Goal: Task Accomplishment & Management: Manage account settings

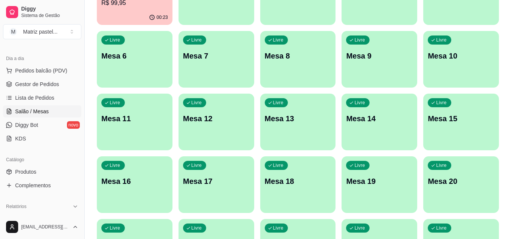
scroll to position [113, 0]
click at [152, 13] on div "00:23" at bounding box center [135, 17] width 76 height 15
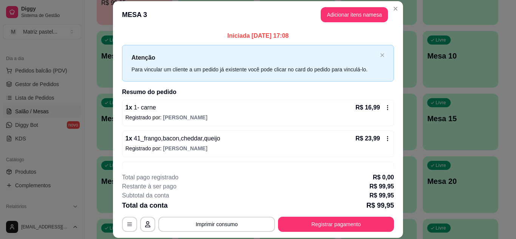
click at [332, 217] on button "Registrar pagamento" at bounding box center [336, 224] width 116 height 15
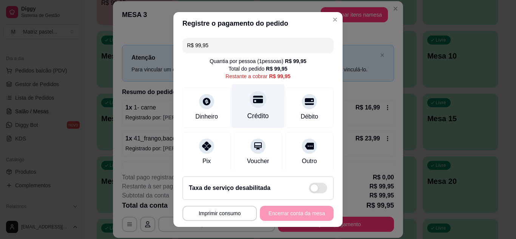
click at [262, 118] on div "Crédito" at bounding box center [258, 106] width 53 height 44
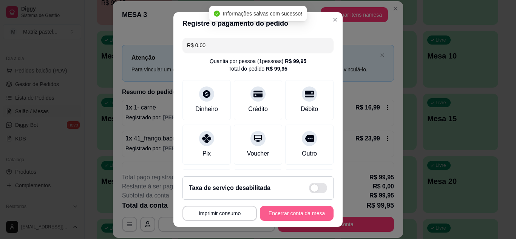
type input "R$ 0,00"
click at [285, 215] on button "Encerrar conta da mesa" at bounding box center [297, 213] width 74 height 15
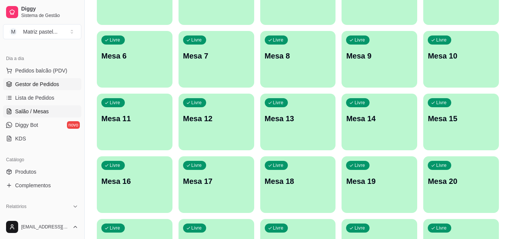
click at [64, 88] on link "Gestor de Pedidos" at bounding box center [42, 84] width 78 height 12
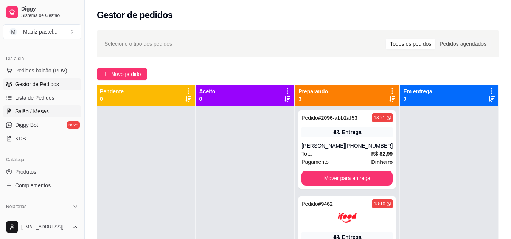
click at [30, 113] on span "Salão / Mesas" at bounding box center [32, 112] width 34 height 8
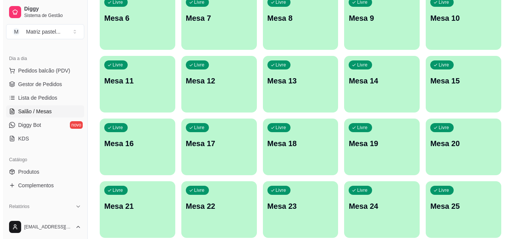
scroll to position [181, 0]
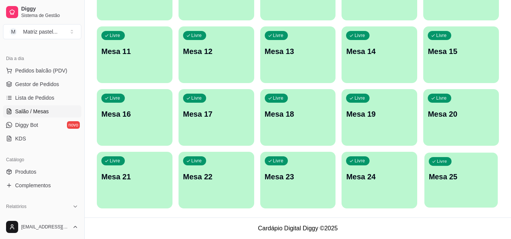
click at [441, 186] on div "Livre Mesa 25" at bounding box center [460, 176] width 73 height 46
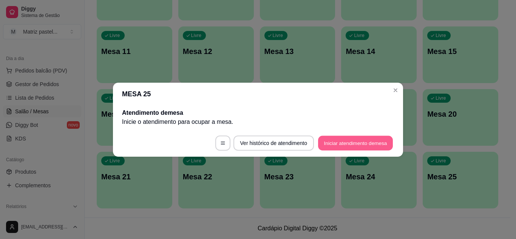
click at [372, 146] on button "Iniciar atendimento de mesa" at bounding box center [355, 143] width 75 height 15
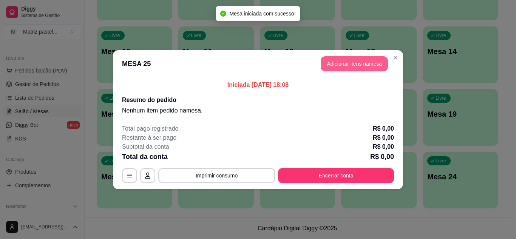
click at [355, 66] on button "Adicionar itens na mesa" at bounding box center [354, 63] width 67 height 15
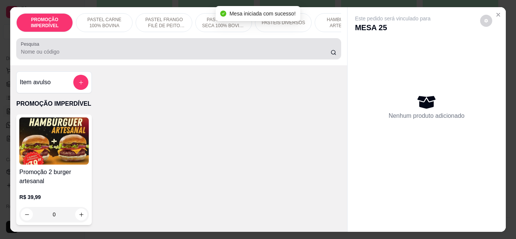
click at [210, 44] on div at bounding box center [179, 48] width 316 height 15
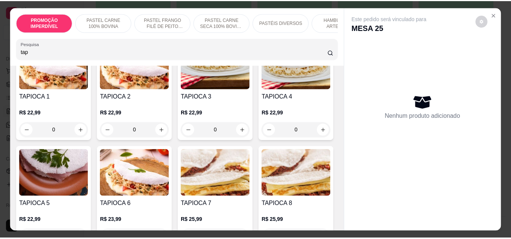
scroll to position [189, 0]
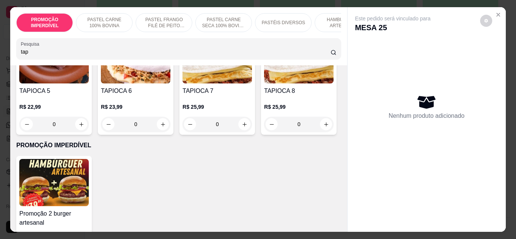
type input "tap"
click at [89, 129] on div "0" at bounding box center [54, 124] width 70 height 15
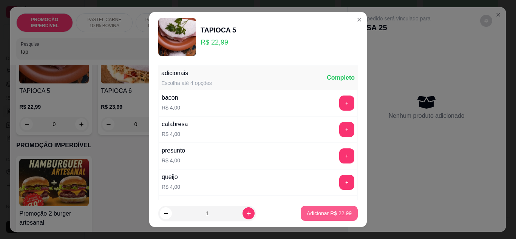
click at [328, 209] on button "Adicionar R$ 22,99" at bounding box center [329, 213] width 57 height 15
type input "1"
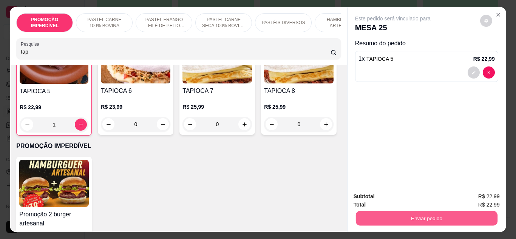
click at [380, 217] on button "Enviar pedido" at bounding box center [427, 218] width 142 height 15
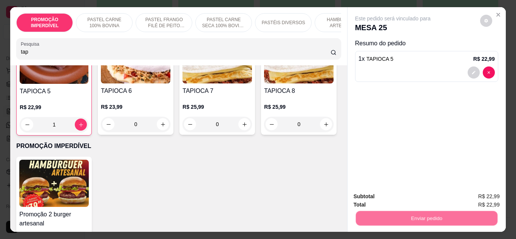
click at [388, 200] on button "Não registrar e enviar pedido" at bounding box center [401, 197] width 79 height 14
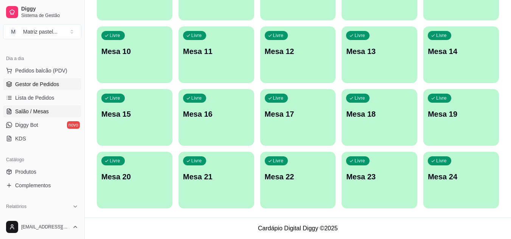
click at [45, 84] on span "Gestor de Pedidos" at bounding box center [37, 84] width 44 height 8
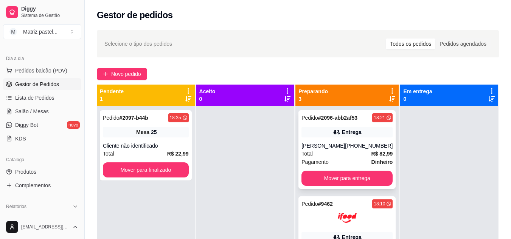
click at [318, 132] on div "Entrega" at bounding box center [346, 132] width 91 height 11
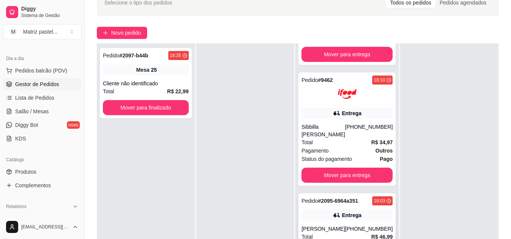
scroll to position [76, 0]
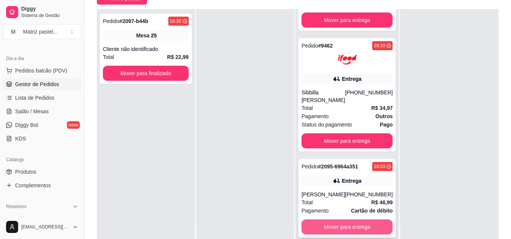
click at [348, 223] on button "Mover para entrega" at bounding box center [346, 227] width 91 height 15
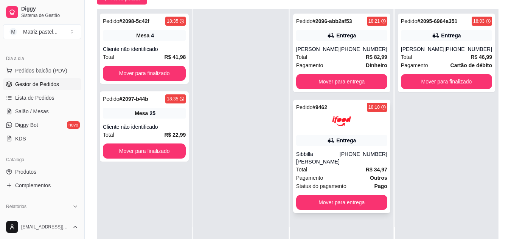
scroll to position [0, 0]
click at [344, 213] on div "Pedido # 9462 18:10 Entrega Sibbilla [PERSON_NAME] [PHONE_NUMBER] Total R$ 34,9…" at bounding box center [341, 156] width 97 height 113
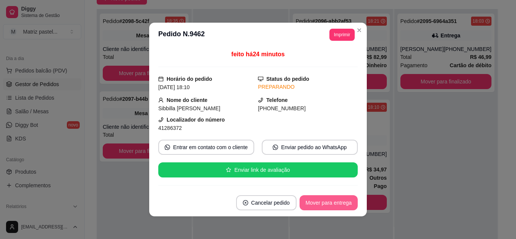
click at [348, 207] on button "Mover para entrega" at bounding box center [329, 202] width 58 height 15
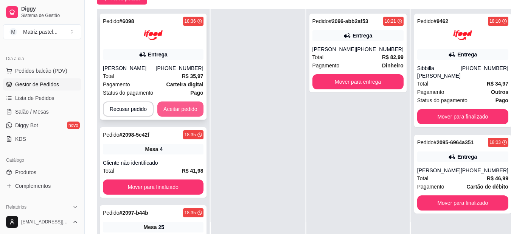
click at [169, 105] on button "Aceitar pedido" at bounding box center [180, 108] width 46 height 15
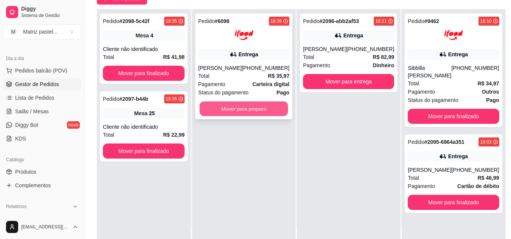
click at [272, 106] on button "Mover para preparo" at bounding box center [244, 109] width 88 height 15
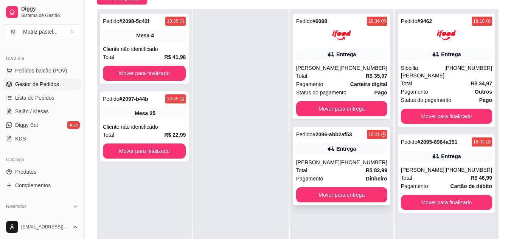
click at [350, 166] on div "[PHONE_NUMBER]" at bounding box center [363, 163] width 48 height 8
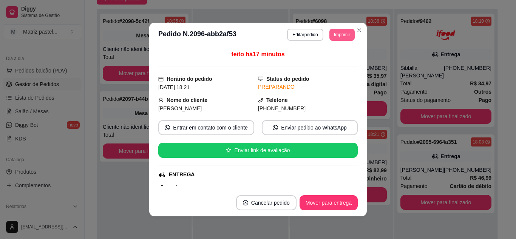
click at [348, 32] on button "Imprimir" at bounding box center [342, 35] width 25 height 12
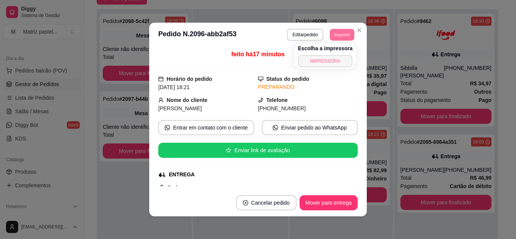
click at [337, 65] on button "IMPRESSORA" at bounding box center [325, 61] width 55 height 12
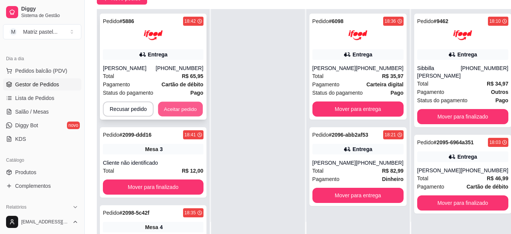
click at [186, 104] on button "Aceitar pedido" at bounding box center [180, 109] width 45 height 15
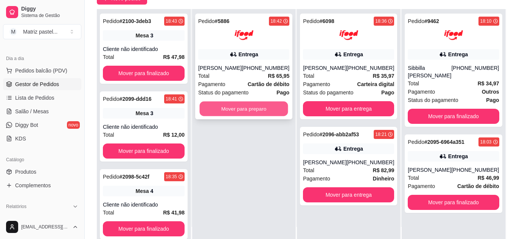
click at [260, 116] on button "Mover para preparo" at bounding box center [244, 109] width 88 height 15
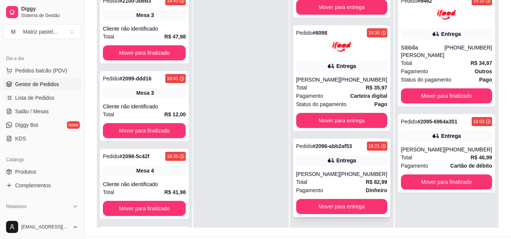
scroll to position [115, 0]
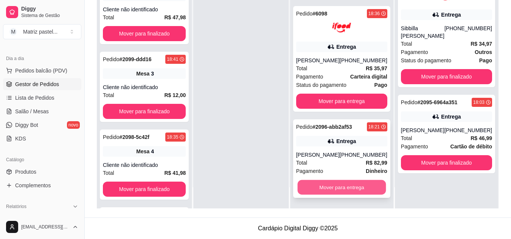
click at [319, 189] on button "Mover para entrega" at bounding box center [341, 187] width 88 height 15
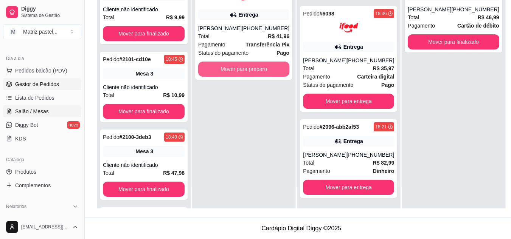
click at [268, 77] on button "Mover para preparo" at bounding box center [243, 69] width 91 height 15
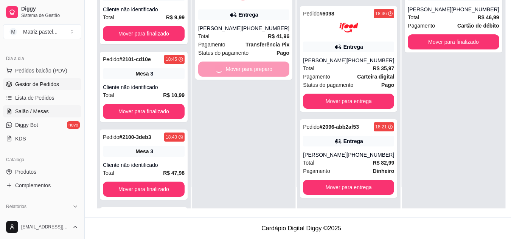
click at [50, 109] on link "Salão / Mesas" at bounding box center [42, 111] width 78 height 12
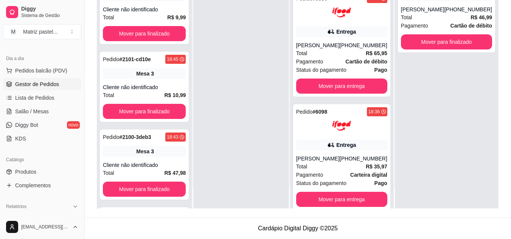
scroll to position [217, 0]
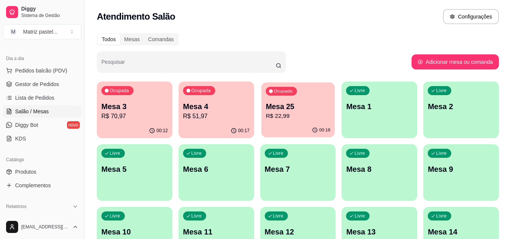
click at [285, 113] on p "R$ 22,99" at bounding box center [297, 116] width 65 height 9
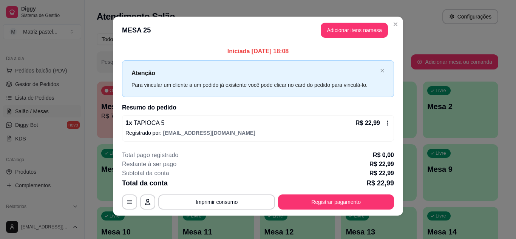
scroll to position [4, 0]
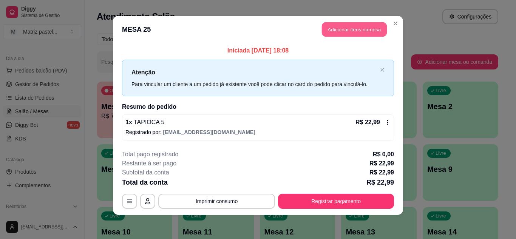
click at [338, 32] on button "Adicionar itens na mesa" at bounding box center [354, 29] width 65 height 15
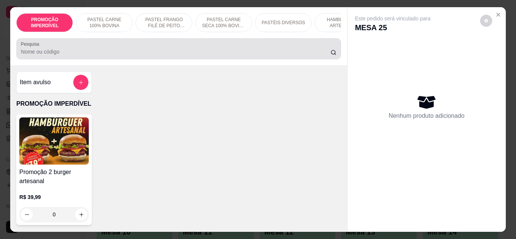
click at [144, 56] on input "Pesquisa" at bounding box center [176, 52] width 310 height 8
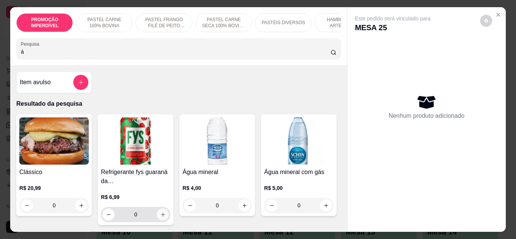
type input "á"
click at [160, 216] on icon "increase-product-quantity" at bounding box center [163, 215] width 6 height 6
type input "1"
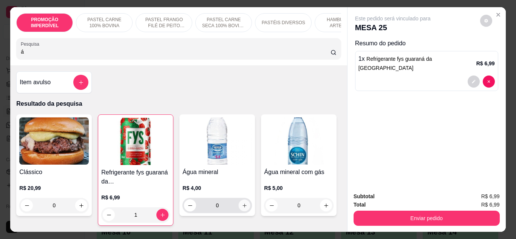
click at [242, 206] on icon "increase-product-quantity" at bounding box center [245, 206] width 6 height 6
type input "1"
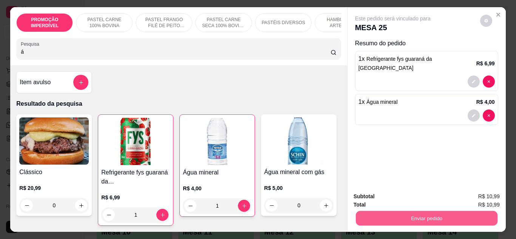
click at [413, 211] on button "Enviar pedido" at bounding box center [427, 218] width 142 height 15
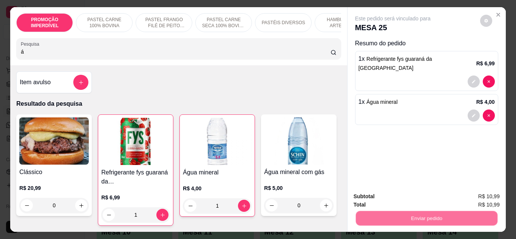
click at [413, 203] on button "Não registrar e enviar pedido" at bounding box center [401, 197] width 79 height 14
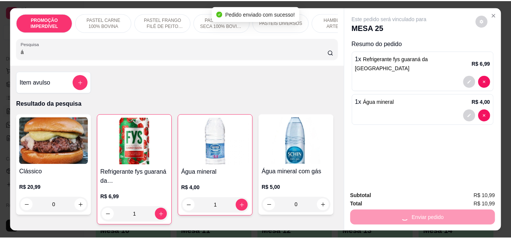
scroll to position [0, 0]
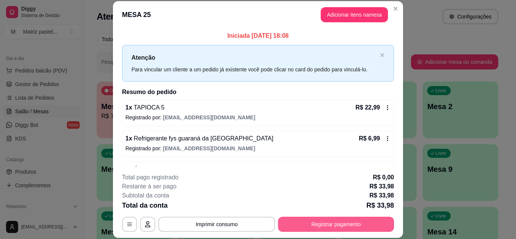
click at [318, 228] on button "Registrar pagamento" at bounding box center [336, 224] width 116 height 15
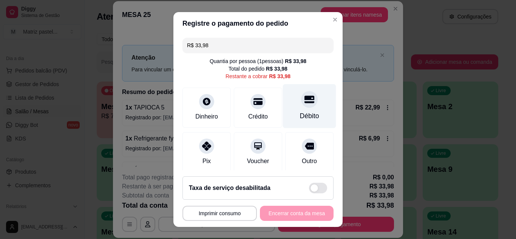
click at [305, 101] on icon at bounding box center [310, 99] width 10 height 10
type input "R$ 0,00"
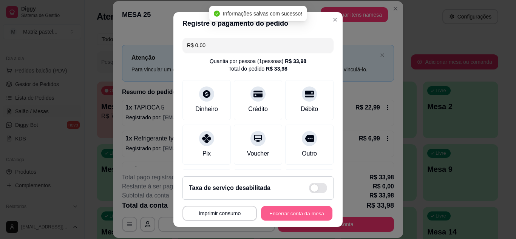
click at [291, 219] on button "Encerrar conta da mesa" at bounding box center [296, 213] width 71 height 15
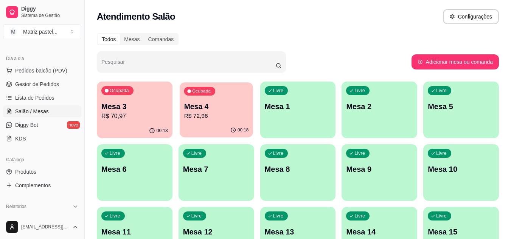
click at [246, 125] on div "00:18" at bounding box center [216, 130] width 73 height 14
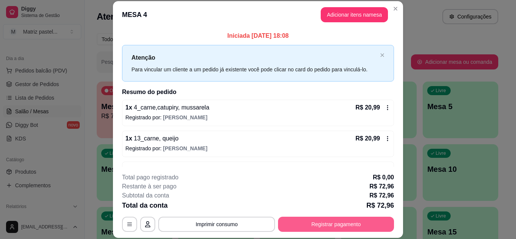
click at [368, 226] on button "Registrar pagamento" at bounding box center [336, 224] width 116 height 15
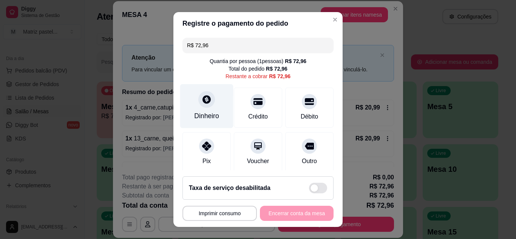
click at [214, 110] on div "Dinheiro" at bounding box center [206, 106] width 53 height 44
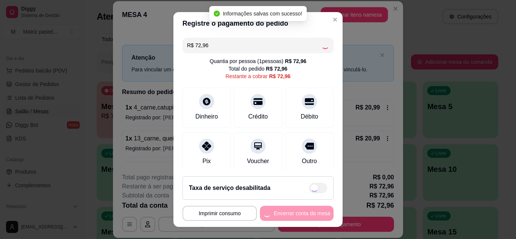
type input "R$ 0,00"
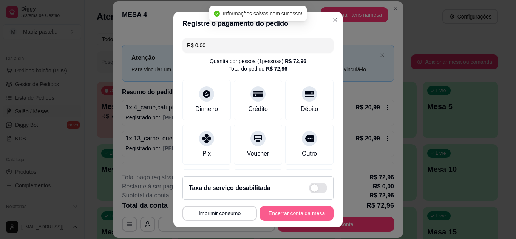
click at [289, 214] on button "Encerrar conta da mesa" at bounding box center [297, 213] width 74 height 15
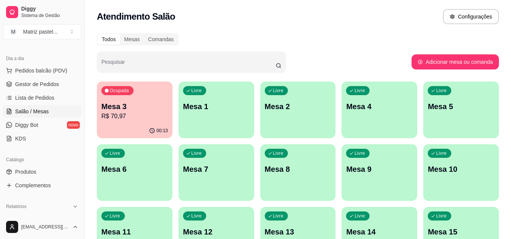
click at [39, 91] on ul "Pedidos balcão (PDV) Gestor de Pedidos Lista de Pedidos Salão / Mesas Diggy Bot…" at bounding box center [42, 105] width 78 height 80
click at [40, 86] on span "Gestor de Pedidos" at bounding box center [37, 84] width 44 height 8
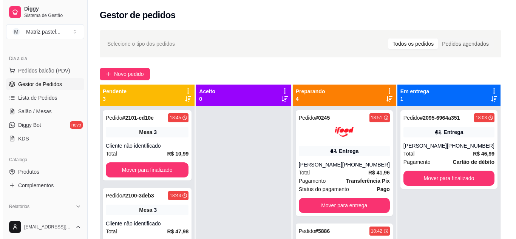
scroll to position [21, 0]
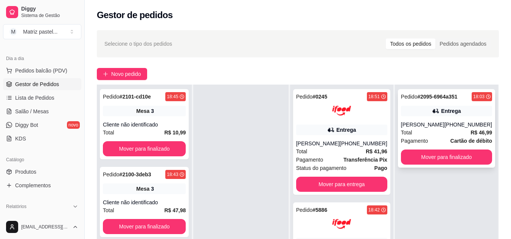
click at [469, 113] on div "Entrega" at bounding box center [446, 111] width 91 height 11
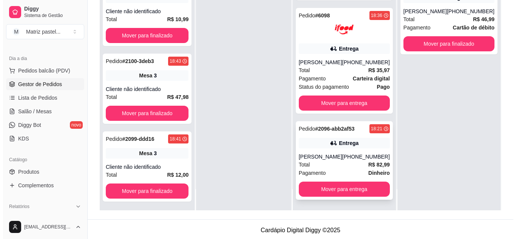
scroll to position [115, 0]
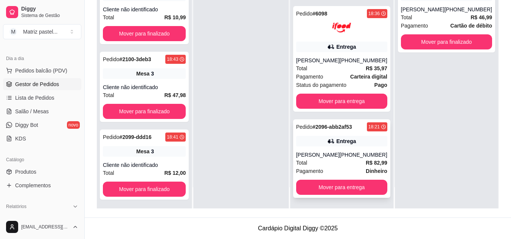
click at [341, 159] on div "Total R$ 82,99" at bounding box center [341, 163] width 91 height 8
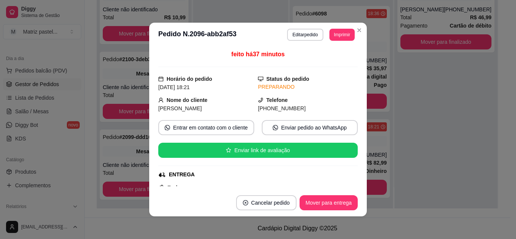
scroll to position [38, 0]
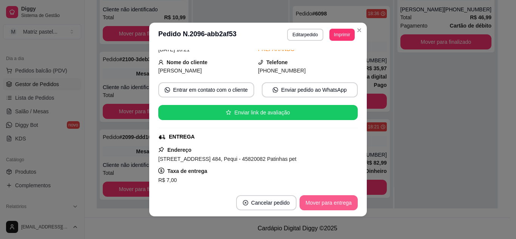
click at [320, 201] on button "Mover para entrega" at bounding box center [329, 202] width 58 height 15
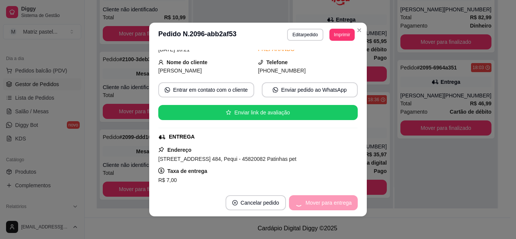
scroll to position [124, 0]
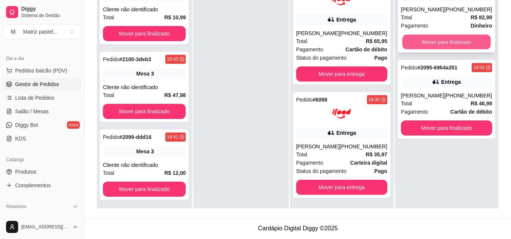
click at [446, 50] on button "Mover para finalizado" at bounding box center [446, 42] width 88 height 15
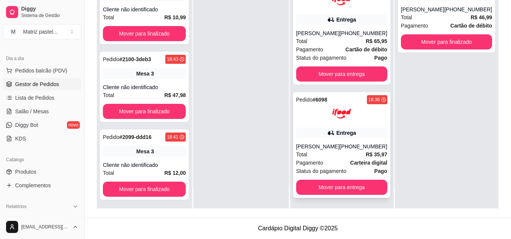
click at [358, 124] on div "Pedido # 6098 18:36 Entrega [PERSON_NAME] [PHONE_NUMBER] Total R$ 35,97 Pagamen…" at bounding box center [341, 145] width 97 height 106
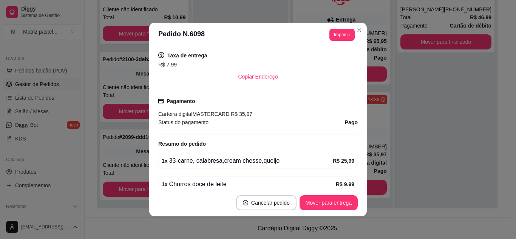
scroll to position [227, 0]
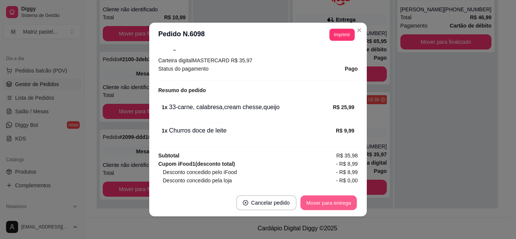
click at [320, 206] on button "Mover para entrega" at bounding box center [328, 203] width 57 height 15
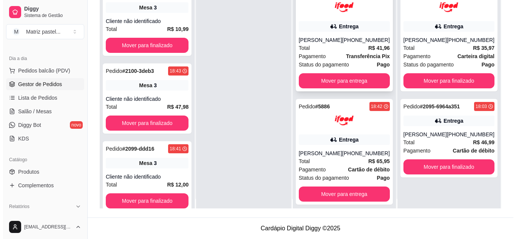
scroll to position [0, 0]
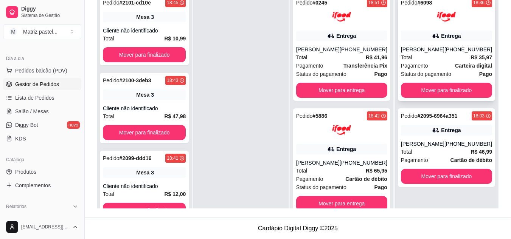
click at [453, 38] on div "Entrega" at bounding box center [451, 36] width 20 height 8
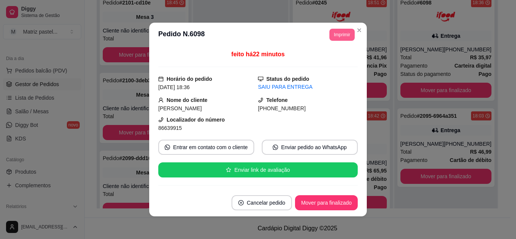
click at [339, 37] on button "Imprimir" at bounding box center [342, 35] width 25 height 12
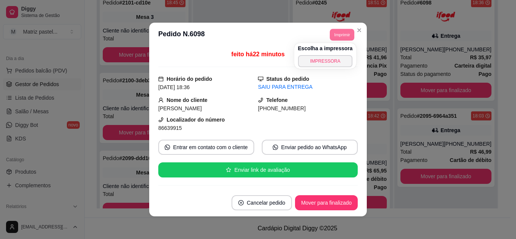
click at [336, 59] on button "IMPRESSORA" at bounding box center [325, 61] width 55 height 12
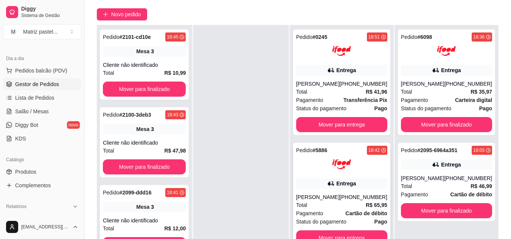
scroll to position [76, 0]
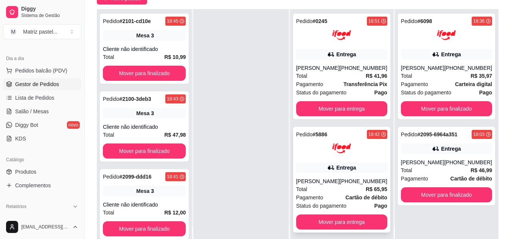
click at [330, 169] on div "Entrega" at bounding box center [341, 168] width 91 height 11
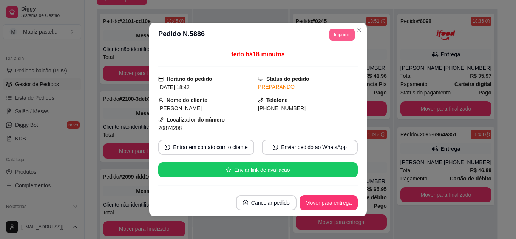
click at [340, 34] on button "Imprimir" at bounding box center [342, 35] width 25 height 12
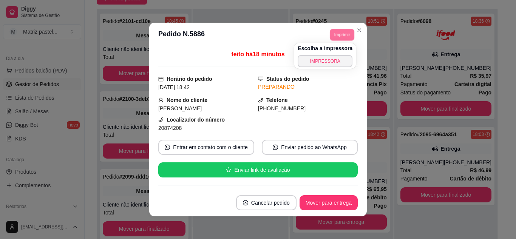
click at [339, 58] on button "IMPRESSORA" at bounding box center [325, 61] width 55 height 12
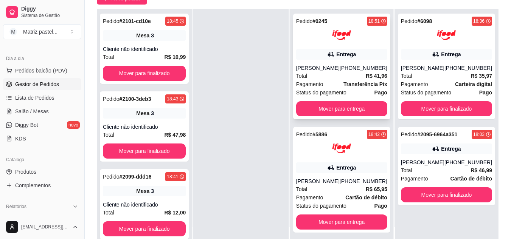
click at [358, 34] on div at bounding box center [341, 35] width 91 height 19
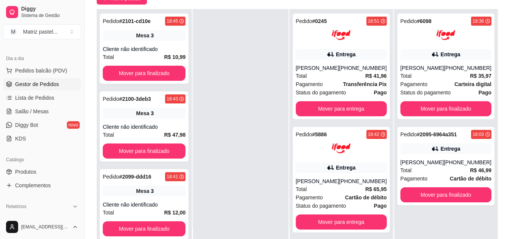
click at [333, 29] on button "Imprimir" at bounding box center [342, 35] width 25 height 12
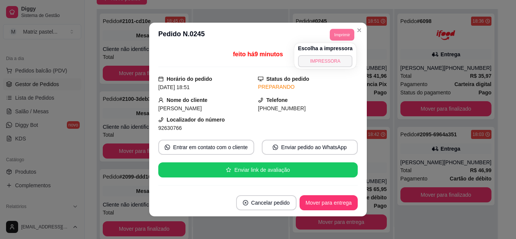
click at [333, 59] on button "IMPRESSORA" at bounding box center [325, 61] width 55 height 12
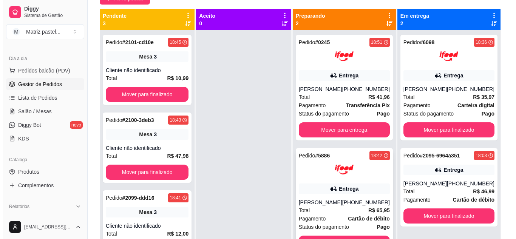
scroll to position [10, 0]
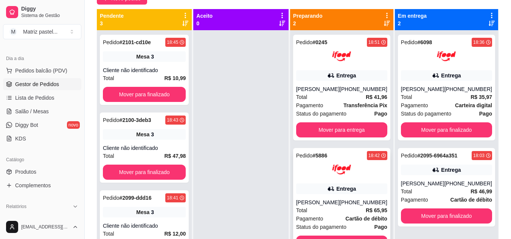
click at [338, 173] on img at bounding box center [341, 169] width 19 height 19
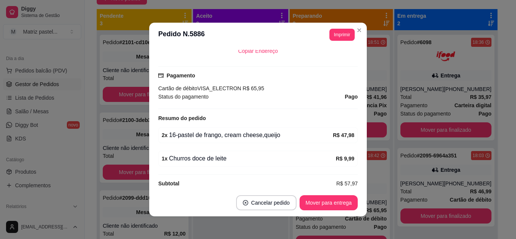
scroll to position [218, 0]
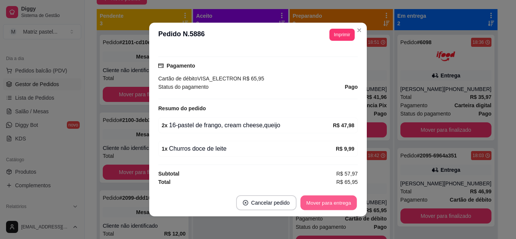
click at [303, 200] on button "Mover para entrega" at bounding box center [328, 203] width 57 height 15
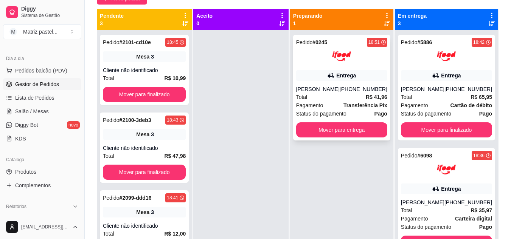
click at [339, 90] on div "[PERSON_NAME]" at bounding box center [317, 89] width 43 height 8
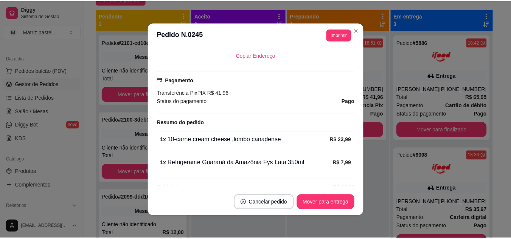
scroll to position [209, 0]
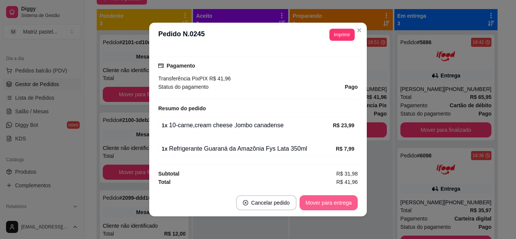
click at [323, 204] on button "Mover para entrega" at bounding box center [329, 202] width 58 height 15
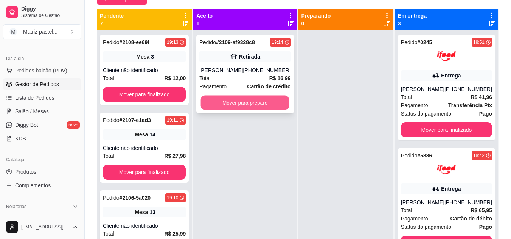
click at [277, 99] on button "Mover para preparo" at bounding box center [245, 103] width 88 height 15
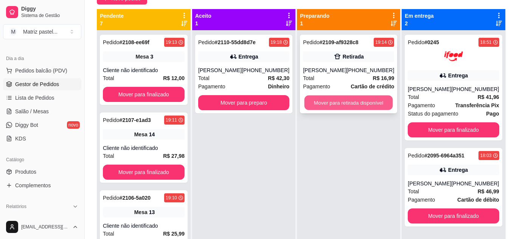
click at [322, 106] on button "Mover para retirada disponível" at bounding box center [348, 103] width 88 height 15
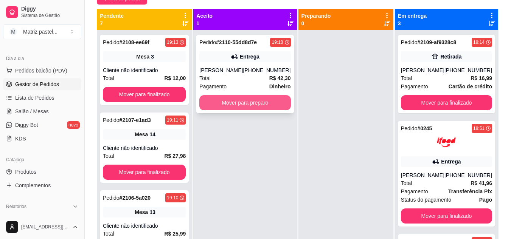
click at [248, 110] on button "Mover para preparo" at bounding box center [244, 102] width 91 height 15
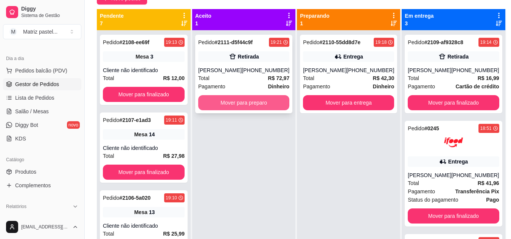
click at [252, 110] on button "Mover para preparo" at bounding box center [243, 102] width 91 height 15
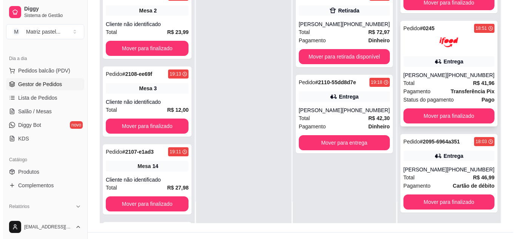
scroll to position [113, 0]
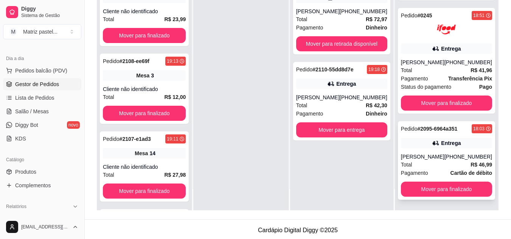
click at [426, 149] on div "Pedido # 2095-6964a351 18:03 Entrega [PERSON_NAME] [PHONE_NUMBER] Total R$ 46,9…" at bounding box center [446, 160] width 97 height 79
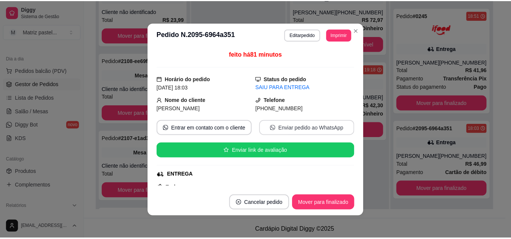
scroll to position [38, 0]
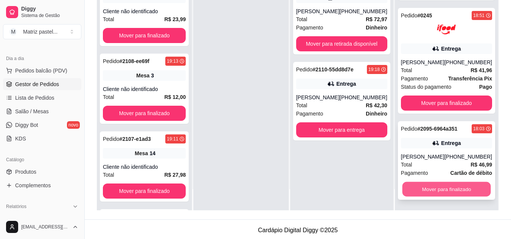
click at [431, 192] on button "Mover para finalizado" at bounding box center [446, 189] width 88 height 15
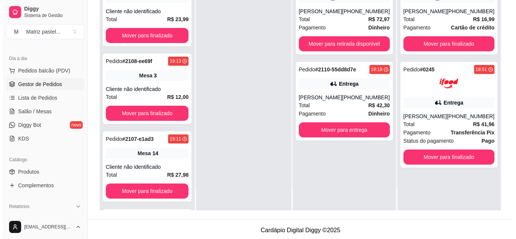
scroll to position [0, 0]
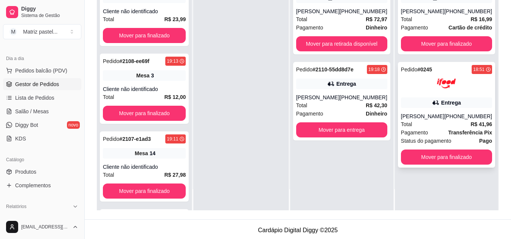
click at [441, 117] on div "[PERSON_NAME]" at bounding box center [422, 117] width 43 height 8
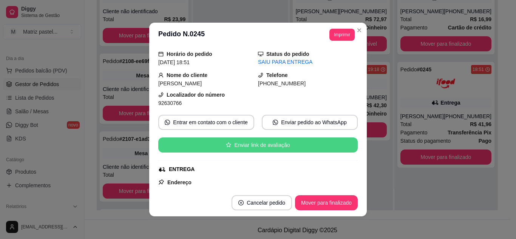
scroll to position [76, 0]
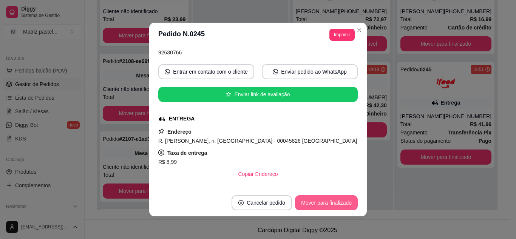
click at [334, 204] on button "Mover para finalizado" at bounding box center [326, 202] width 63 height 15
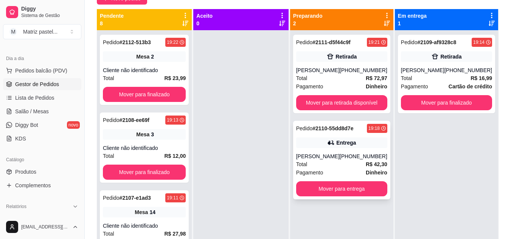
click at [327, 160] on div "[PERSON_NAME]" at bounding box center [317, 157] width 43 height 8
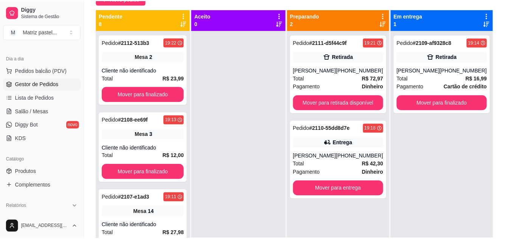
scroll to position [38, 0]
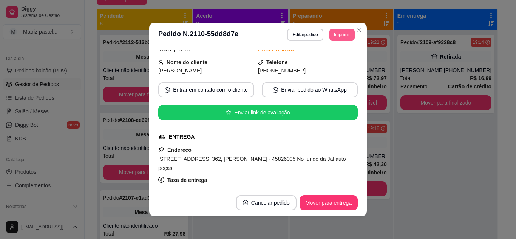
click at [336, 33] on button "Imprimir" at bounding box center [342, 35] width 25 height 12
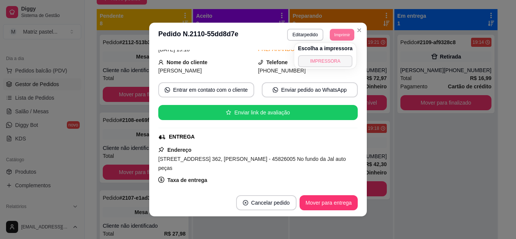
click at [339, 64] on button "IMPRESSORA" at bounding box center [325, 61] width 55 height 12
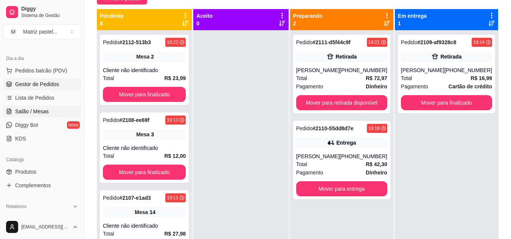
click at [50, 112] on link "Salão / Mesas" at bounding box center [42, 111] width 78 height 12
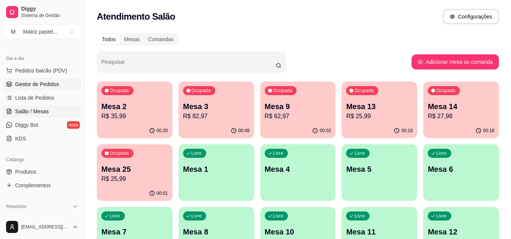
click at [43, 83] on span "Gestor de Pedidos" at bounding box center [37, 84] width 44 height 8
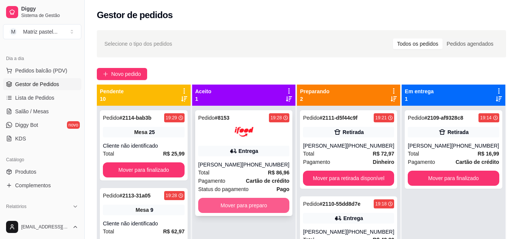
click at [246, 213] on button "Mover para preparo" at bounding box center [243, 205] width 91 height 15
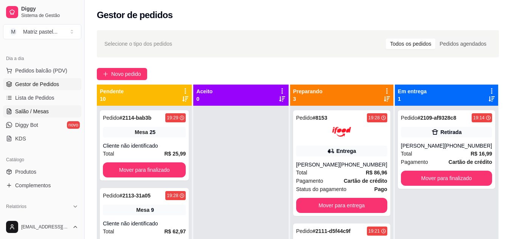
click at [34, 107] on link "Salão / Mesas" at bounding box center [42, 111] width 78 height 12
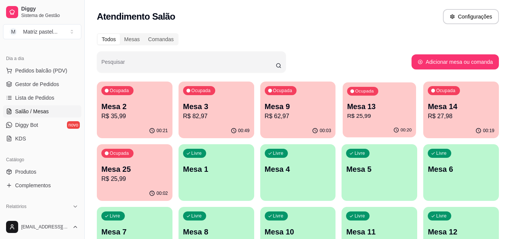
click at [392, 116] on p "R$ 25,99" at bounding box center [379, 116] width 65 height 9
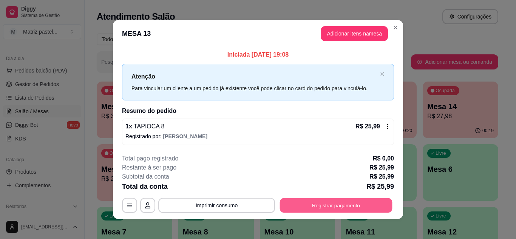
click at [320, 206] on button "Registrar pagamento" at bounding box center [336, 205] width 113 height 15
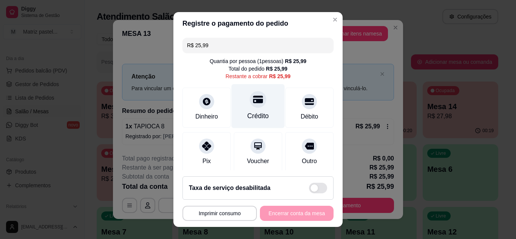
click at [257, 102] on div at bounding box center [258, 99] width 17 height 17
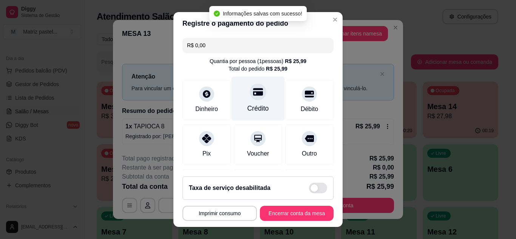
type input "R$ 0,00"
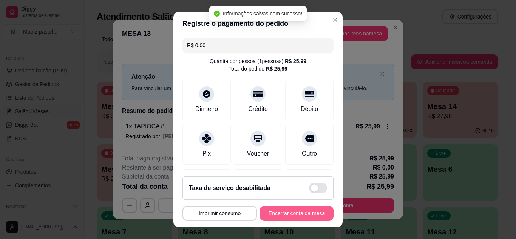
click at [297, 211] on button "Encerrar conta da mesa" at bounding box center [297, 213] width 74 height 15
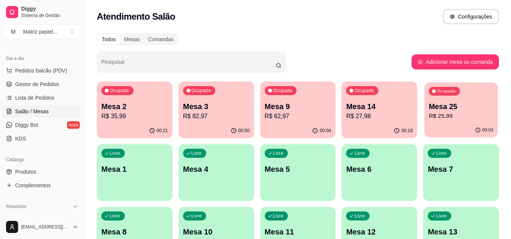
click at [437, 112] on p "R$ 25,99" at bounding box center [461, 116] width 65 height 9
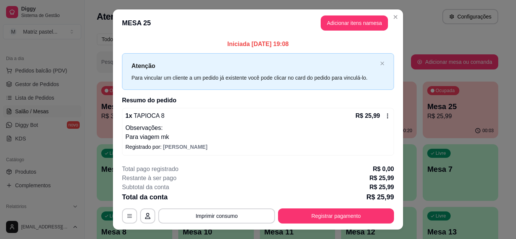
click at [392, 23] on header "MESA 25 Adicionar itens na mesa" at bounding box center [258, 22] width 290 height 27
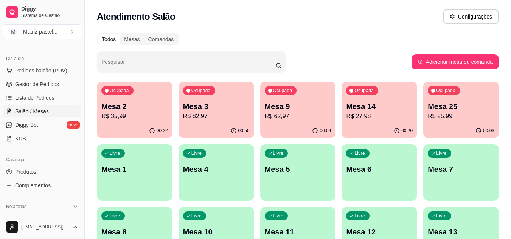
click at [377, 111] on p "Mesa 14" at bounding box center [379, 106] width 67 height 11
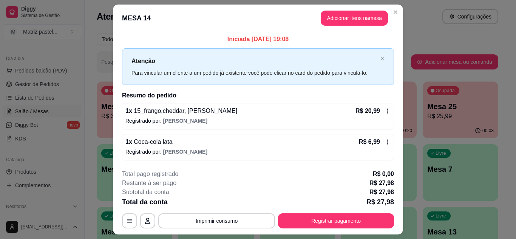
click at [322, 213] on div "**********" at bounding box center [258, 199] width 272 height 59
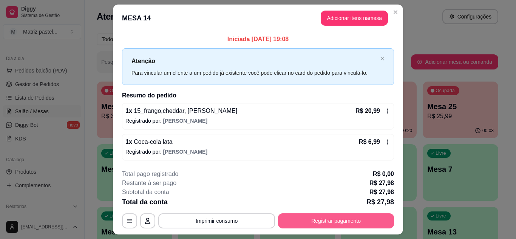
click at [323, 217] on button "Registrar pagamento" at bounding box center [336, 221] width 116 height 15
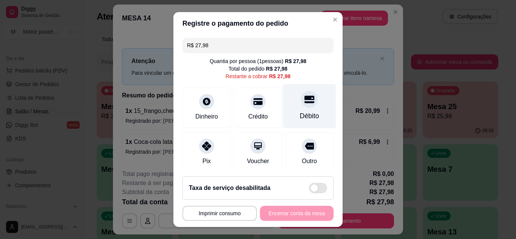
click at [301, 107] on div at bounding box center [309, 99] width 17 height 17
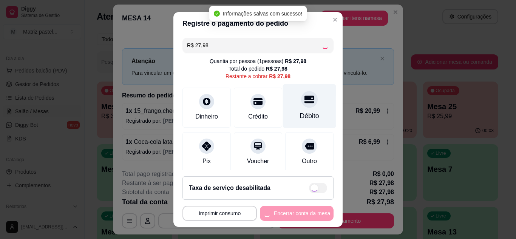
type input "R$ 0,00"
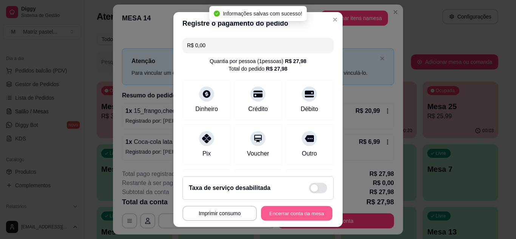
click at [277, 214] on button "Encerrar conta da mesa" at bounding box center [296, 213] width 71 height 15
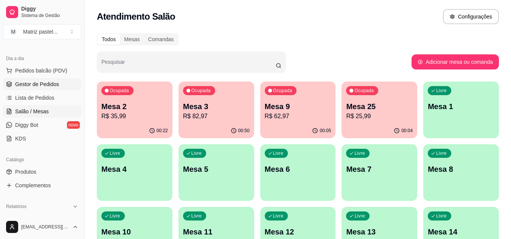
click at [24, 83] on span "Gestor de Pedidos" at bounding box center [37, 84] width 44 height 8
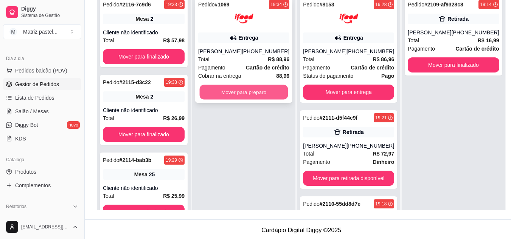
click at [249, 95] on button "Mover para preparo" at bounding box center [244, 92] width 88 height 15
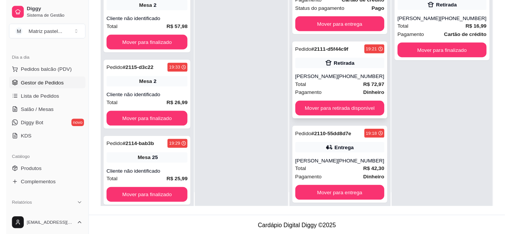
scroll to position [21, 0]
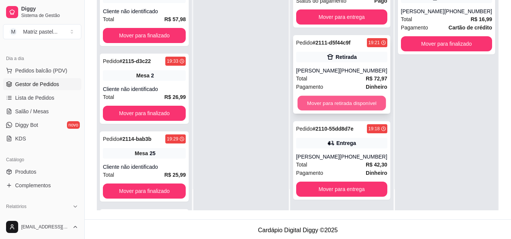
click at [329, 97] on button "Mover para retirada disponível" at bounding box center [341, 103] width 88 height 15
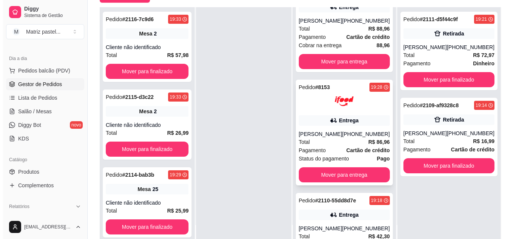
scroll to position [104, 0]
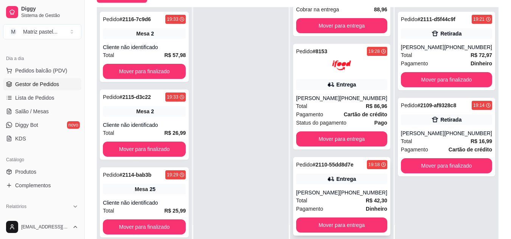
click at [329, 175] on icon at bounding box center [331, 179] width 8 height 8
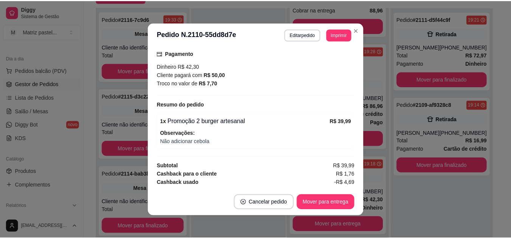
scroll to position [172, 0]
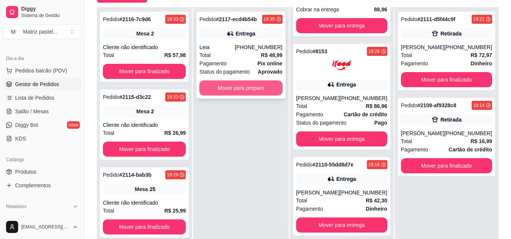
click at [229, 89] on button "Mover para preparo" at bounding box center [240, 87] width 83 height 15
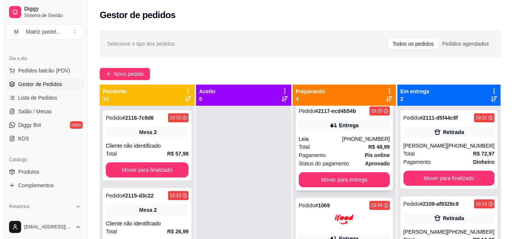
scroll to position [0, 0]
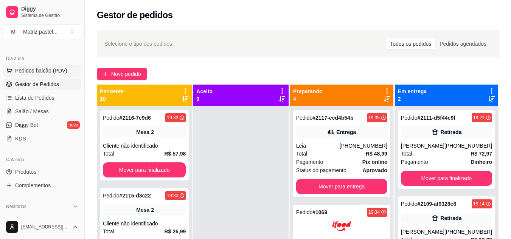
click at [46, 73] on span "Pedidos balcão (PDV)" at bounding box center [41, 71] width 52 height 8
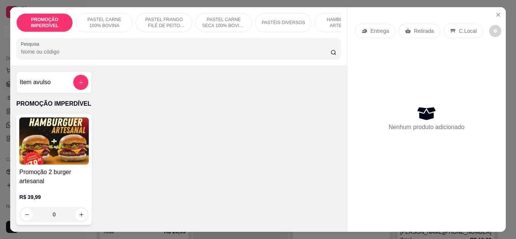
click at [113, 39] on div "PROMOÇÃO IMPERDÍVEL PASTEL CARNE 100% BOVINA PASTEL FRANGO FILÉ DE PEITO DESFIA…" at bounding box center [178, 36] width 337 height 58
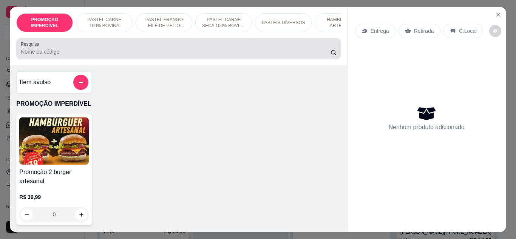
click at [119, 46] on div at bounding box center [179, 48] width 316 height 15
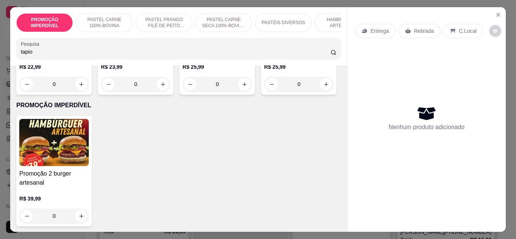
scroll to position [265, 0]
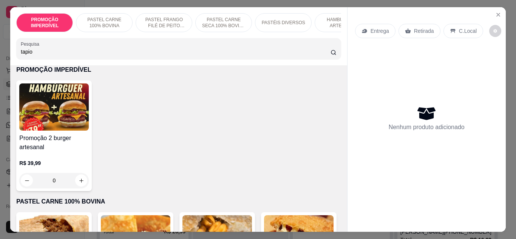
type input "tapio"
click at [264, 56] on div "0" at bounding box center [299, 48] width 70 height 15
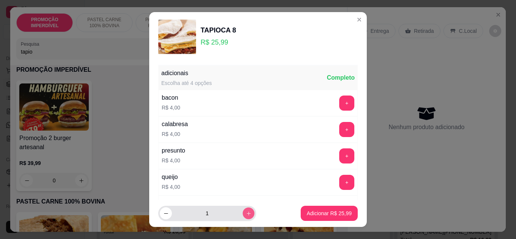
click at [247, 214] on icon "increase-product-quantity" at bounding box center [249, 214] width 4 height 4
type input "2"
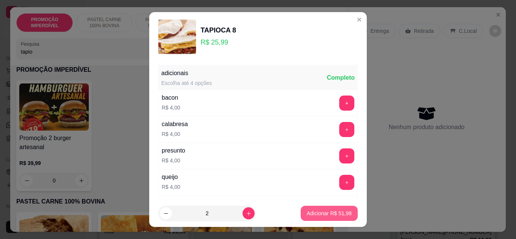
click at [317, 217] on button "Adicionar R$ 51,98" at bounding box center [329, 213] width 57 height 15
type input "2"
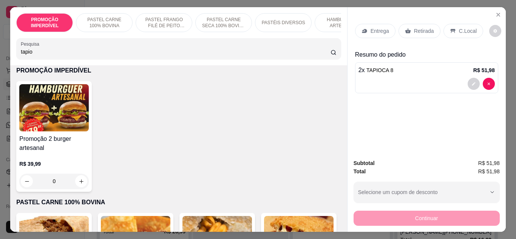
click at [158, 56] on input "tapio" at bounding box center [176, 52] width 310 height 8
type input "t"
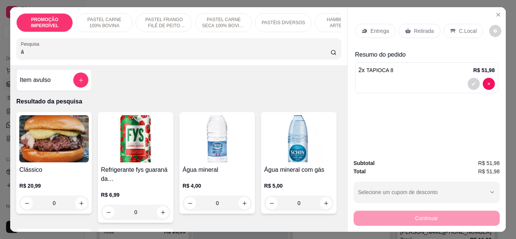
scroll to position [0, 0]
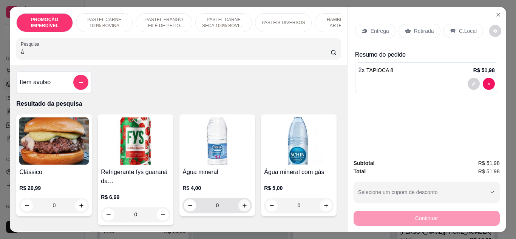
type input "á"
click at [246, 209] on button "increase-product-quantity" at bounding box center [244, 206] width 12 height 12
type input "1"
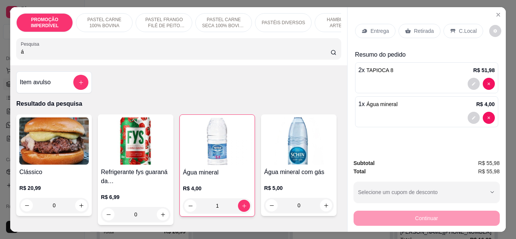
drag, startPoint x: 33, startPoint y: 56, endPoint x: 0, endPoint y: 51, distance: 32.9
click at [0, 51] on div "PROMOÇÃO IMPERDÍVEL PASTEL CARNE 100% BOVINA PASTEL FRANGO FILÉ DE PEITO DESFIA…" at bounding box center [258, 119] width 516 height 239
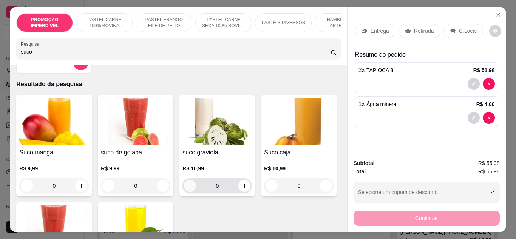
scroll to position [38, 0]
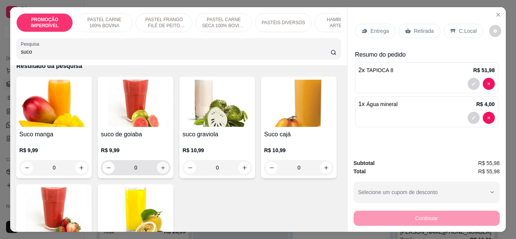
type input "suco"
click at [160, 174] on button "increase-product-quantity" at bounding box center [163, 168] width 12 height 12
type input "1"
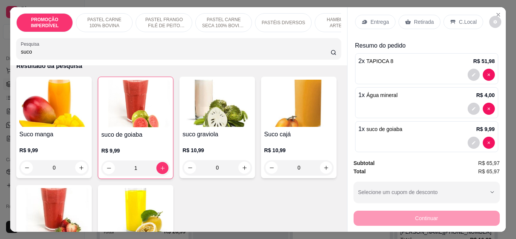
scroll to position [0, 0]
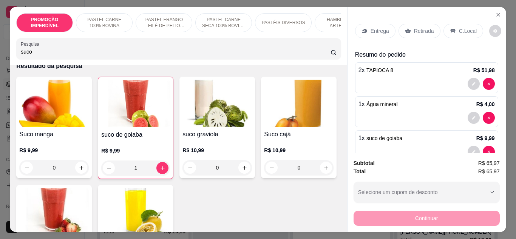
click at [373, 29] on p "Entrega" at bounding box center [380, 31] width 19 height 8
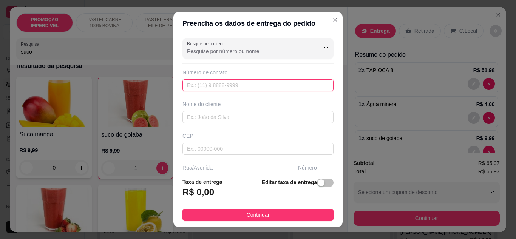
click at [208, 90] on input "text" at bounding box center [258, 85] width 151 height 12
paste input "[PHONE_NUMBER]"
type input "[PHONE_NUMBER]"
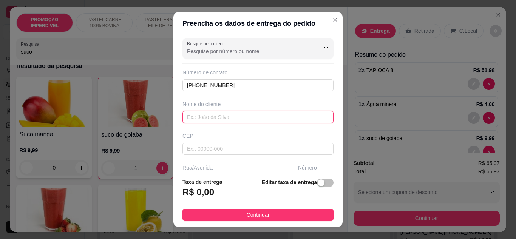
click at [236, 112] on input "text" at bounding box center [258, 117] width 151 height 12
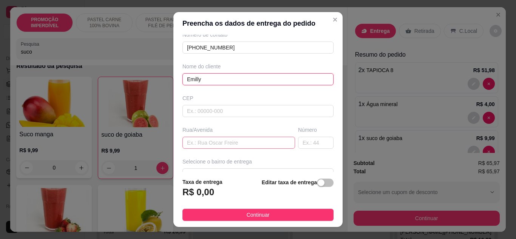
type input "Emilly"
drag, startPoint x: 238, startPoint y: 139, endPoint x: 232, endPoint y: 138, distance: 6.2
click at [237, 139] on input "text" at bounding box center [239, 143] width 113 height 12
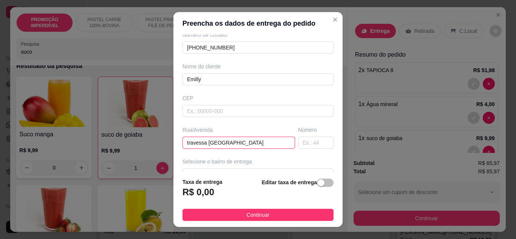
type input "travessa [GEOGRAPHIC_DATA]"
click at [304, 145] on input "text" at bounding box center [316, 143] width 36 height 12
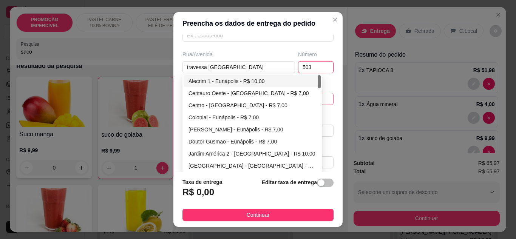
click at [253, 97] on div "635091786ca8e8df49de3dc0 635092fe6ca8e8df49de3dd5 Alecrim 1 - [GEOGRAPHIC_DATA]…" at bounding box center [258, 99] width 151 height 12
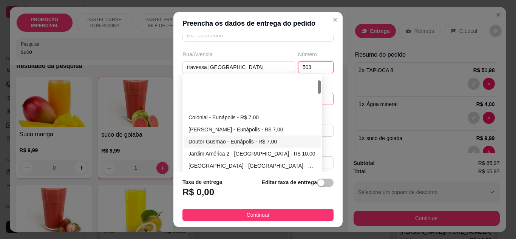
scroll to position [38, 0]
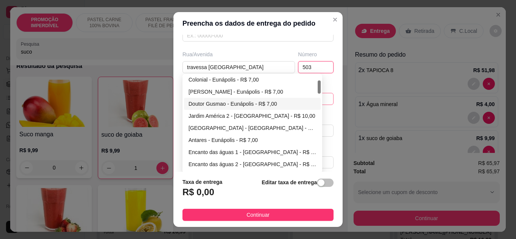
type input "503"
click at [228, 105] on div "Doutor Gusmao - Eunápolis - R$ 7,00" at bounding box center [253, 104] width 128 height 8
type input "Eunápolis"
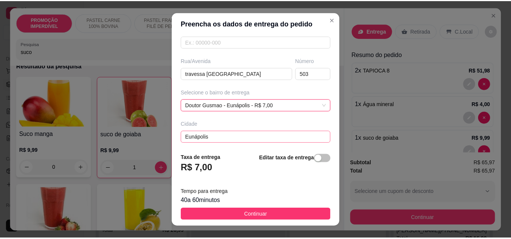
scroll to position [141, 0]
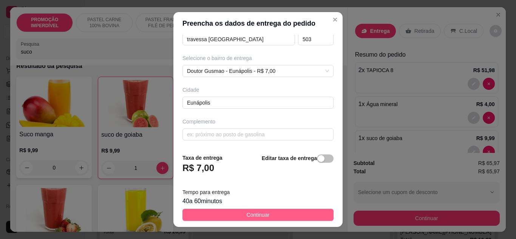
click at [254, 216] on span "Continuar" at bounding box center [258, 215] width 23 height 8
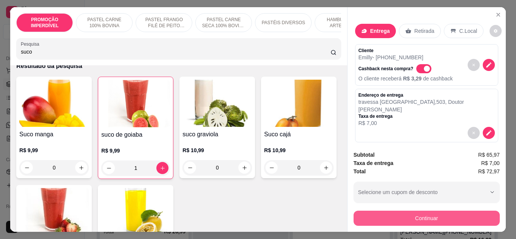
click at [435, 220] on button "Continuar" at bounding box center [427, 218] width 146 height 15
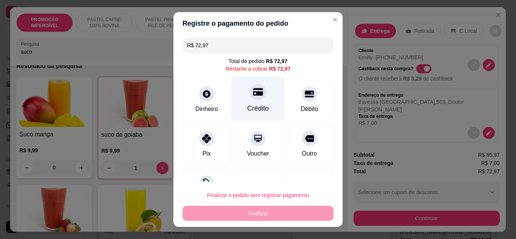
click at [260, 104] on div "Crédito" at bounding box center [259, 109] width 22 height 10
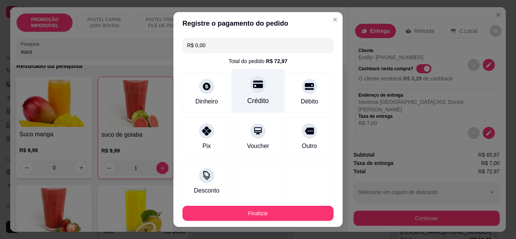
type input "R$ 0,00"
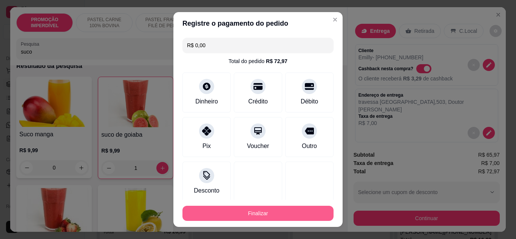
click at [271, 218] on button "Finalizar" at bounding box center [258, 213] width 151 height 15
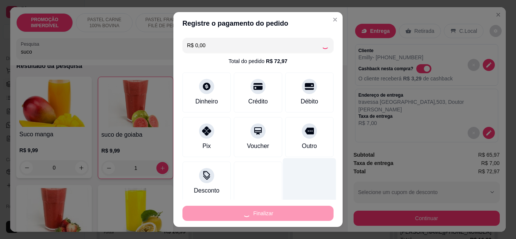
type input "0"
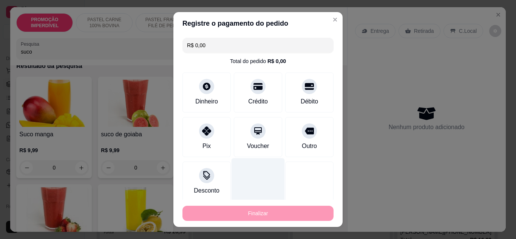
type input "-R$ 72,97"
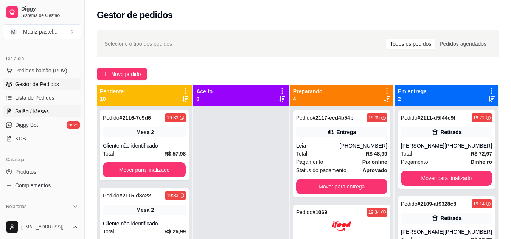
click at [49, 108] on link "Salão / Mesas" at bounding box center [42, 111] width 78 height 12
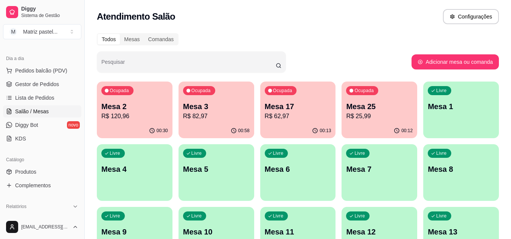
click at [353, 102] on p "Mesa 25" at bounding box center [379, 106] width 67 height 11
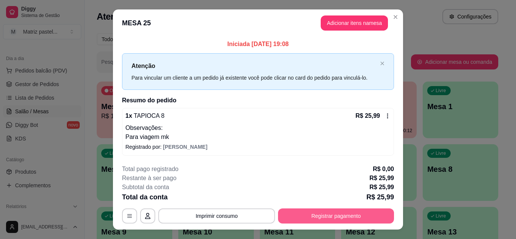
click at [340, 216] on button "Registrar pagamento" at bounding box center [336, 216] width 116 height 15
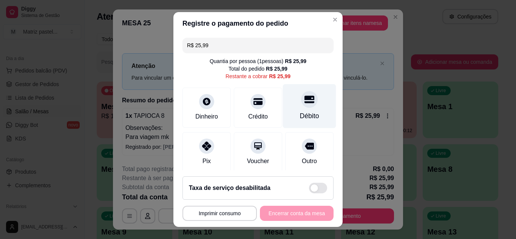
click at [298, 108] on div "Débito" at bounding box center [309, 106] width 53 height 44
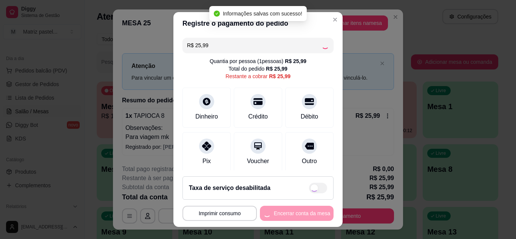
type input "R$ 0,00"
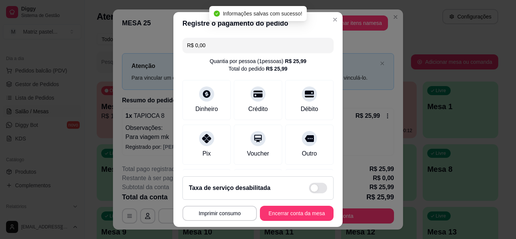
click at [294, 223] on footer "**********" at bounding box center [257, 198] width 169 height 57
click at [294, 217] on button "Encerrar conta da mesa" at bounding box center [296, 213] width 71 height 15
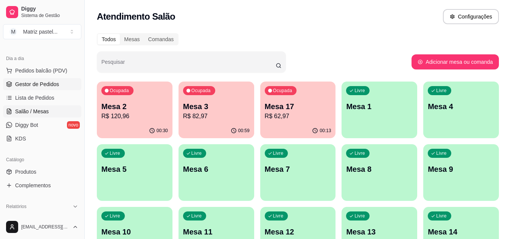
click at [51, 85] on span "Gestor de Pedidos" at bounding box center [37, 84] width 44 height 8
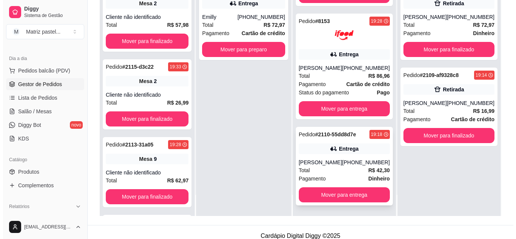
scroll to position [115, 0]
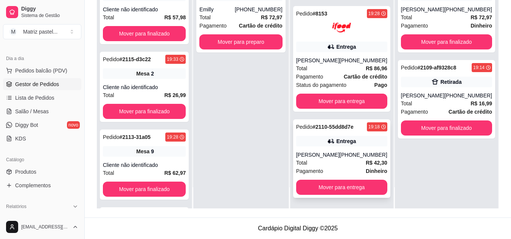
click at [319, 159] on div "Total R$ 42,30" at bounding box center [341, 163] width 91 height 8
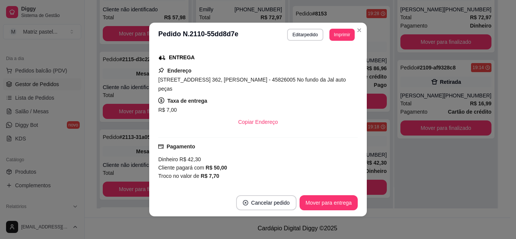
scroll to position [151, 0]
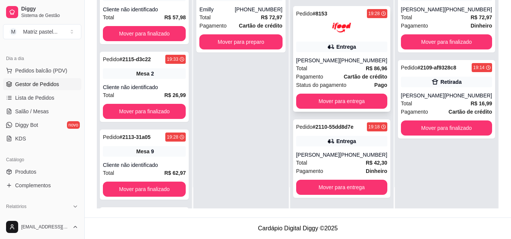
click at [357, 42] on div "Entrega" at bounding box center [341, 47] width 91 height 11
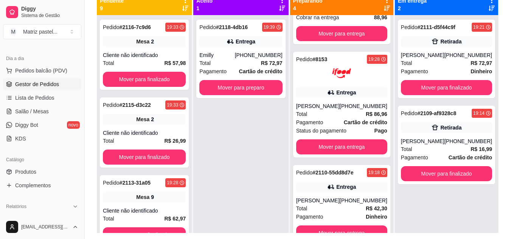
scroll to position [77, 0]
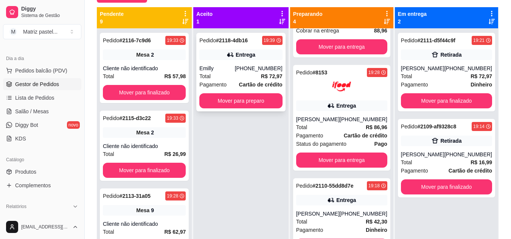
click at [245, 57] on div "Entrega" at bounding box center [245, 55] width 20 height 8
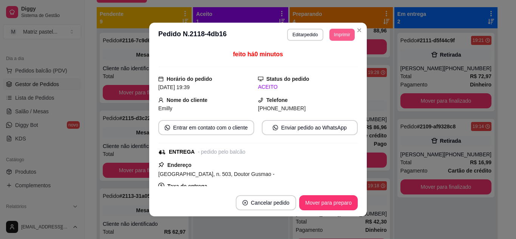
click at [338, 35] on button "Imprimir" at bounding box center [342, 35] width 25 height 12
click at [362, 29] on button "Close" at bounding box center [359, 30] width 12 height 12
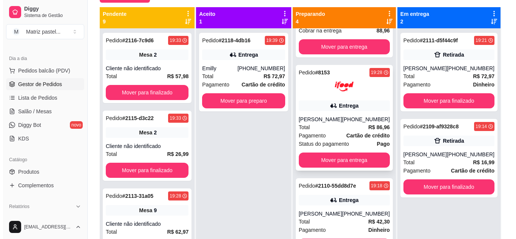
scroll to position [21, 0]
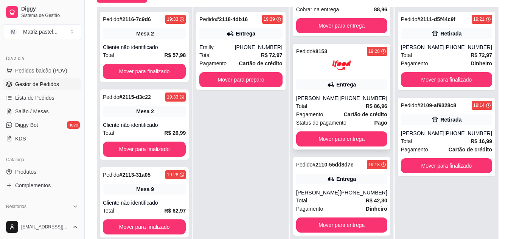
click at [339, 94] on div "[PERSON_NAME]" at bounding box center [317, 98] width 43 height 8
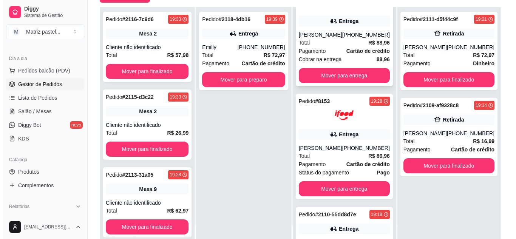
scroll to position [123, 0]
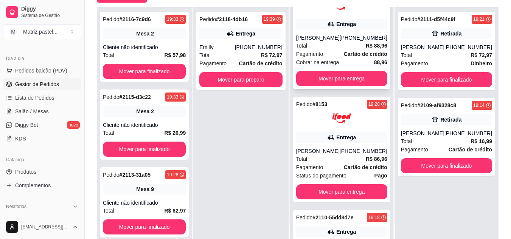
click at [348, 57] on strong "Cartão de crédito" at bounding box center [365, 54] width 43 height 6
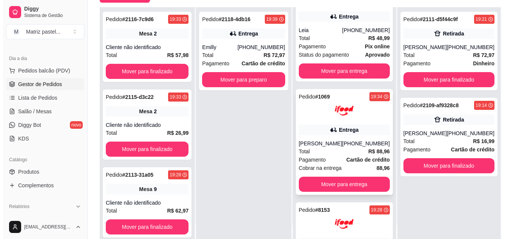
scroll to position [9, 0]
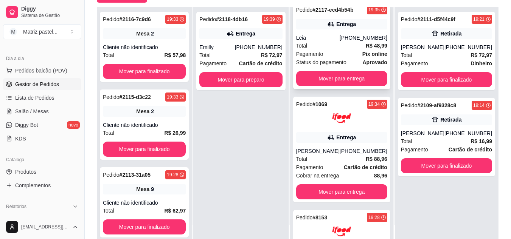
click at [333, 31] on div "Pedido # 2117-ecd4b54b 19:35 Entrega Leia [PHONE_NUMBER] Total R$ 48,99 Pagamen…" at bounding box center [341, 45] width 97 height 87
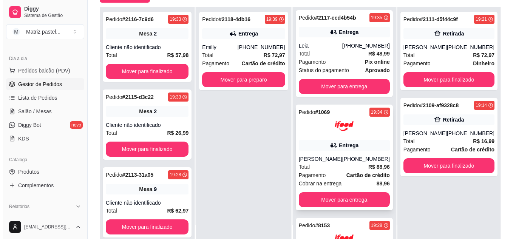
scroll to position [0, 0]
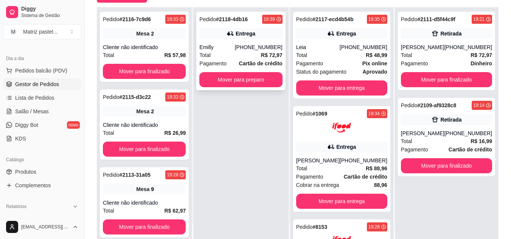
click at [236, 38] on div "Entrega" at bounding box center [240, 33] width 83 height 11
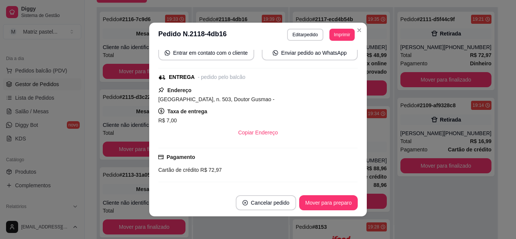
scroll to position [76, 0]
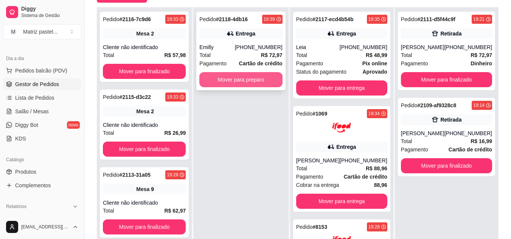
click at [259, 79] on button "Mover para preparo" at bounding box center [240, 79] width 83 height 15
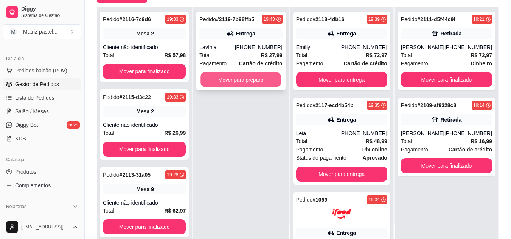
click at [253, 84] on button "Mover para preparo" at bounding box center [241, 80] width 80 height 15
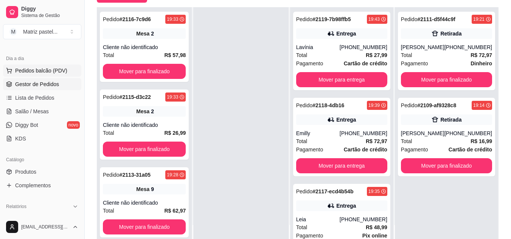
click at [48, 70] on span "Pedidos balcão (PDV)" at bounding box center [41, 71] width 52 height 8
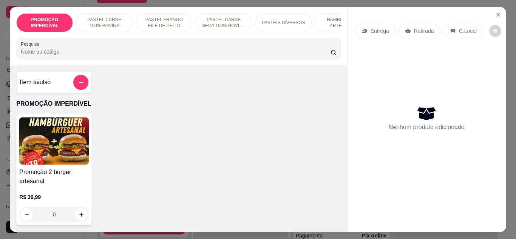
click at [176, 54] on input "Pesquisa" at bounding box center [176, 52] width 310 height 8
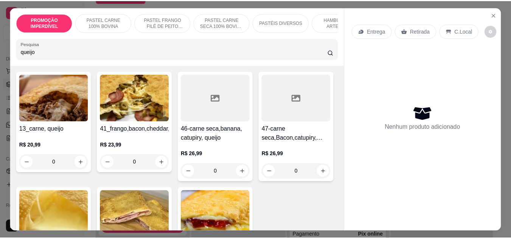
scroll to position [113, 0]
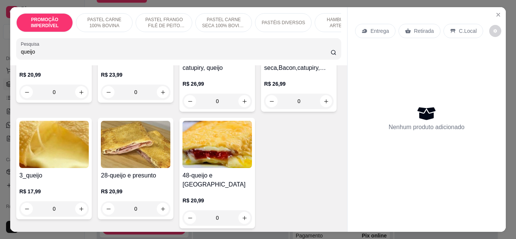
type input "queijo"
click at [500, 10] on button "Close" at bounding box center [498, 15] width 12 height 12
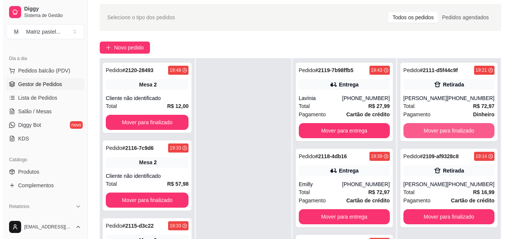
scroll to position [38, 0]
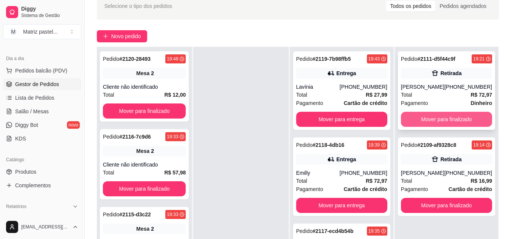
click at [434, 127] on button "Mover para finalizado" at bounding box center [446, 119] width 91 height 15
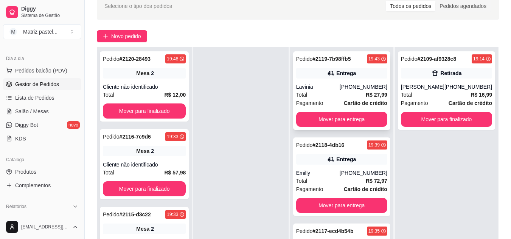
click at [339, 96] on div "Total R$ 27,99" at bounding box center [341, 95] width 91 height 8
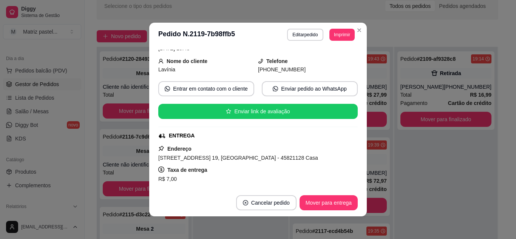
scroll to position [76, 0]
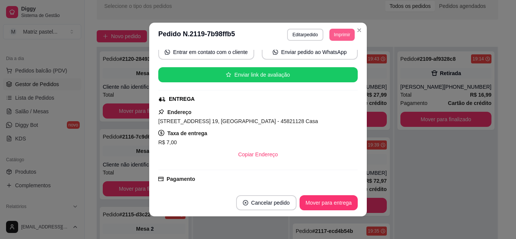
click at [344, 32] on button "Imprimir" at bounding box center [342, 35] width 25 height 12
click at [343, 59] on button "IMPRESSORA" at bounding box center [325, 61] width 53 height 12
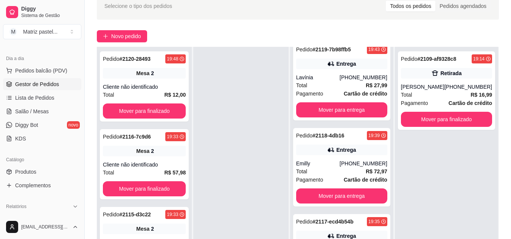
scroll to position [38, 0]
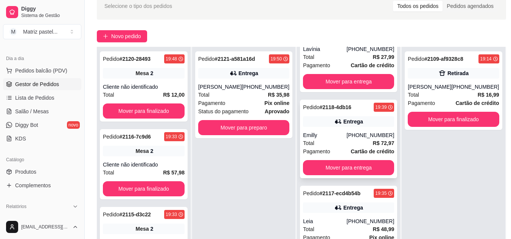
click at [334, 133] on div "Emilly" at bounding box center [324, 136] width 43 height 8
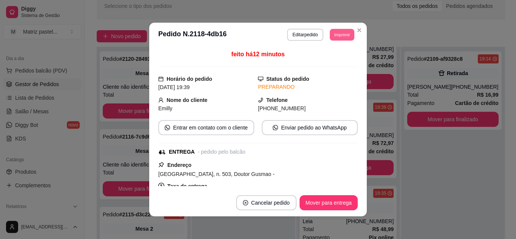
click at [342, 33] on button "Imprimir" at bounding box center [342, 35] width 25 height 12
click at [338, 57] on button "IMPRESSORA" at bounding box center [325, 61] width 55 height 12
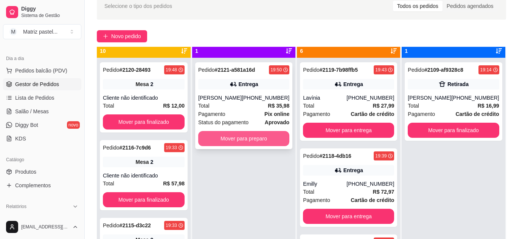
scroll to position [0, 0]
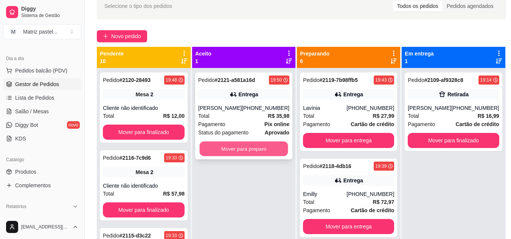
click at [240, 149] on button "Mover para preparo" at bounding box center [244, 149] width 88 height 15
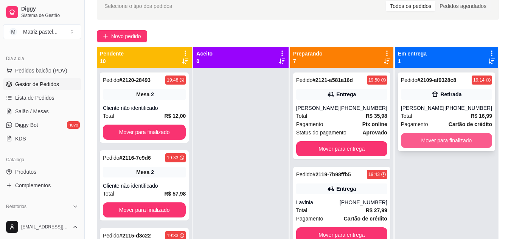
click at [439, 145] on button "Mover para finalizado" at bounding box center [446, 140] width 91 height 15
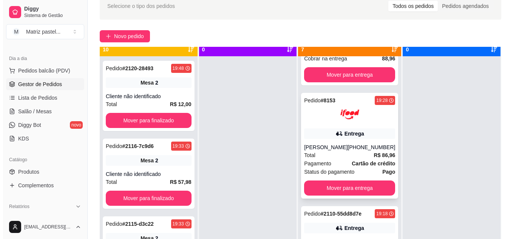
scroll to position [21, 0]
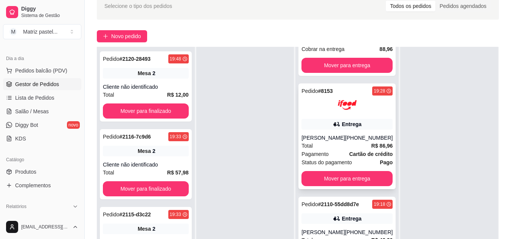
click at [344, 121] on div "Entrega" at bounding box center [352, 125] width 20 height 8
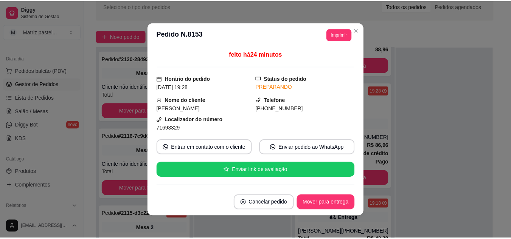
scroll to position [38, 0]
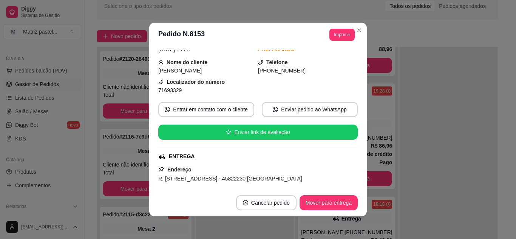
click at [337, 34] on button "Imprimir" at bounding box center [342, 35] width 25 height 12
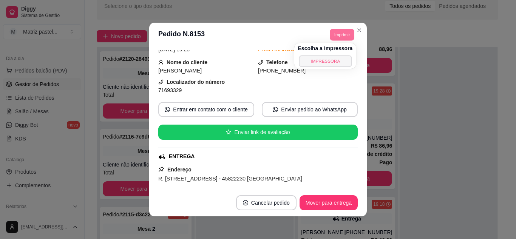
click at [332, 64] on button "IMPRESSORA" at bounding box center [325, 61] width 53 height 12
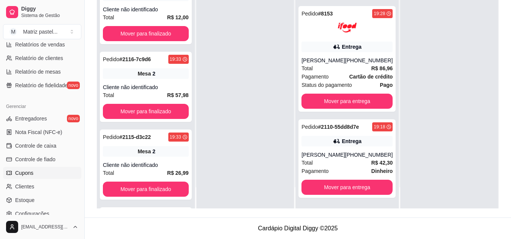
scroll to position [305, 0]
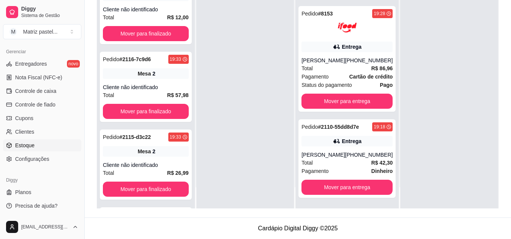
click at [30, 142] on span "Estoque" at bounding box center [24, 146] width 19 height 8
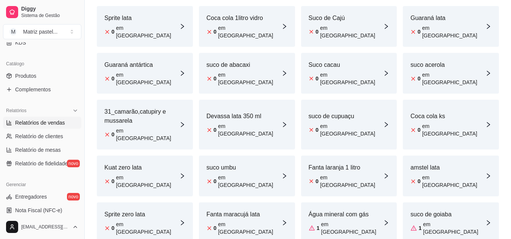
scroll to position [153, 0]
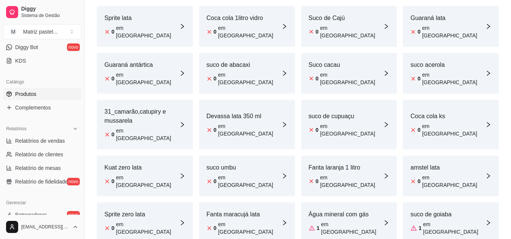
click at [31, 93] on span "Produtos" at bounding box center [25, 94] width 21 height 8
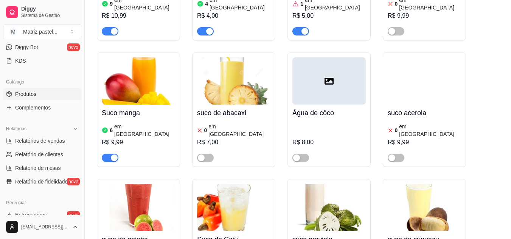
scroll to position [4339, 0]
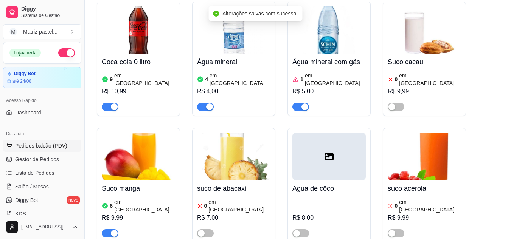
scroll to position [0, 0]
drag, startPoint x: 22, startPoint y: 161, endPoint x: 22, endPoint y: 156, distance: 4.2
click at [22, 161] on span "Gestor de Pedidos" at bounding box center [37, 160] width 44 height 8
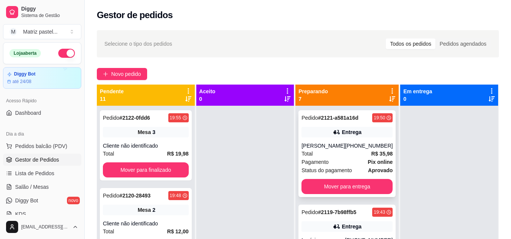
click at [323, 148] on div "[PERSON_NAME]" at bounding box center [322, 146] width 43 height 8
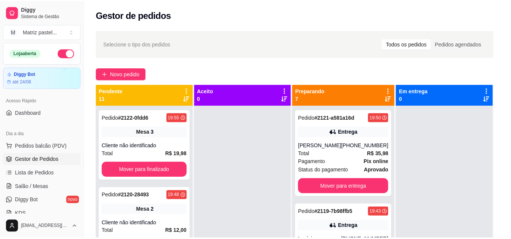
scroll to position [38, 0]
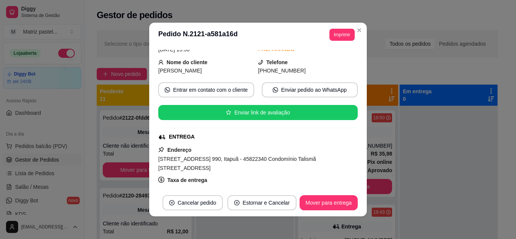
click at [324, 47] on div "feito há 9 minutos Horário do pedido [DATE] 19:50 Status do pedido PREPARANDO N…" at bounding box center [258, 118] width 218 height 142
click at [330, 40] on button "Imprimir" at bounding box center [342, 35] width 25 height 12
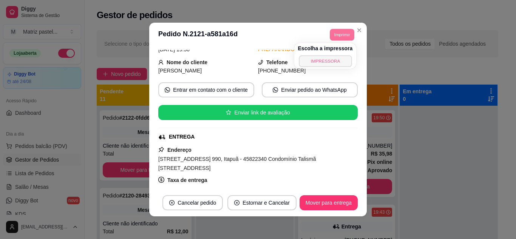
click at [326, 66] on button "IMPRESSORA" at bounding box center [325, 61] width 53 height 12
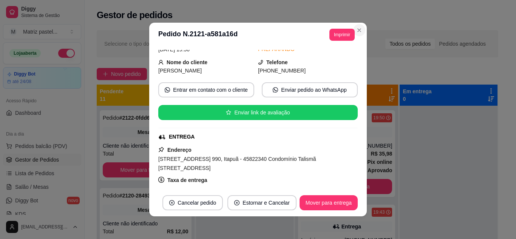
drag, startPoint x: 352, startPoint y: 23, endPoint x: 356, endPoint y: 26, distance: 5.6
click at [355, 25] on section "**********" at bounding box center [258, 120] width 218 height 194
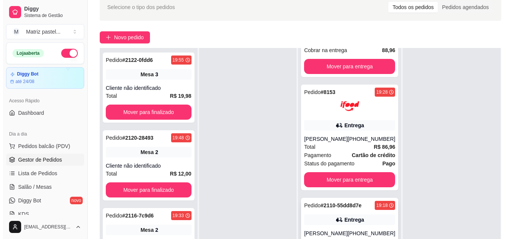
scroll to position [113, 0]
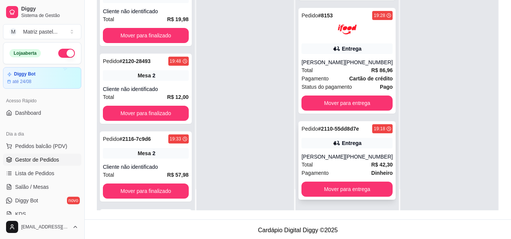
click at [332, 153] on div "[PERSON_NAME]" at bounding box center [322, 157] width 43 height 8
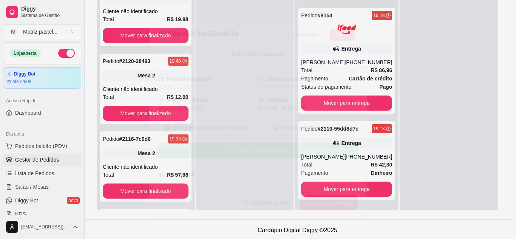
scroll to position [76, 0]
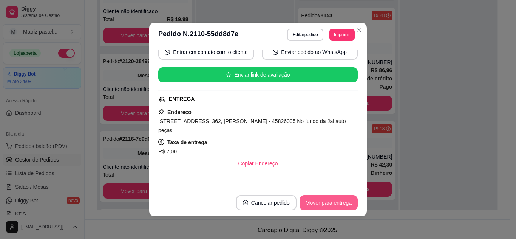
click at [322, 201] on button "Mover para entrega" at bounding box center [329, 202] width 58 height 15
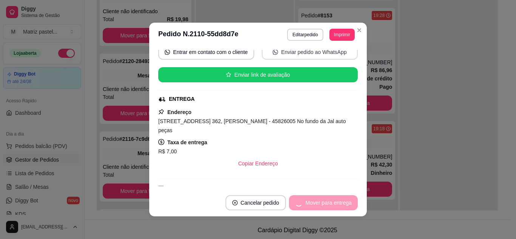
scroll to position [371, 0]
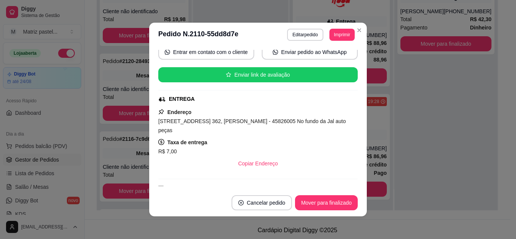
click at [363, 32] on header "**********" at bounding box center [258, 35] width 218 height 24
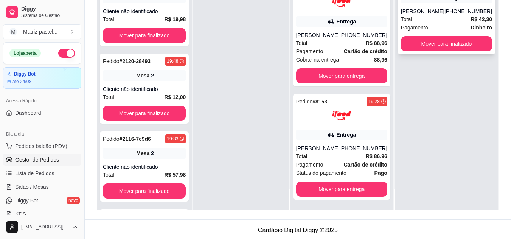
click at [417, 23] on div "Total R$ 42,30" at bounding box center [446, 19] width 91 height 8
click at [334, 131] on icon at bounding box center [331, 135] width 8 height 8
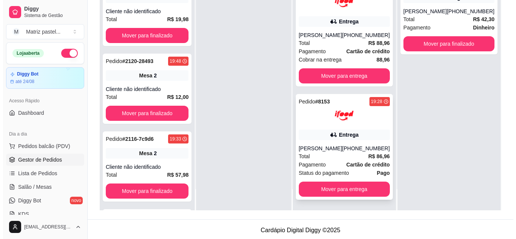
scroll to position [334, 0]
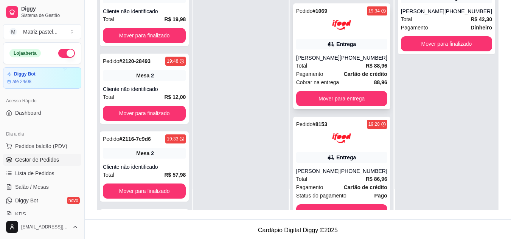
click at [336, 62] on div "[PERSON_NAME]" at bounding box center [317, 58] width 43 height 8
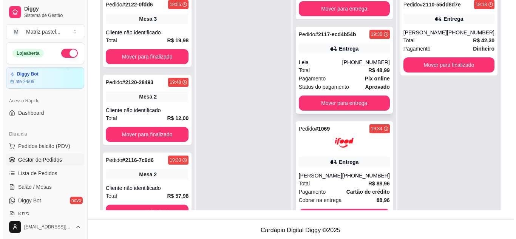
scroll to position [220, 0]
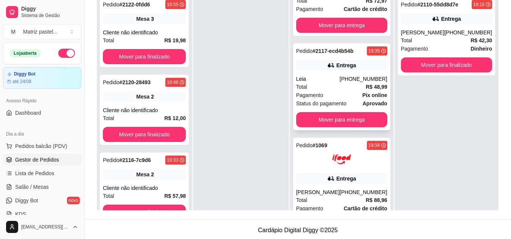
click at [333, 76] on div "Leia" at bounding box center [317, 79] width 43 height 8
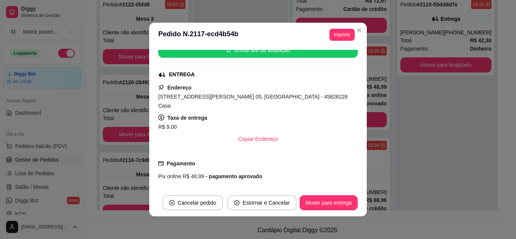
scroll to position [113, 0]
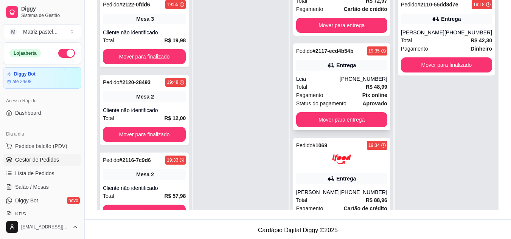
click at [314, 82] on div "Leia" at bounding box center [317, 79] width 43 height 8
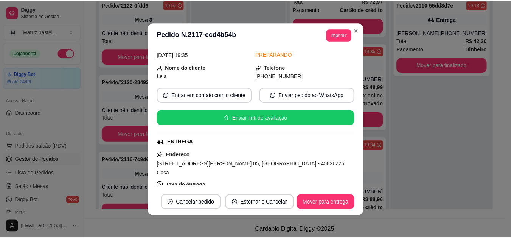
scroll to position [38, 0]
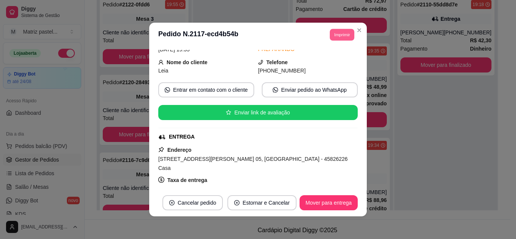
click at [339, 33] on button "Imprimir" at bounding box center [342, 35] width 25 height 12
click at [331, 57] on button "IMPRESSORA" at bounding box center [325, 61] width 55 height 12
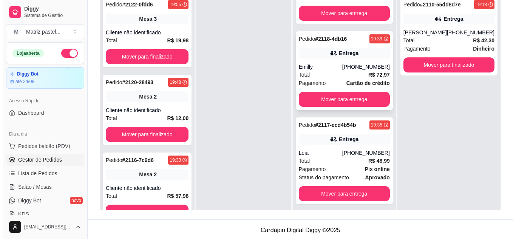
scroll to position [145, 0]
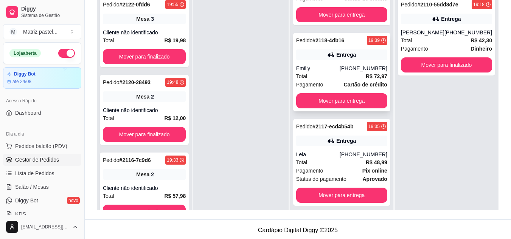
click at [323, 62] on div "Pedido # 2118-4db16 19:39 Entrega Emilly [PHONE_NUMBER] Total R$ 72,97 Pagament…" at bounding box center [341, 72] width 97 height 79
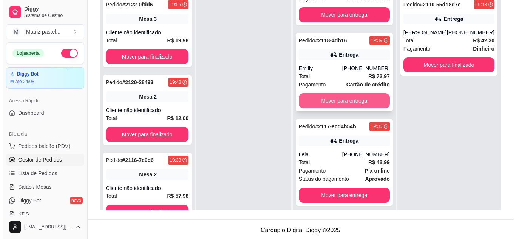
scroll to position [258, 0]
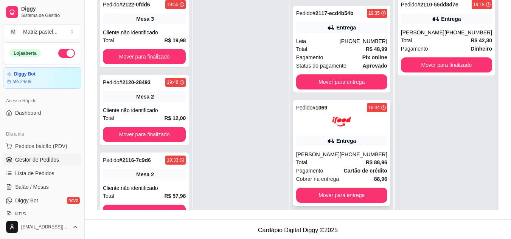
click at [340, 129] on img at bounding box center [341, 121] width 19 height 19
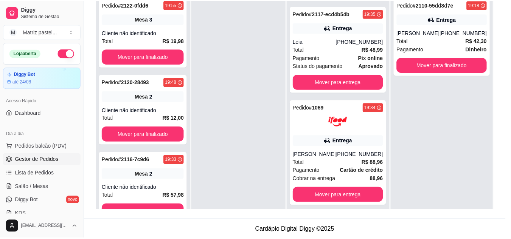
scroll to position [38, 0]
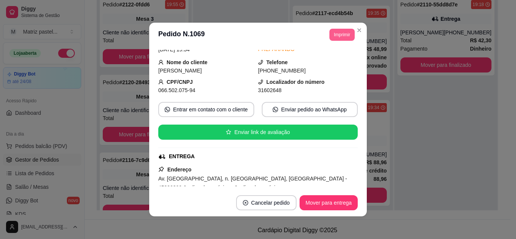
click at [338, 34] on button "Imprimir" at bounding box center [342, 35] width 25 height 12
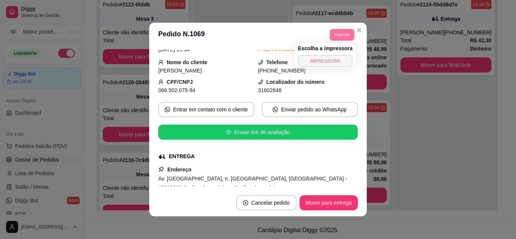
click at [336, 60] on button "IMPRESSORA" at bounding box center [325, 61] width 55 height 12
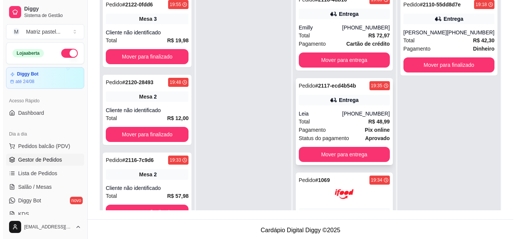
scroll to position [183, 0]
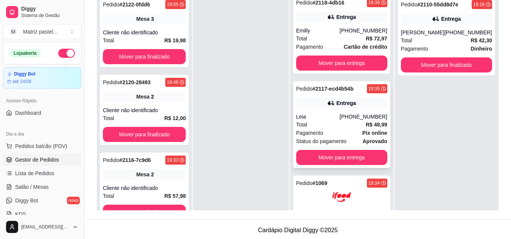
click at [309, 116] on div "Leia" at bounding box center [317, 117] width 43 height 8
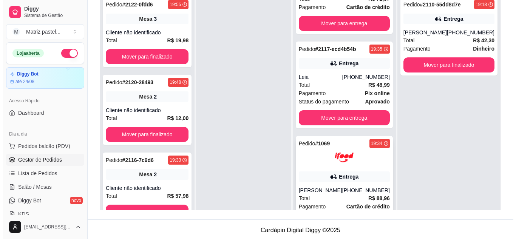
scroll to position [258, 0]
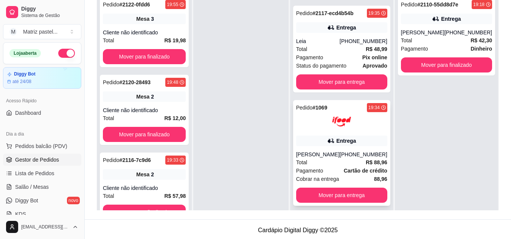
click at [335, 136] on div "Entrega" at bounding box center [341, 141] width 91 height 11
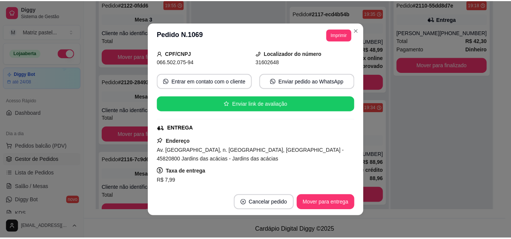
scroll to position [76, 0]
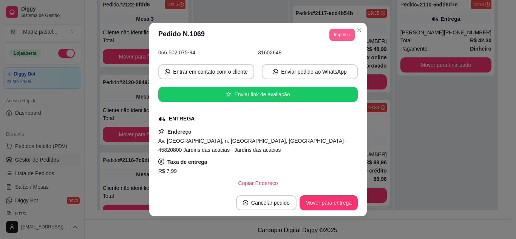
click at [339, 39] on button "Imprimir" at bounding box center [342, 35] width 25 height 12
click at [336, 61] on button "IMPRESSORA" at bounding box center [325, 61] width 55 height 12
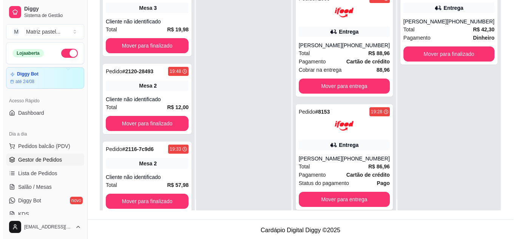
scroll to position [21, 0]
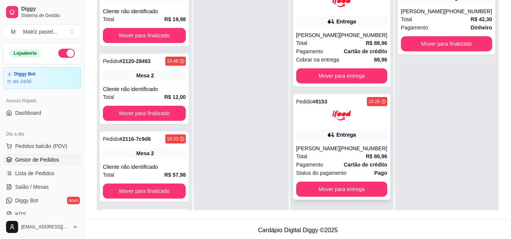
click at [309, 134] on div "Pedido # 8153 19:28 Entrega [PERSON_NAME] [PHONE_NUMBER] Total R$ 86,96 Pagamen…" at bounding box center [341, 147] width 97 height 106
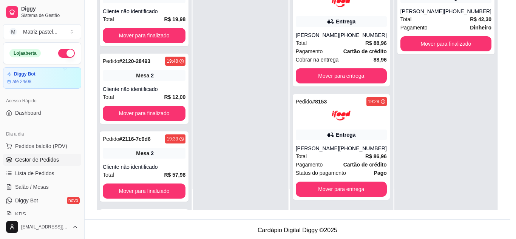
scroll to position [38, 0]
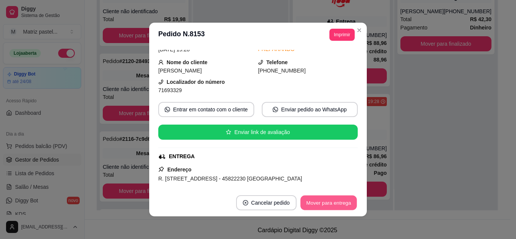
click at [325, 201] on button "Mover para entrega" at bounding box center [328, 203] width 57 height 15
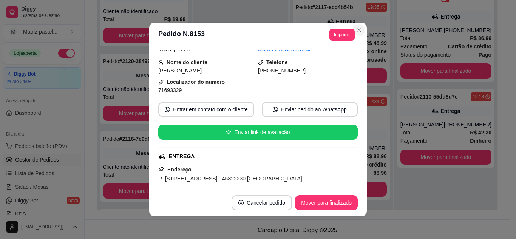
scroll to position [251, 0]
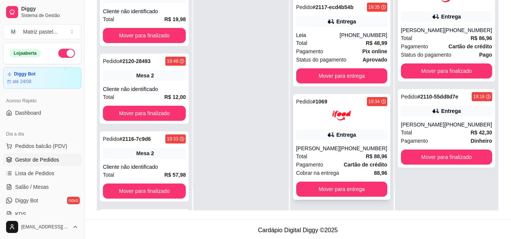
click at [339, 145] on div "[PERSON_NAME]" at bounding box center [317, 149] width 43 height 8
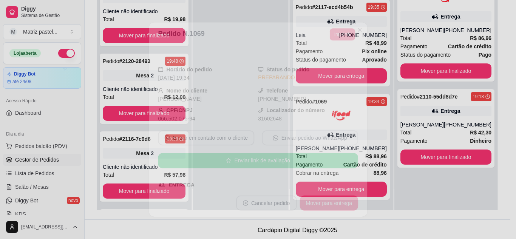
scroll to position [38, 0]
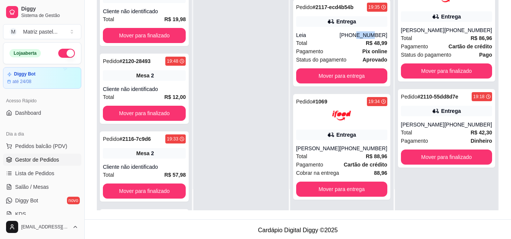
click at [361, 31] on div "[PHONE_NUMBER]" at bounding box center [363, 35] width 48 height 8
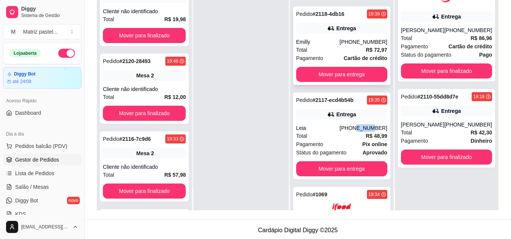
scroll to position [137, 0]
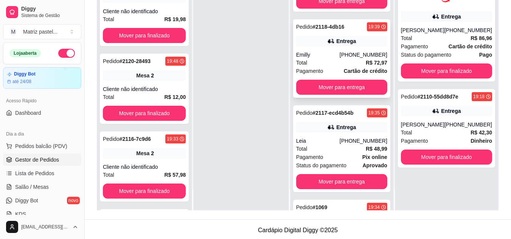
click at [330, 46] on div "Entrega" at bounding box center [341, 41] width 91 height 11
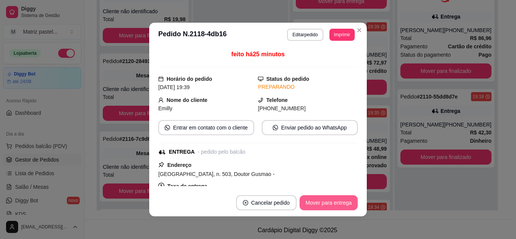
click at [313, 203] on button "Mover para entrega" at bounding box center [329, 202] width 58 height 15
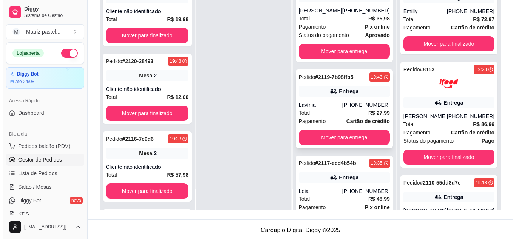
scroll to position [0, 0]
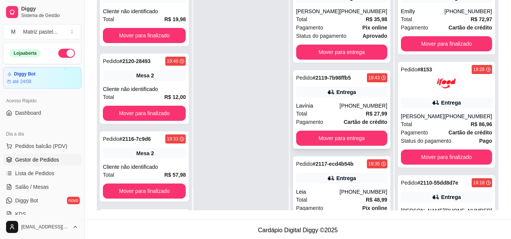
click at [335, 80] on strong "# 2119-7b98ffb5" at bounding box center [331, 78] width 38 height 6
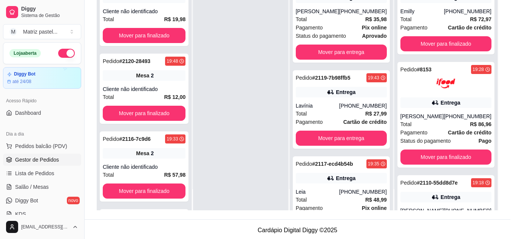
scroll to position [38, 0]
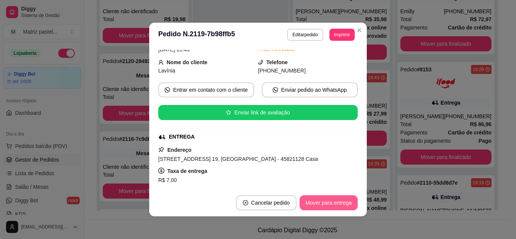
click at [320, 202] on button "Mover para entrega" at bounding box center [329, 202] width 58 height 15
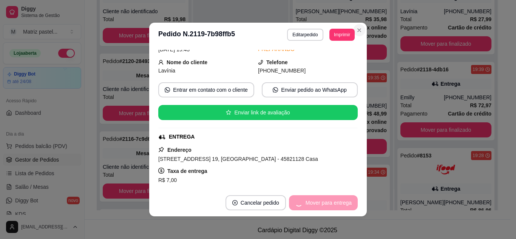
drag, startPoint x: 357, startPoint y: 24, endPoint x: 359, endPoint y: 29, distance: 6.0
click at [357, 24] on section "**********" at bounding box center [258, 120] width 218 height 194
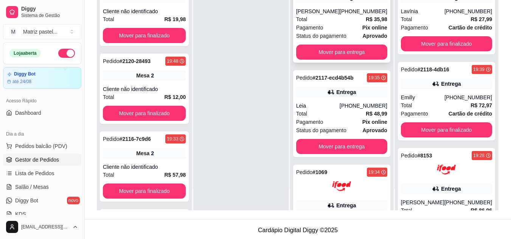
click at [358, 23] on div "Total R$ 35,98" at bounding box center [341, 19] width 91 height 8
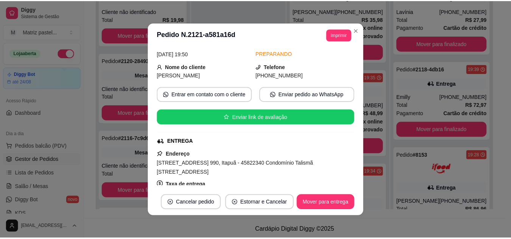
scroll to position [76, 0]
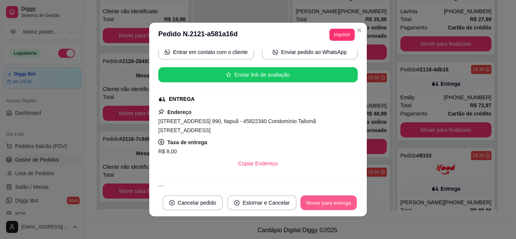
click at [329, 201] on button "Mover para entrega" at bounding box center [328, 203] width 57 height 15
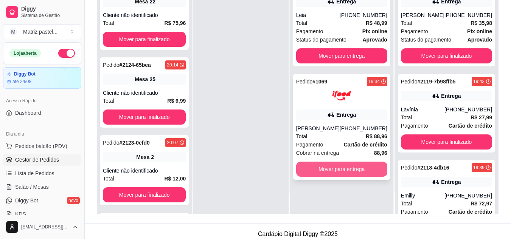
scroll to position [115, 0]
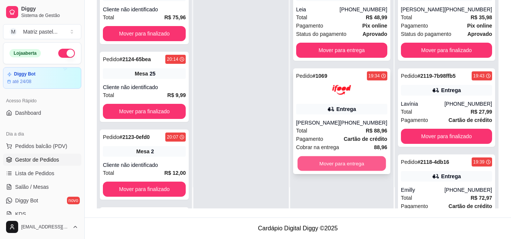
click at [338, 157] on button "Mover para entrega" at bounding box center [341, 163] width 88 height 15
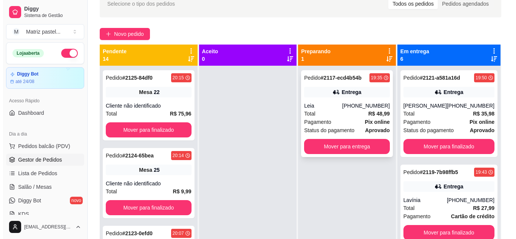
scroll to position [40, 0]
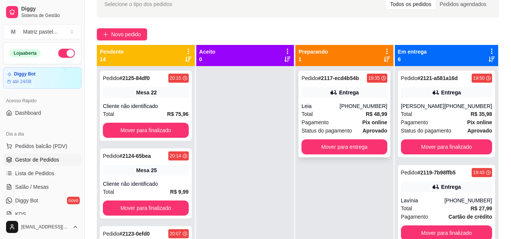
click at [375, 75] on div "19:35" at bounding box center [373, 78] width 11 height 6
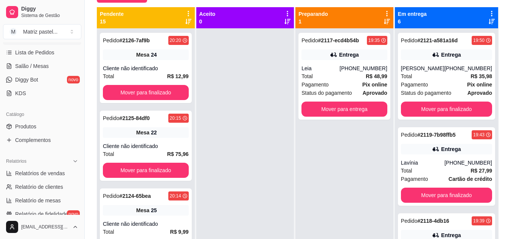
scroll to position [116, 0]
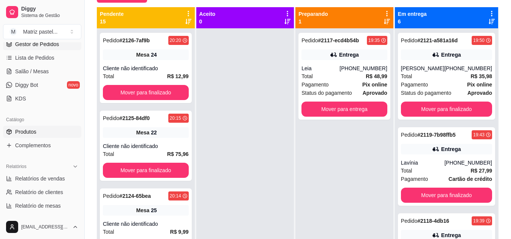
click at [25, 132] on span "Produtos" at bounding box center [25, 132] width 21 height 8
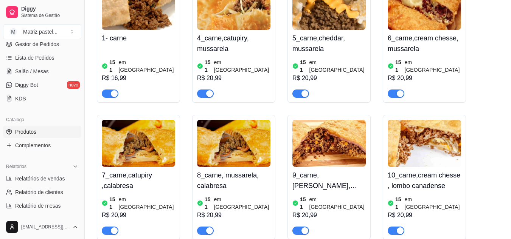
scroll to position [302, 0]
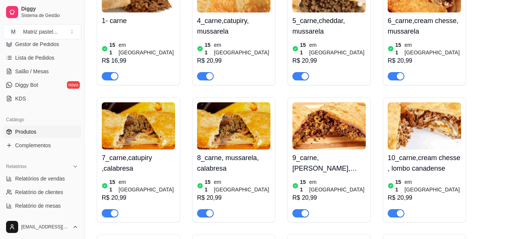
click at [297, 72] on span "button" at bounding box center [300, 76] width 17 height 8
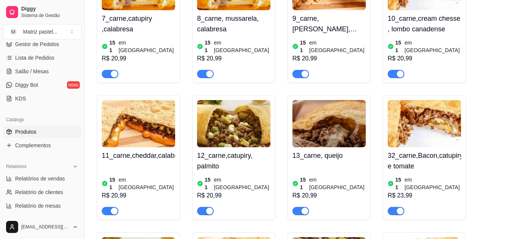
scroll to position [453, 0]
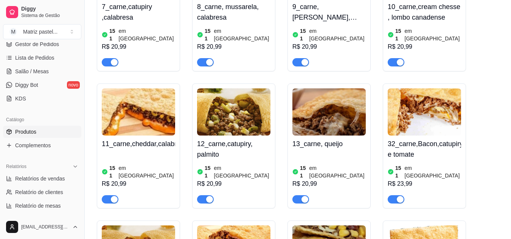
click at [113, 196] on div "button" at bounding box center [114, 199] width 7 height 7
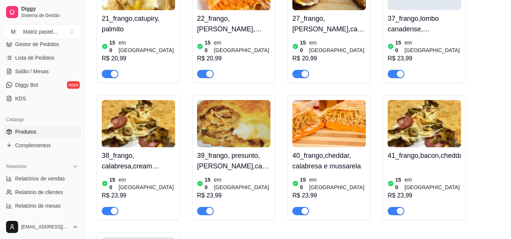
scroll to position [1172, 0]
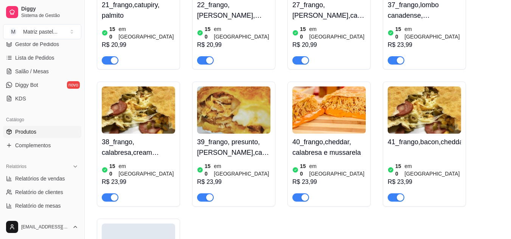
click at [299, 193] on button "button" at bounding box center [300, 197] width 17 height 8
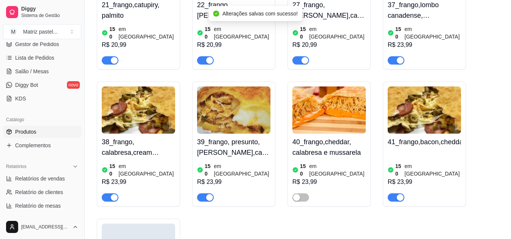
click at [390, 193] on span "button" at bounding box center [395, 197] width 17 height 8
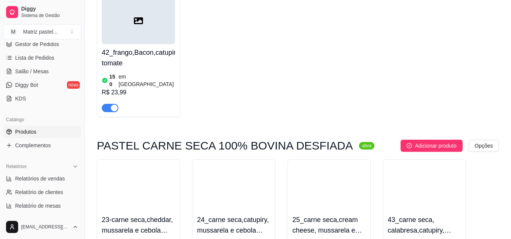
scroll to position [1436, 0]
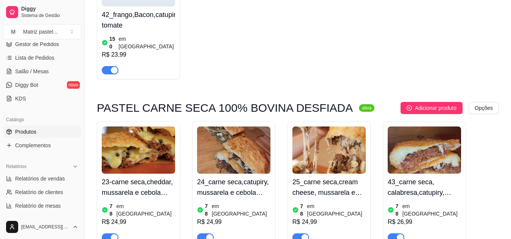
click at [111, 234] on div "button" at bounding box center [114, 237] width 7 height 7
click at [353, 227] on div at bounding box center [328, 234] width 73 height 15
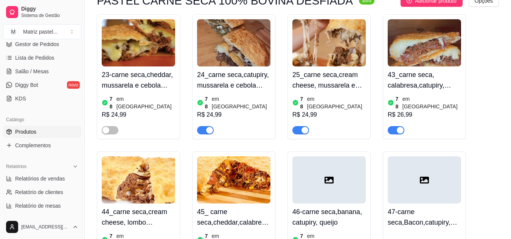
scroll to position [1549, 0]
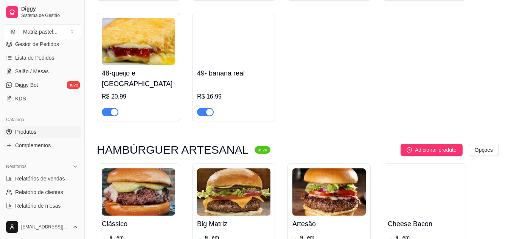
scroll to position [2154, 0]
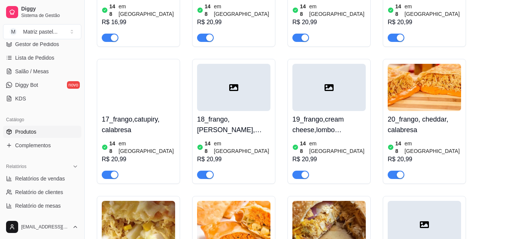
scroll to position [907, 0]
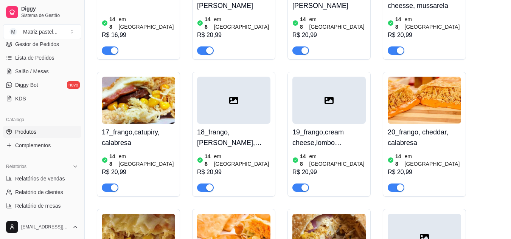
click at [390, 183] on div at bounding box center [395, 187] width 17 height 9
click at [400, 184] on div "button" at bounding box center [399, 187] width 7 height 7
click at [45, 71] on span "Salão / Mesas" at bounding box center [32, 72] width 34 height 8
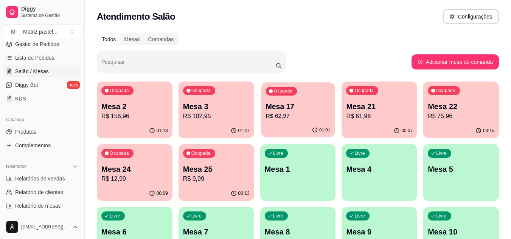
click at [289, 118] on p "R$ 62,97" at bounding box center [297, 116] width 65 height 9
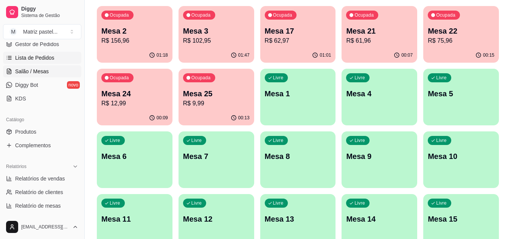
scroll to position [78, 0]
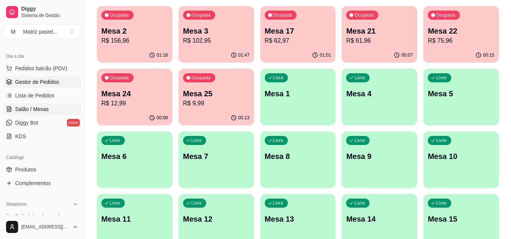
click at [40, 82] on span "Gestor de Pedidos" at bounding box center [37, 82] width 44 height 8
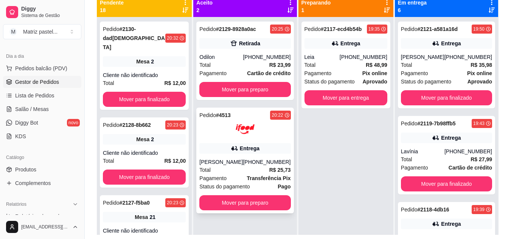
scroll to position [76, 0]
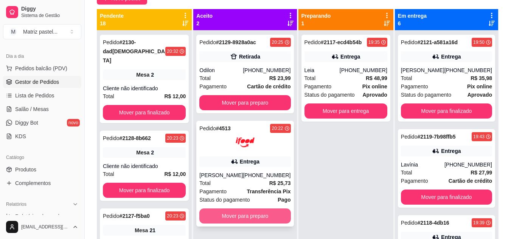
click at [255, 213] on button "Mover para preparo" at bounding box center [244, 216] width 91 height 15
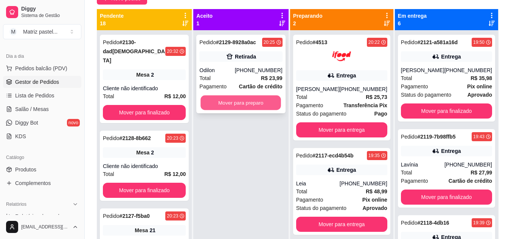
click at [239, 101] on button "Mover para preparo" at bounding box center [241, 103] width 80 height 15
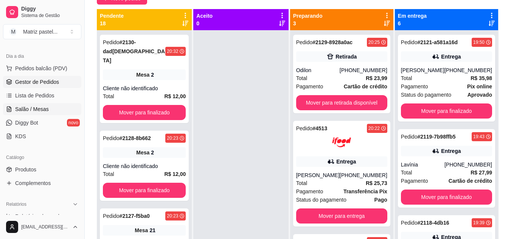
click at [36, 105] on link "Salão / Mesas" at bounding box center [42, 109] width 78 height 12
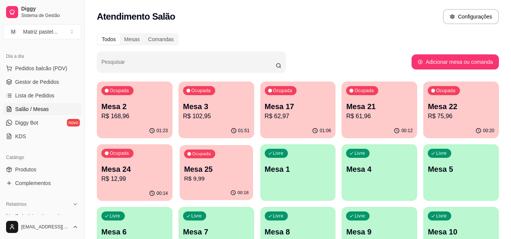
click at [200, 175] on p "R$ 9,99" at bounding box center [216, 179] width 65 height 9
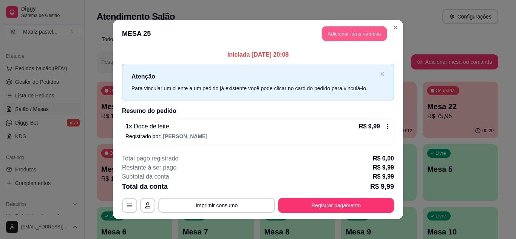
click at [337, 36] on button "Adicionar itens na mesa" at bounding box center [354, 33] width 65 height 15
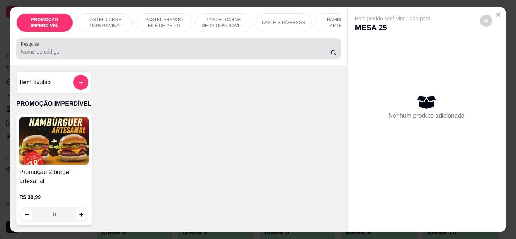
click at [201, 56] on input "Pesquisa" at bounding box center [176, 52] width 310 height 8
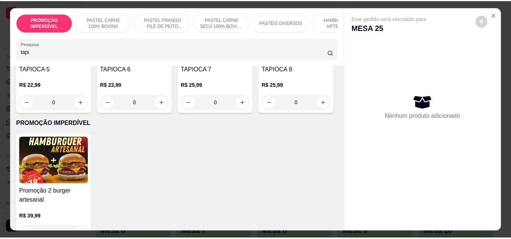
scroll to position [227, 0]
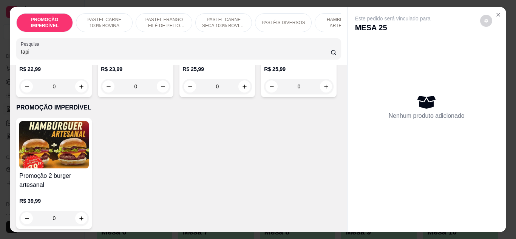
type input "tapi"
click at [264, 94] on div "0" at bounding box center [299, 86] width 70 height 15
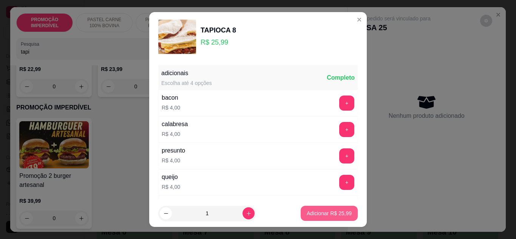
click at [307, 212] on p "Adicionar R$ 25,99" at bounding box center [329, 214] width 45 height 8
type input "1"
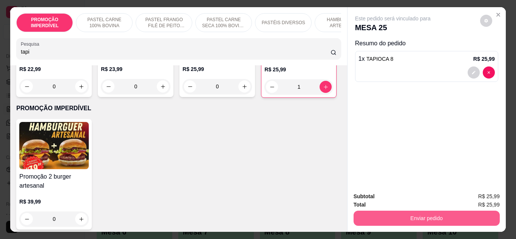
click at [380, 219] on button "Enviar pedido" at bounding box center [427, 218] width 146 height 15
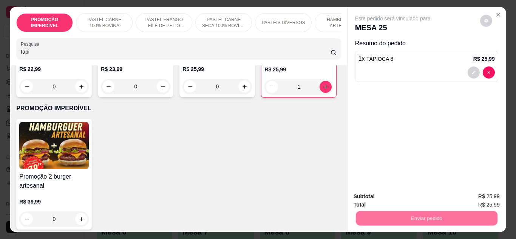
click at [382, 194] on button "Não registrar e enviar pedido" at bounding box center [401, 197] width 79 height 14
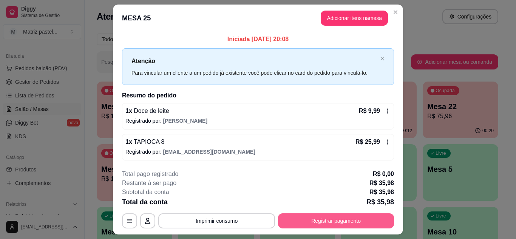
click at [325, 226] on button "Registrar pagamento" at bounding box center [336, 221] width 116 height 15
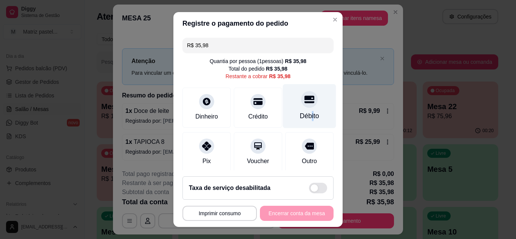
click at [301, 115] on div "Débito" at bounding box center [309, 116] width 19 height 10
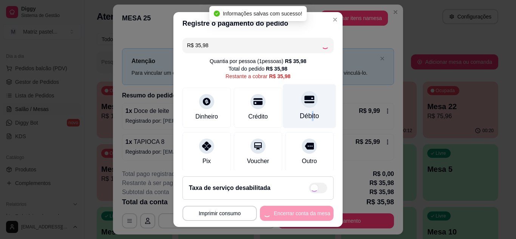
type input "R$ 0,00"
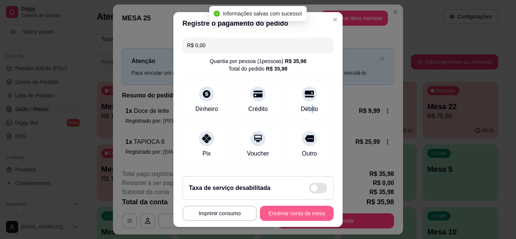
click at [289, 215] on button "Encerrar conta da mesa" at bounding box center [297, 213] width 74 height 15
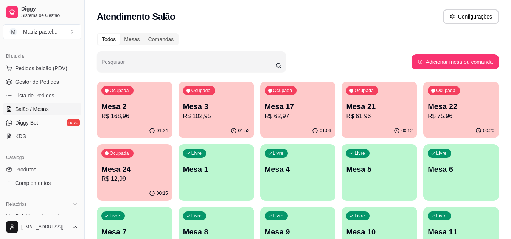
click at [294, 111] on p "Mesa 17" at bounding box center [298, 106] width 67 height 11
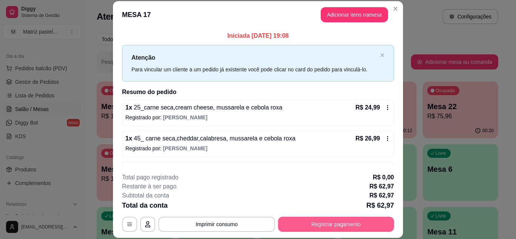
click at [336, 225] on button "Registrar pagamento" at bounding box center [336, 224] width 116 height 15
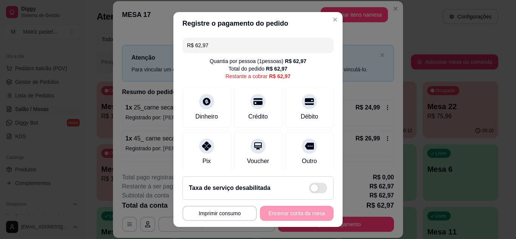
click at [240, 50] on input "R$ 62,97" at bounding box center [258, 45] width 142 height 15
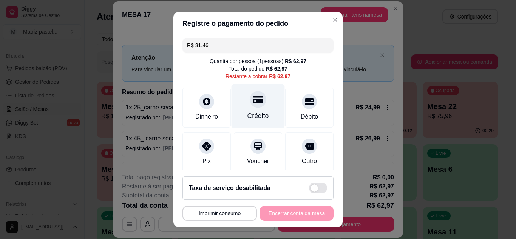
click at [255, 112] on div "Crédito" at bounding box center [259, 116] width 22 height 10
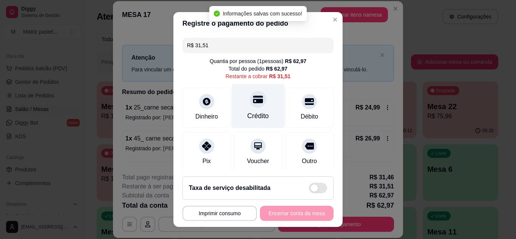
click at [255, 112] on div "Crédito" at bounding box center [259, 116] width 22 height 10
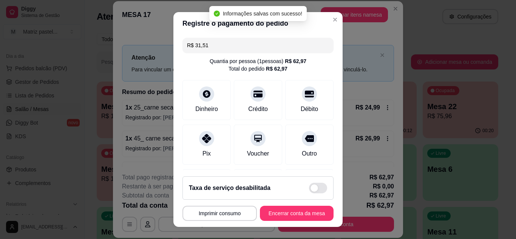
type input "R$ 0,00"
click at [289, 212] on button "Encerrar conta da mesa" at bounding box center [297, 213] width 74 height 15
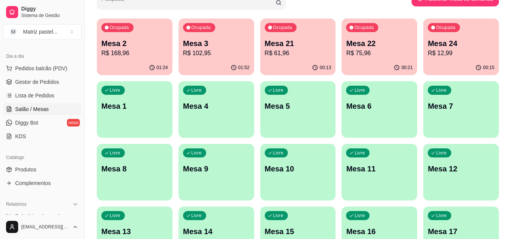
scroll to position [76, 0]
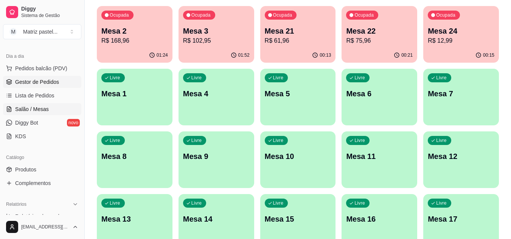
click at [24, 87] on link "Gestor de Pedidos" at bounding box center [42, 82] width 78 height 12
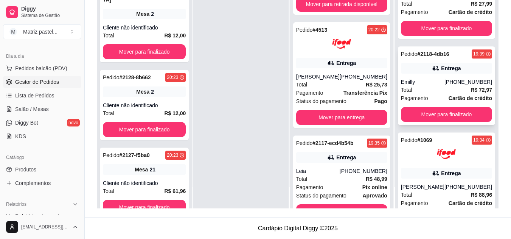
scroll to position [68, 0]
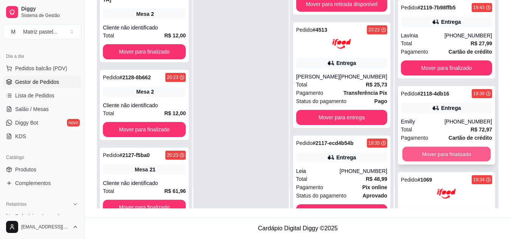
click at [427, 152] on button "Mover para finalizado" at bounding box center [446, 154] width 88 height 15
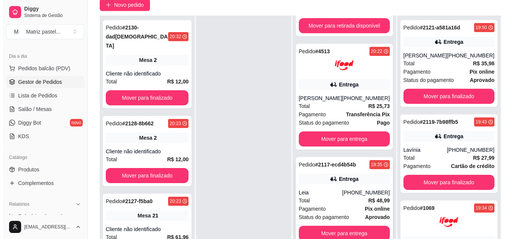
scroll to position [115, 0]
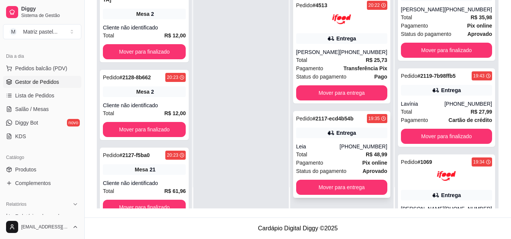
click at [314, 147] on div "Leia" at bounding box center [317, 147] width 43 height 8
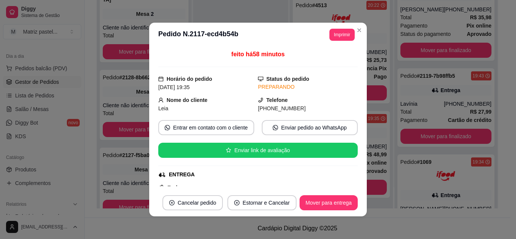
click at [326, 197] on button "Mover para entrega" at bounding box center [329, 202] width 58 height 15
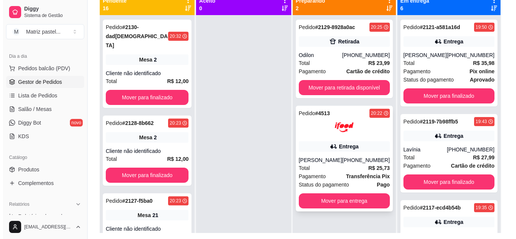
scroll to position [77, 0]
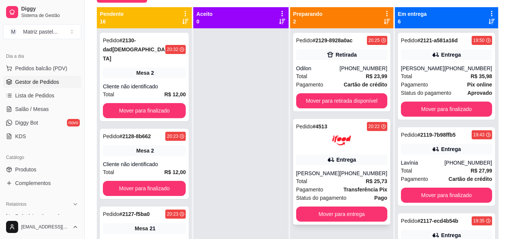
click at [330, 156] on icon at bounding box center [331, 160] width 8 height 8
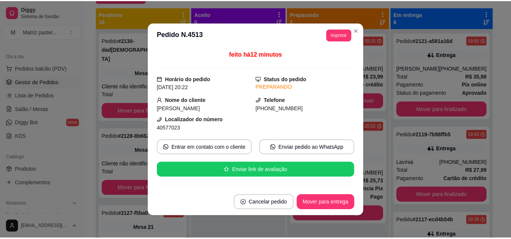
scroll to position [38, 0]
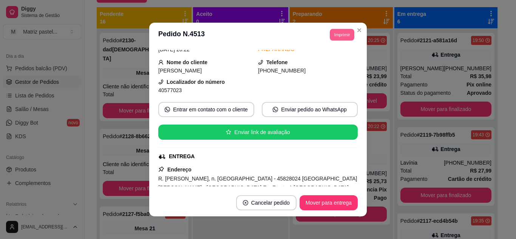
click at [341, 37] on button "Imprimir" at bounding box center [342, 35] width 25 height 12
click at [334, 59] on button "IMPRESSORA" at bounding box center [332, 58] width 44 height 10
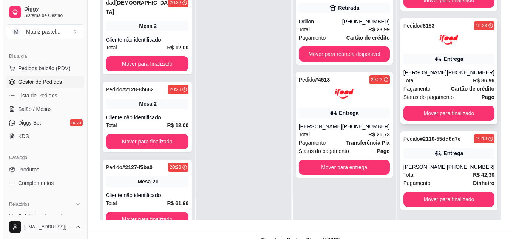
scroll to position [115, 0]
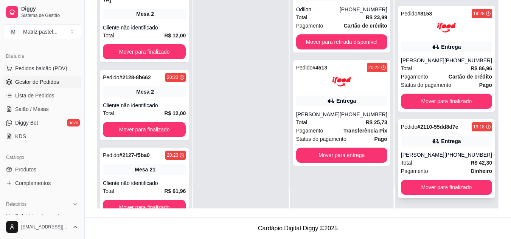
click at [435, 136] on div "Entrega" at bounding box center [446, 141] width 91 height 11
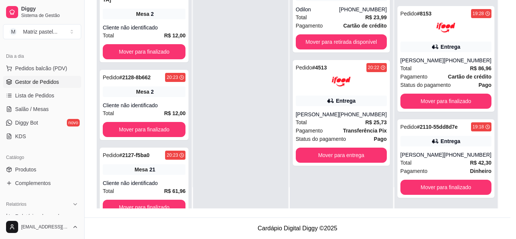
scroll to position [76, 0]
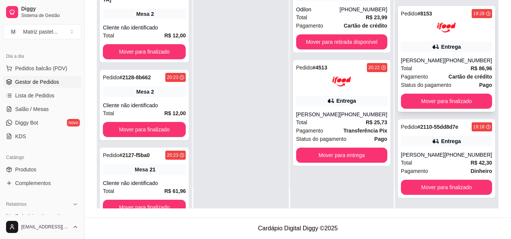
click at [421, 57] on div "[PERSON_NAME]" at bounding box center [422, 61] width 43 height 8
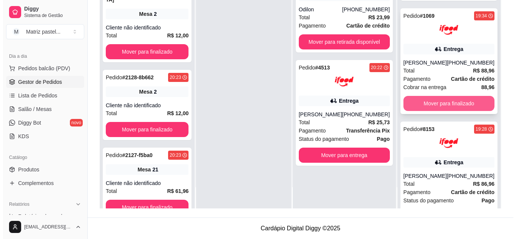
scroll to position [228, 0]
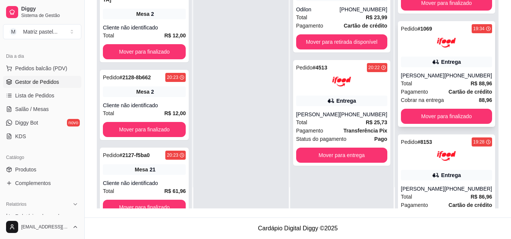
click at [431, 79] on div "[PERSON_NAME]" at bounding box center [422, 76] width 43 height 8
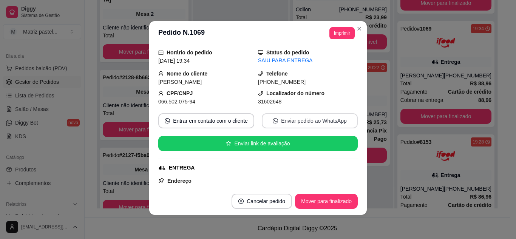
scroll to position [38, 0]
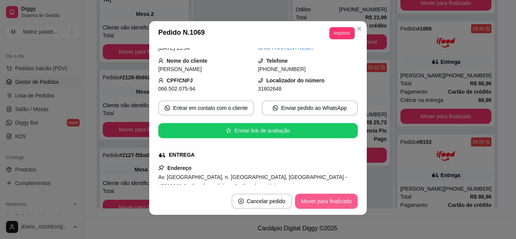
click at [321, 197] on button "Mover para finalizado" at bounding box center [326, 201] width 63 height 15
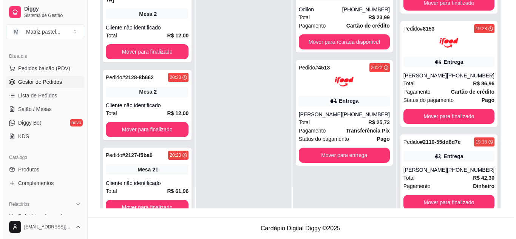
scroll to position [258, 0]
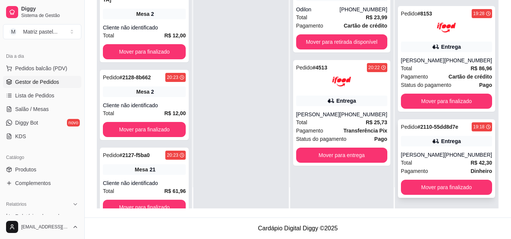
click at [416, 156] on div "[PERSON_NAME]" at bounding box center [422, 155] width 43 height 8
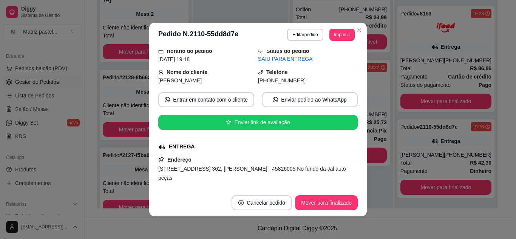
scroll to position [38, 0]
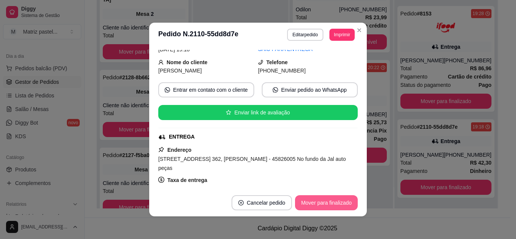
click at [328, 207] on button "Mover para finalizado" at bounding box center [326, 202] width 63 height 15
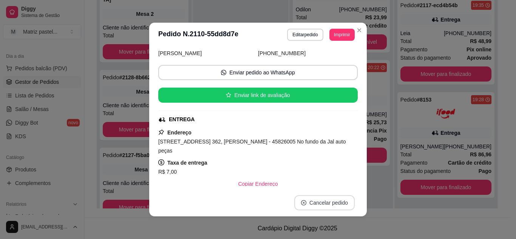
scroll to position [20, 0]
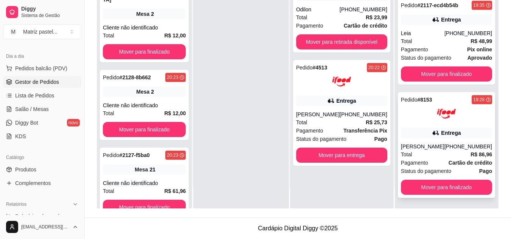
click at [438, 134] on div "Pedido # 8153 19:28 Entrega [PERSON_NAME] [PHONE_NUMBER] Total R$ 86,96 Pagamen…" at bounding box center [446, 145] width 97 height 106
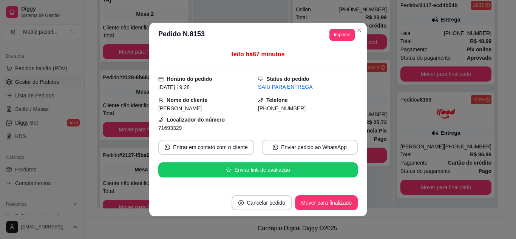
scroll to position [76, 0]
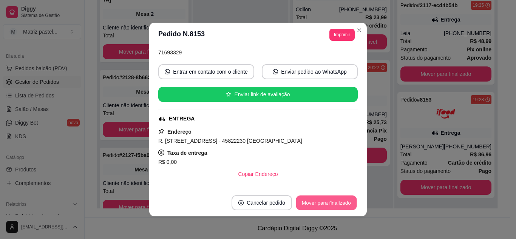
click at [319, 200] on button "Mover para finalizado" at bounding box center [326, 203] width 61 height 15
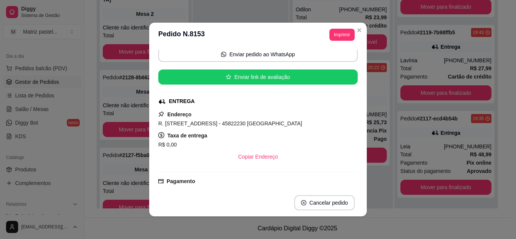
scroll to position [58, 0]
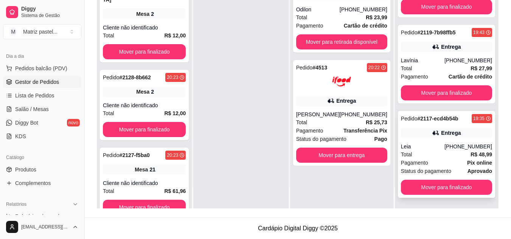
click at [424, 153] on div "Total R$ 48,99" at bounding box center [446, 154] width 91 height 8
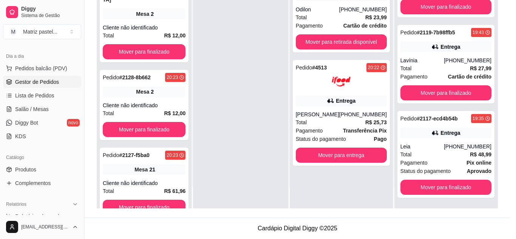
scroll to position [38, 0]
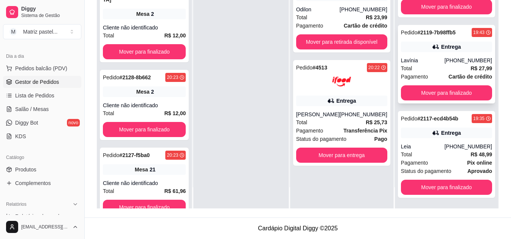
click at [452, 57] on div "[PHONE_NUMBER]" at bounding box center [468, 61] width 48 height 8
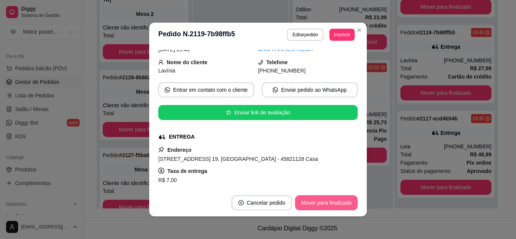
click at [339, 203] on button "Mover para finalizado" at bounding box center [326, 202] width 63 height 15
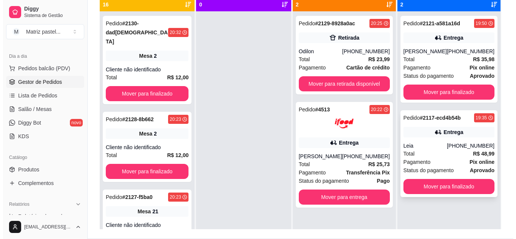
scroll to position [40, 0]
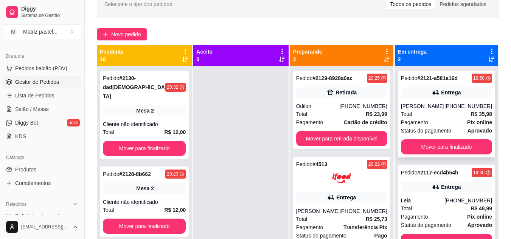
click at [443, 95] on div "Entrega" at bounding box center [451, 93] width 20 height 8
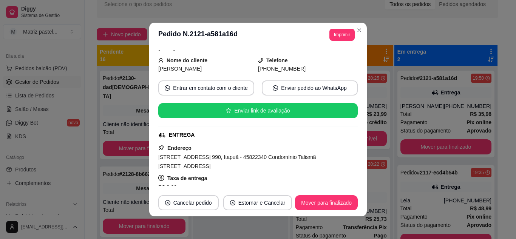
scroll to position [76, 0]
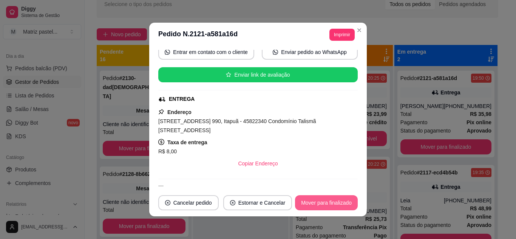
click at [330, 207] on button "Mover para finalizado" at bounding box center [326, 202] width 63 height 15
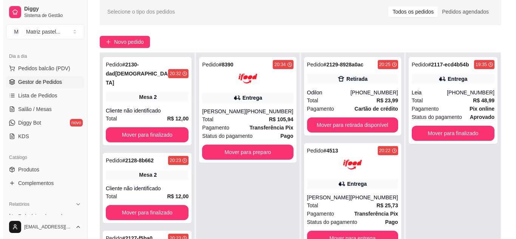
scroll to position [115, 0]
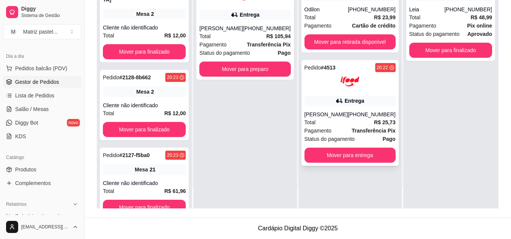
click at [307, 88] on div at bounding box center [349, 81] width 91 height 19
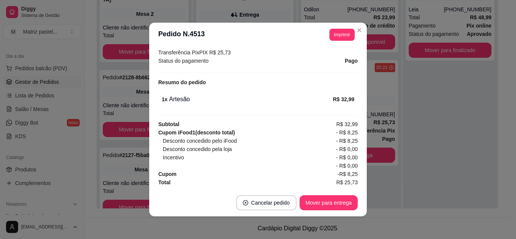
scroll to position [244, 0]
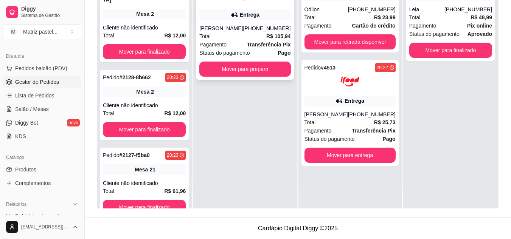
click at [273, 66] on div "Pedido # 8390 20:34 Entrega [PERSON_NAME] [PHONE_NUMBER] Total R$ 105,94 Pagame…" at bounding box center [244, 27] width 97 height 106
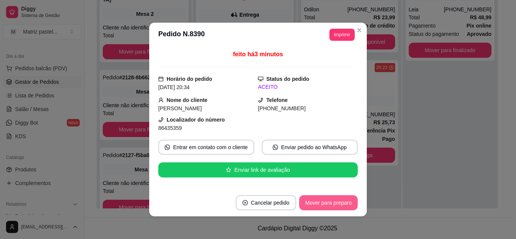
click at [329, 203] on button "Mover para preparo" at bounding box center [328, 202] width 59 height 15
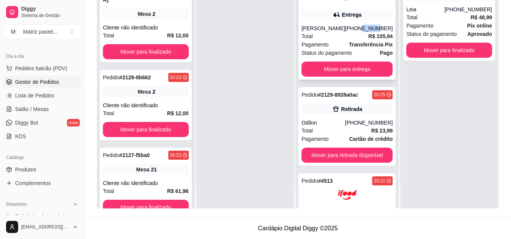
click at [360, 32] on div "[PHONE_NUMBER]" at bounding box center [369, 29] width 48 height 8
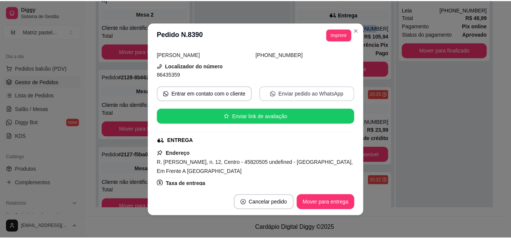
scroll to position [87, 0]
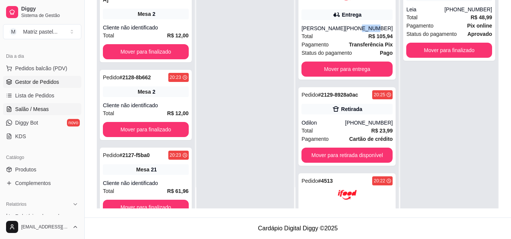
click at [38, 112] on span "Salão / Mesas" at bounding box center [32, 109] width 34 height 8
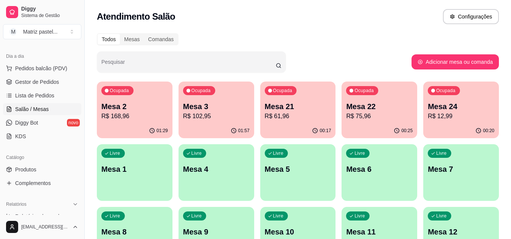
click at [203, 118] on p "R$ 102,95" at bounding box center [216, 116] width 67 height 9
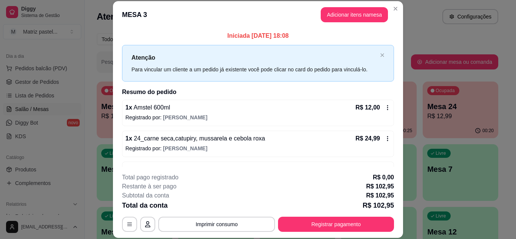
click at [397, 15] on header "MESA 3 Adicionar itens na mesa" at bounding box center [258, 14] width 290 height 27
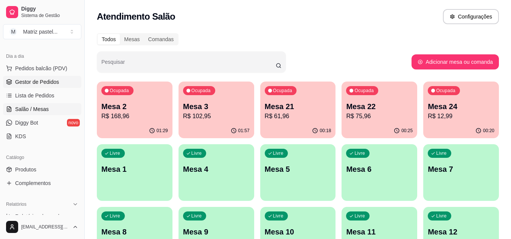
click at [49, 87] on link "Gestor de Pedidos" at bounding box center [42, 82] width 78 height 12
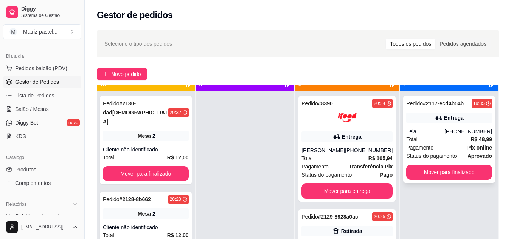
scroll to position [21, 0]
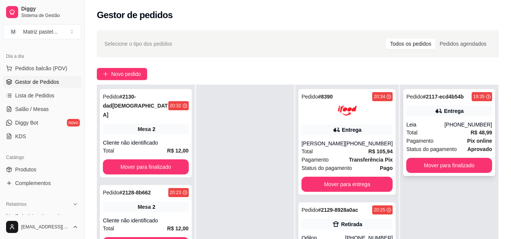
click at [432, 163] on button "Mover para finalizado" at bounding box center [449, 165] width 86 height 15
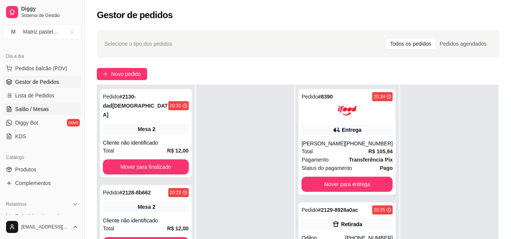
click at [20, 110] on span "Salão / Mesas" at bounding box center [32, 109] width 34 height 8
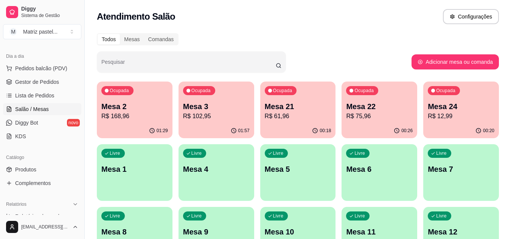
click at [204, 126] on div "01:57" at bounding box center [216, 131] width 76 height 15
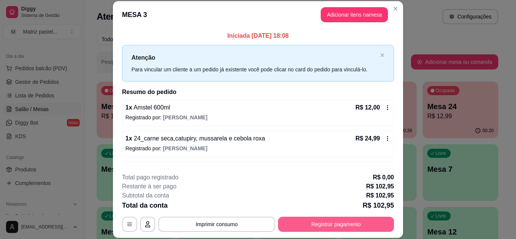
click at [328, 224] on button "Registrar pagamento" at bounding box center [336, 224] width 116 height 15
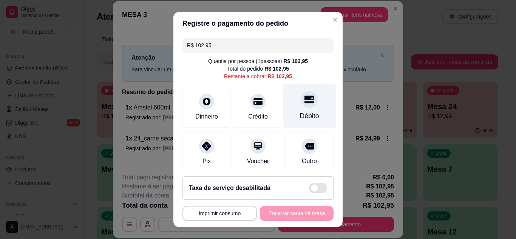
click at [301, 105] on div at bounding box center [309, 99] width 17 height 17
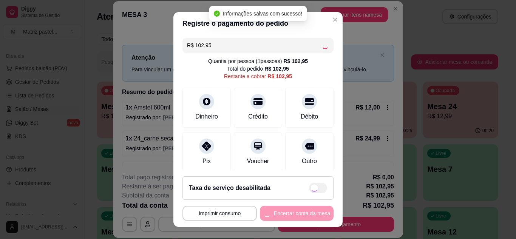
type input "R$ 0,00"
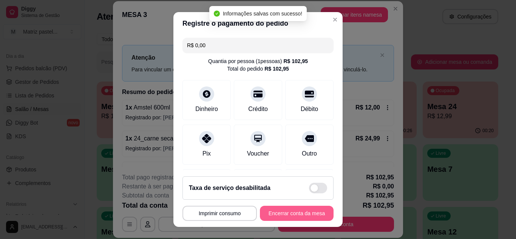
click at [294, 214] on button "Encerrar conta da mesa" at bounding box center [297, 213] width 74 height 15
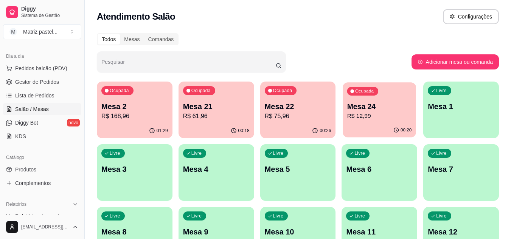
click at [359, 109] on p "Mesa 24" at bounding box center [379, 107] width 65 height 10
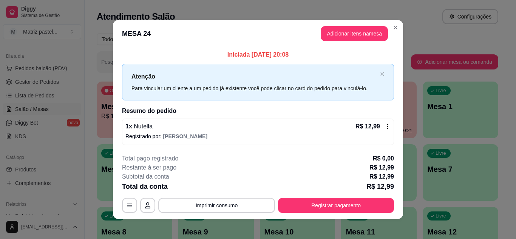
click at [341, 205] on button "Registrar pagamento" at bounding box center [336, 205] width 116 height 15
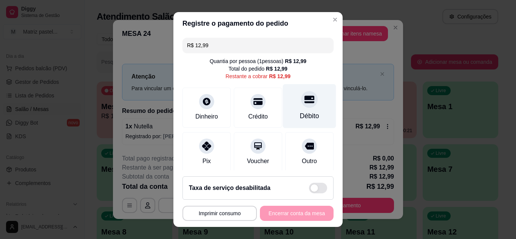
click at [305, 100] on div at bounding box center [309, 99] width 17 height 17
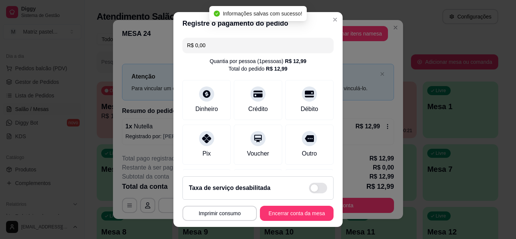
type input "R$ 0,00"
click at [296, 219] on button "Encerrar conta da mesa" at bounding box center [297, 213] width 74 height 15
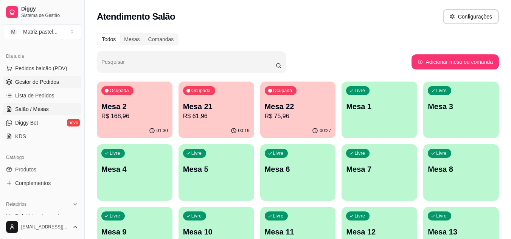
click at [58, 82] on link "Gestor de Pedidos" at bounding box center [42, 82] width 78 height 12
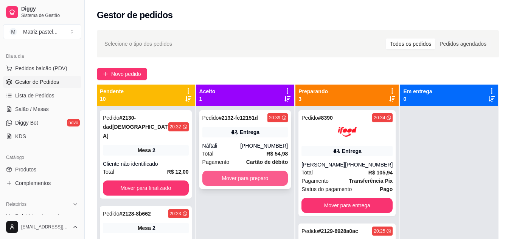
click at [260, 182] on button "Mover para preparo" at bounding box center [245, 178] width 86 height 15
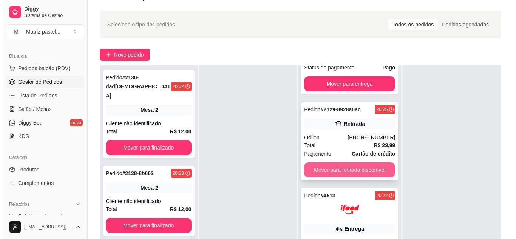
scroll to position [76, 0]
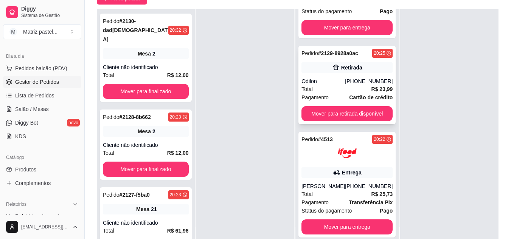
click at [317, 84] on div "Odilon" at bounding box center [322, 81] width 43 height 8
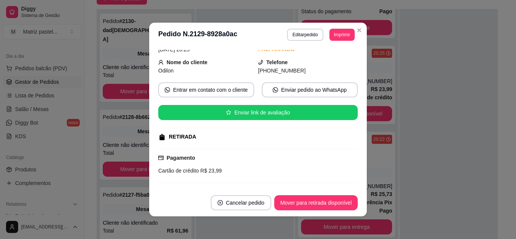
scroll to position [107, 0]
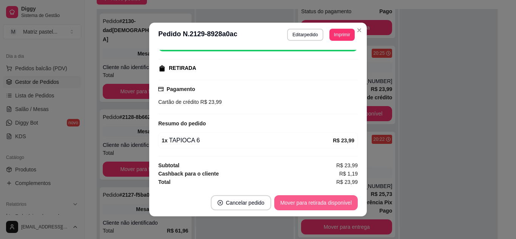
click at [319, 205] on button "Mover para retirada disponível" at bounding box center [316, 202] width 84 height 15
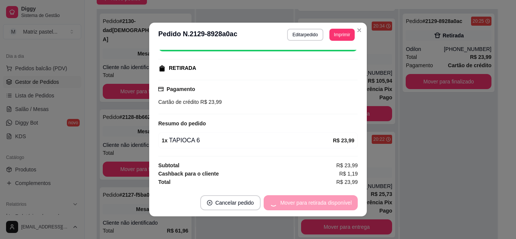
scroll to position [89, 0]
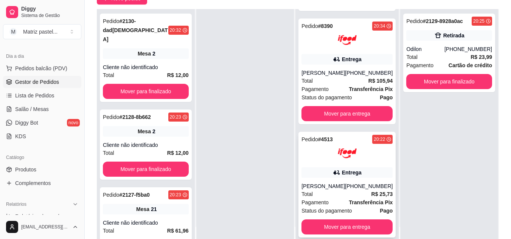
click at [354, 181] on div "Pedido # 4513 20:22 Entrega [PERSON_NAME] [PHONE_NUMBER] Total R$ 25,73 Pagamen…" at bounding box center [346, 185] width 97 height 106
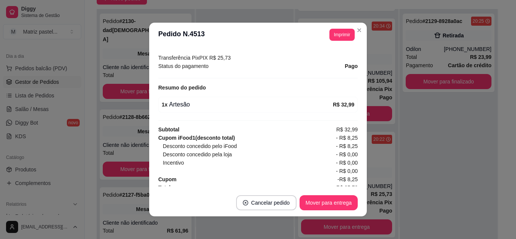
scroll to position [244, 0]
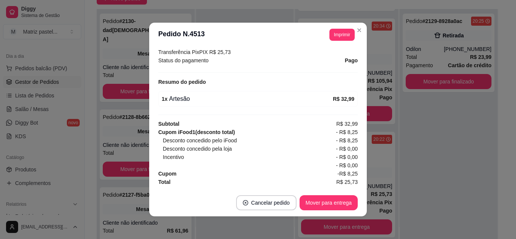
click at [321, 202] on button "Mover para entrega" at bounding box center [329, 202] width 58 height 15
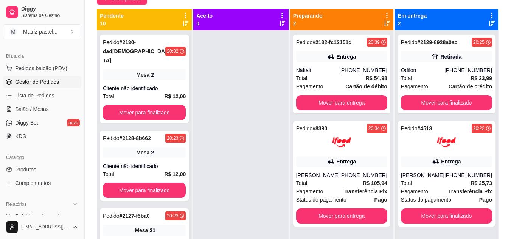
scroll to position [21, 0]
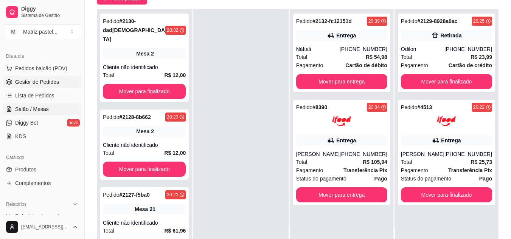
click at [38, 105] on link "Salão / Mesas" at bounding box center [42, 109] width 78 height 12
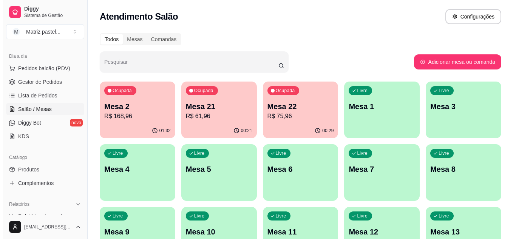
scroll to position [38, 0]
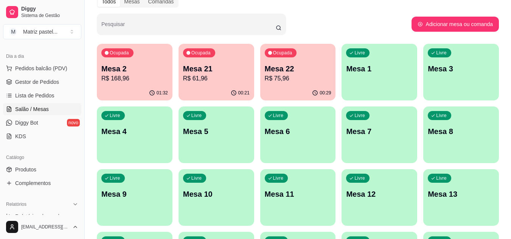
click at [299, 80] on p "R$ 75,96" at bounding box center [298, 78] width 67 height 9
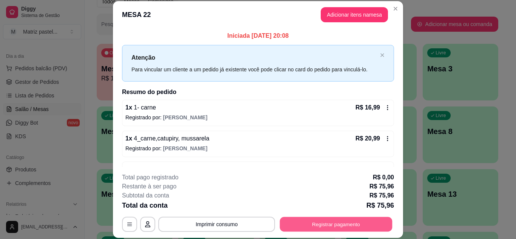
click at [330, 222] on button "Registrar pagamento" at bounding box center [336, 224] width 113 height 15
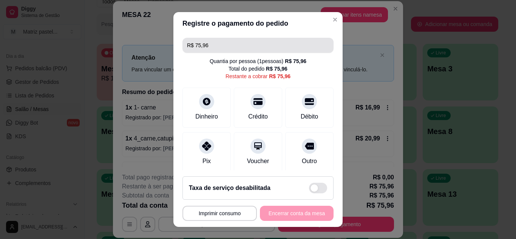
click at [246, 46] on input "R$ 75,96" at bounding box center [258, 45] width 142 height 15
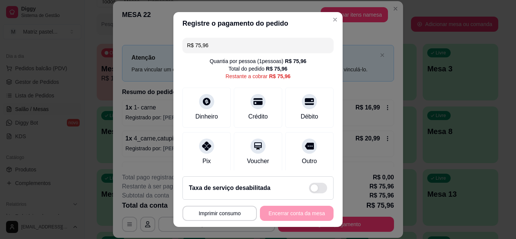
click at [246, 46] on input "R$ 75,96" at bounding box center [258, 45] width 142 height 15
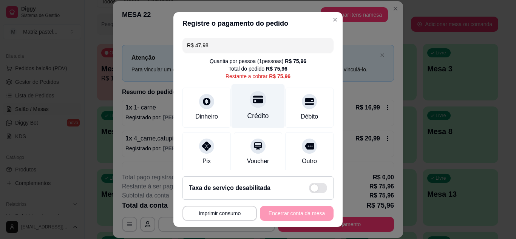
click at [268, 101] on div "Crédito" at bounding box center [258, 106] width 53 height 44
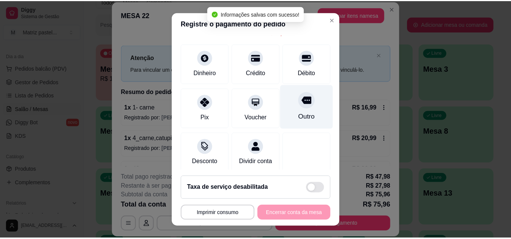
scroll to position [0, 0]
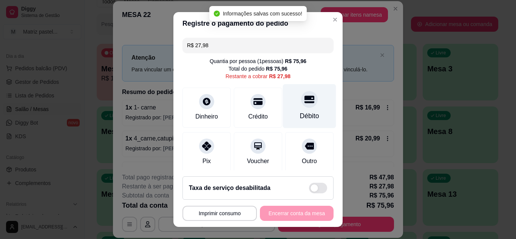
click at [305, 101] on icon at bounding box center [310, 99] width 10 height 10
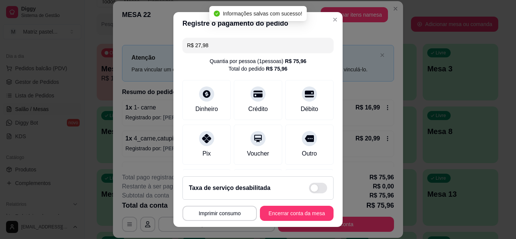
type input "R$ 0,00"
click at [288, 214] on button "Encerrar conta da mesa" at bounding box center [296, 213] width 71 height 15
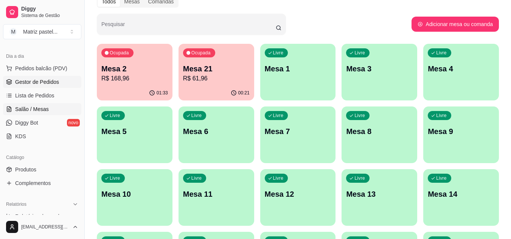
click at [37, 78] on span "Gestor de Pedidos" at bounding box center [37, 82] width 44 height 8
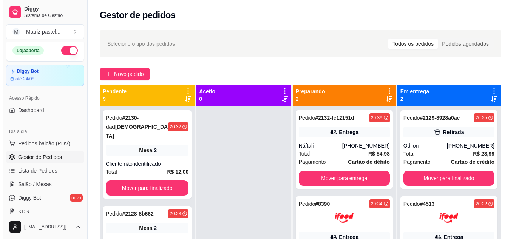
scroll to position [2, 0]
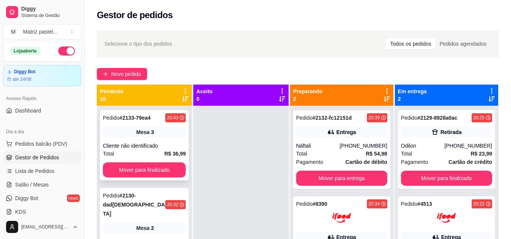
click at [155, 128] on div "Mesa 3" at bounding box center [144, 132] width 83 height 11
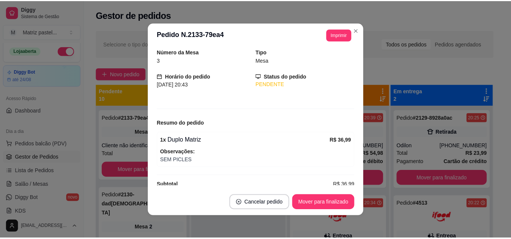
scroll to position [38, 0]
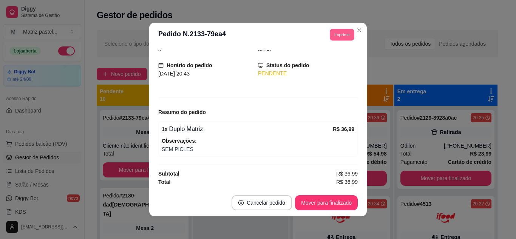
click at [340, 34] on button "Imprimir" at bounding box center [342, 35] width 25 height 12
click at [333, 60] on button "IMPRESSORA" at bounding box center [325, 61] width 53 height 12
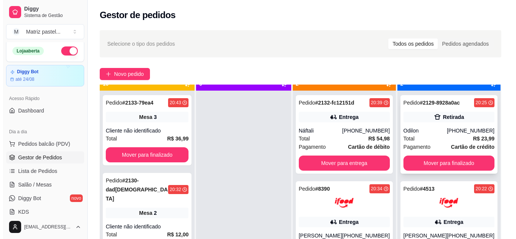
scroll to position [21, 0]
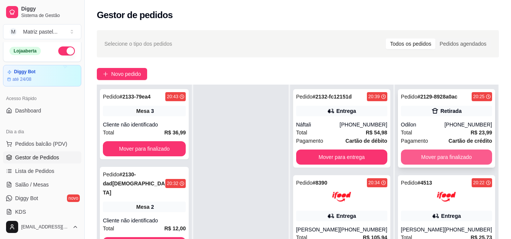
click at [450, 154] on button "Mover para finalizado" at bounding box center [446, 157] width 91 height 15
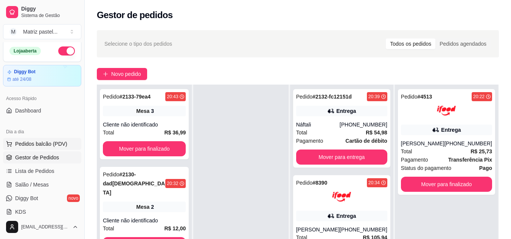
click at [45, 146] on span "Pedidos balcão (PDV)" at bounding box center [41, 144] width 52 height 8
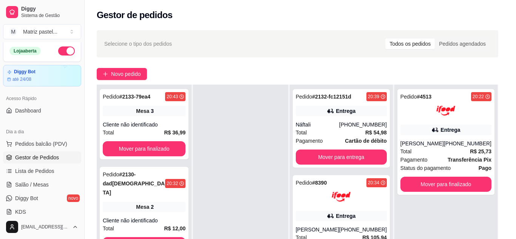
click at [145, 46] on div at bounding box center [179, 48] width 316 height 15
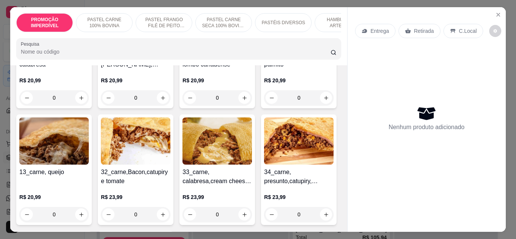
scroll to position [378, 0]
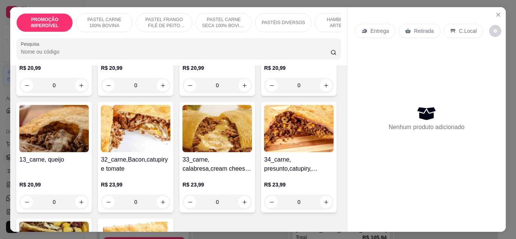
click at [264, 93] on div "0" at bounding box center [299, 85] width 70 height 15
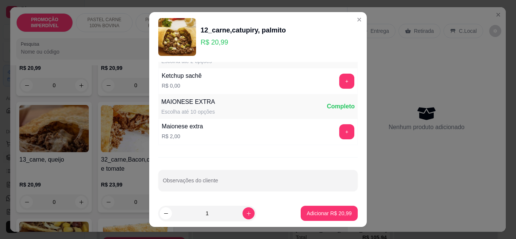
scroll to position [389, 0]
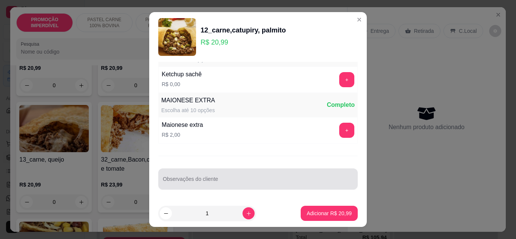
click at [190, 180] on div "Observações do cliente" at bounding box center [258, 179] width 200 height 21
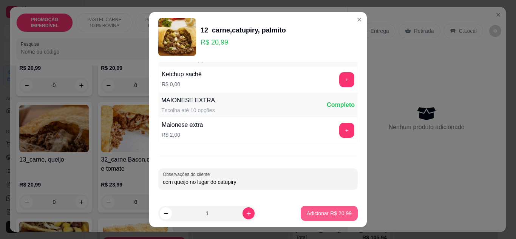
type input "com queijo no lugar do catupiry"
click at [342, 217] on p "Adicionar R$ 20,99" at bounding box center [330, 213] width 44 height 7
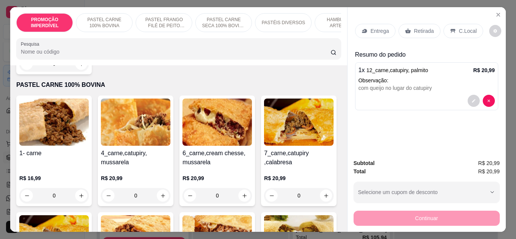
scroll to position [0, 0]
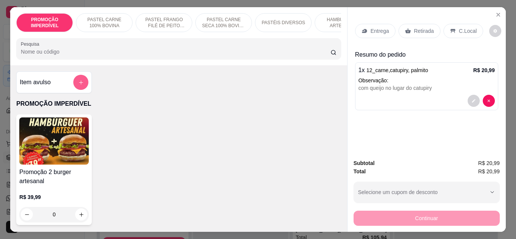
click at [82, 85] on button "add-separate-item" at bounding box center [80, 82] width 15 height 15
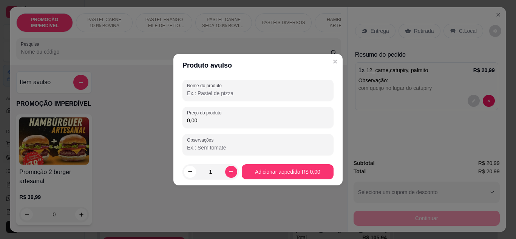
click at [197, 94] on input "Nome do produto" at bounding box center [258, 94] width 142 height 8
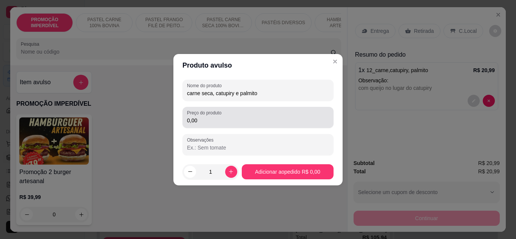
type input "carne seca, catupiry e palmito"
click at [297, 117] on input "0,00" at bounding box center [258, 121] width 142 height 8
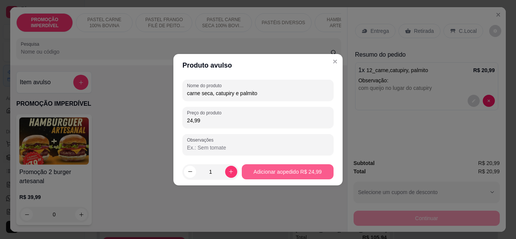
type input "24,99"
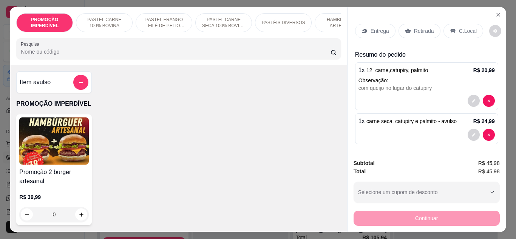
click at [409, 24] on div "Retirada" at bounding box center [420, 31] width 42 height 14
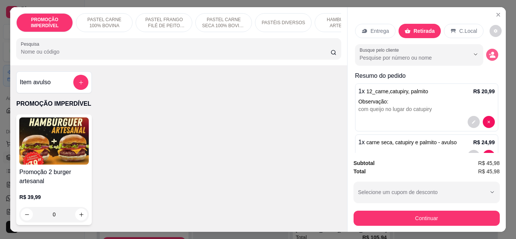
click at [488, 53] on button "decrease-product-quantity" at bounding box center [492, 55] width 12 height 12
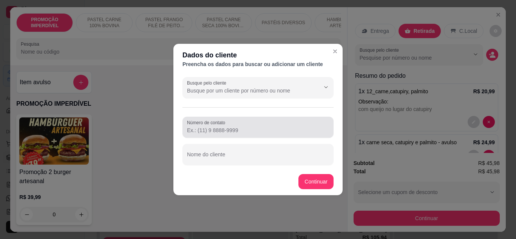
click at [237, 135] on div at bounding box center [258, 127] width 142 height 15
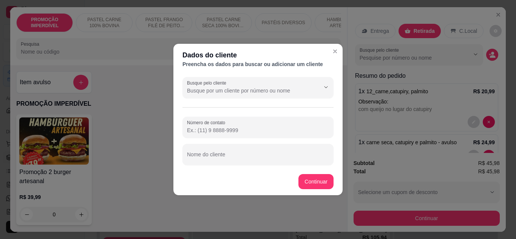
paste input "[PHONE_NUMBER]"
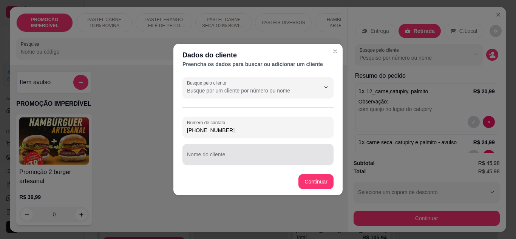
type input "[PHONE_NUMBER]"
click at [238, 159] on input "Nome do cliente" at bounding box center [258, 158] width 142 height 8
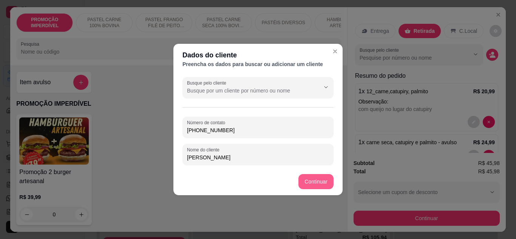
type input "[PERSON_NAME]"
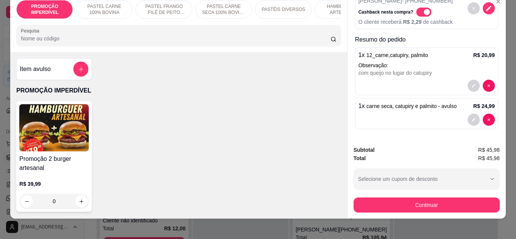
scroll to position [20, 0]
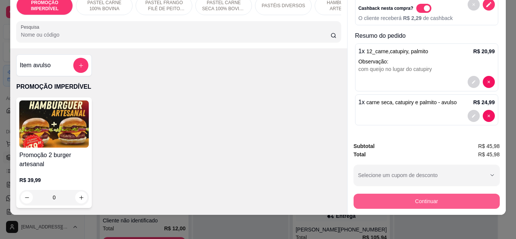
click at [410, 195] on button "Continuar" at bounding box center [427, 201] width 146 height 15
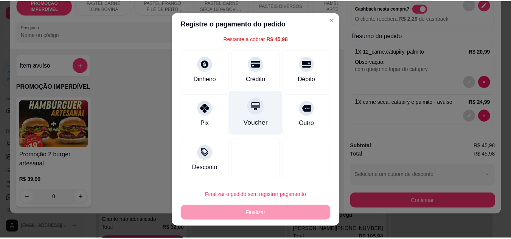
scroll to position [0, 0]
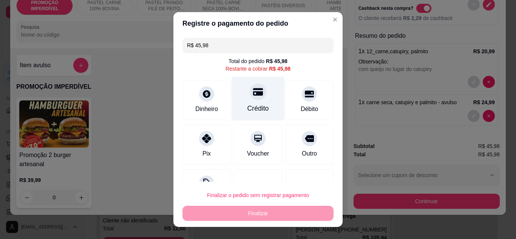
click at [256, 101] on div "Crédito" at bounding box center [258, 98] width 53 height 44
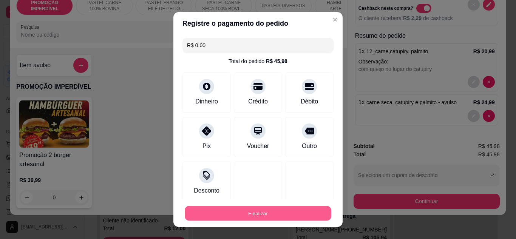
click at [255, 215] on button "Finalizar" at bounding box center [258, 213] width 147 height 15
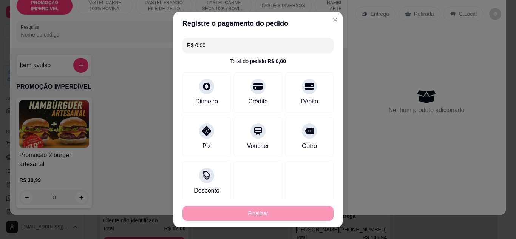
type input "-R$ 45,98"
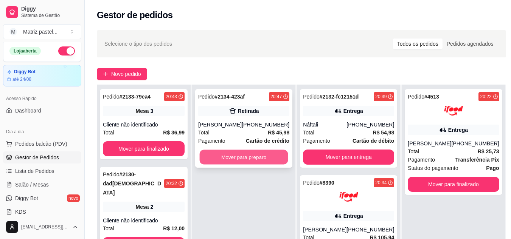
click at [258, 158] on button "Mover para preparo" at bounding box center [244, 157] width 88 height 15
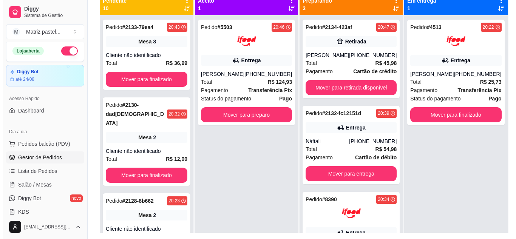
scroll to position [77, 0]
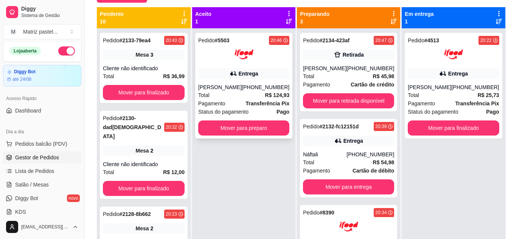
click at [223, 82] on div "Pedido # 5503 20:46 Entrega jalmir simoes [PHONE_NUMBER] Total R$ 124,93 Pagame…" at bounding box center [243, 86] width 97 height 106
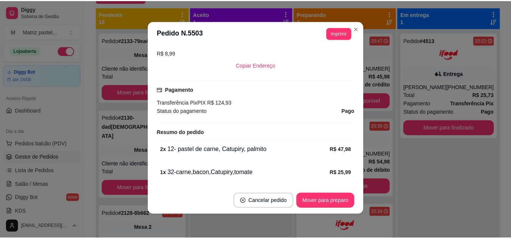
scroll to position [218, 0]
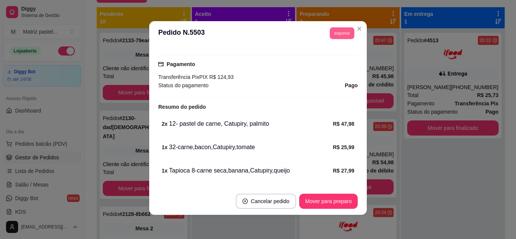
click at [336, 28] on button "Imprimir" at bounding box center [342, 33] width 25 height 12
click at [325, 56] on button "IMPRESSORA" at bounding box center [325, 60] width 53 height 12
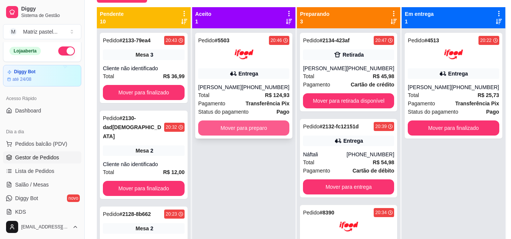
click at [255, 128] on button "Mover para preparo" at bounding box center [243, 128] width 91 height 15
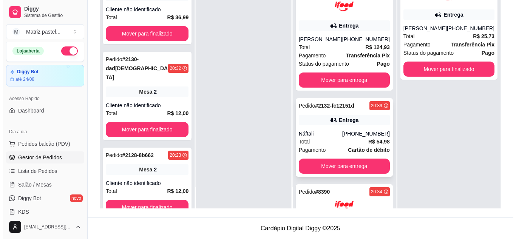
scroll to position [76, 0]
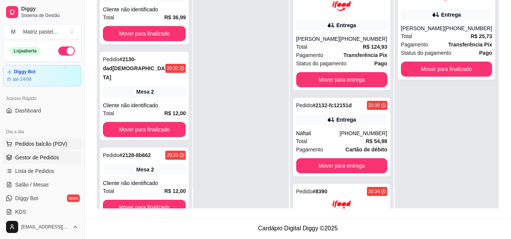
click at [29, 141] on span "Pedidos balcão (PDV)" at bounding box center [41, 144] width 52 height 8
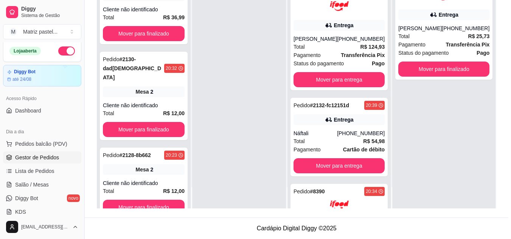
click at [179, 53] on input "Pesquisa" at bounding box center [173, 52] width 304 height 8
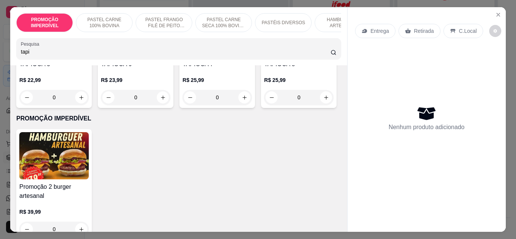
scroll to position [227, 0]
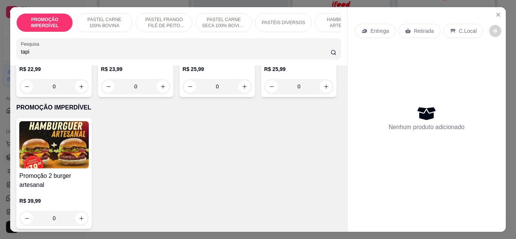
type input "tapi"
click at [264, 94] on div "0" at bounding box center [299, 86] width 70 height 15
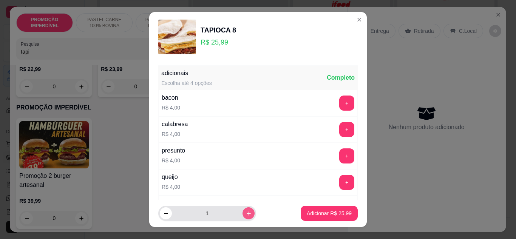
click at [244, 211] on button "increase-product-quantity" at bounding box center [249, 213] width 12 height 12
type input "2"
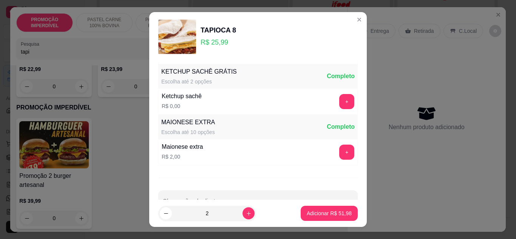
scroll to position [389, 0]
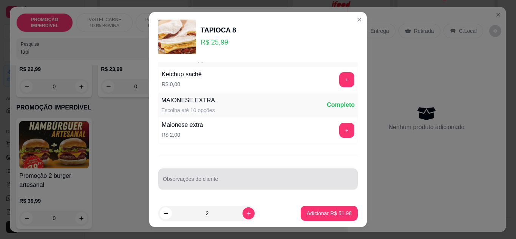
click at [207, 184] on input "Observações do cliente" at bounding box center [258, 182] width 190 height 8
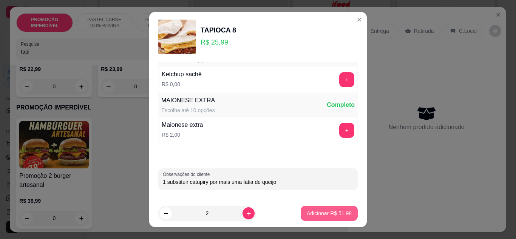
type input "1 substituir catupiry por mais uma fatia de queijo"
click at [328, 218] on button "Adicionar R$ 51,98" at bounding box center [329, 213] width 57 height 15
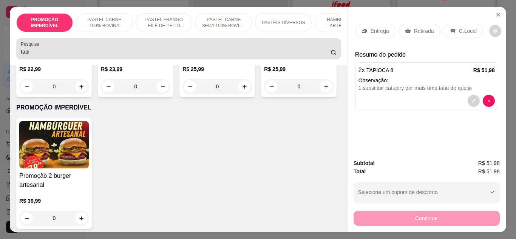
click at [99, 52] on input "tapi" at bounding box center [176, 52] width 310 height 8
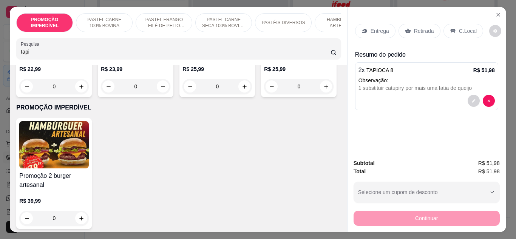
click at [99, 52] on input "tapi" at bounding box center [176, 52] width 310 height 8
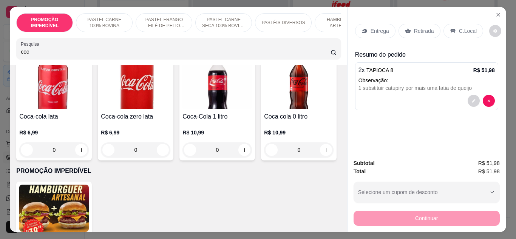
scroll to position [113, 0]
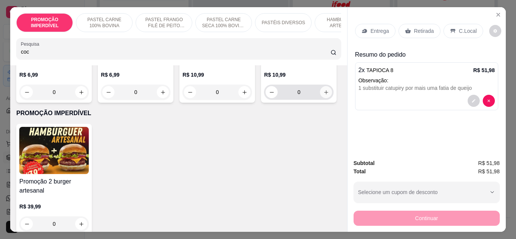
type input "coc"
click at [323, 95] on icon "increase-product-quantity" at bounding box center [326, 93] width 6 height 6
type input "1"
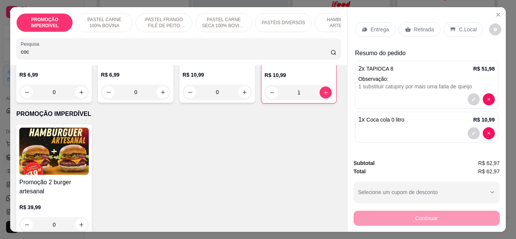
scroll to position [2, 0]
click at [363, 27] on icon at bounding box center [364, 29] width 5 height 4
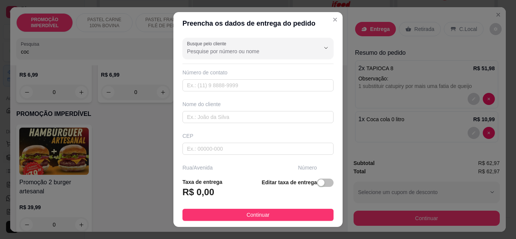
drag, startPoint x: 227, startPoint y: 59, endPoint x: 227, endPoint y: 54, distance: 4.9
click at [227, 58] on div "Busque pelo cliente Número de contato Nome do cliente CEP Rua/[GEOGRAPHIC_DATA]…" at bounding box center [257, 104] width 169 height 138
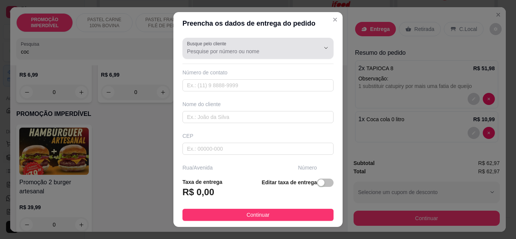
click at [228, 51] on input "Busque pelo cliente" at bounding box center [247, 52] width 121 height 8
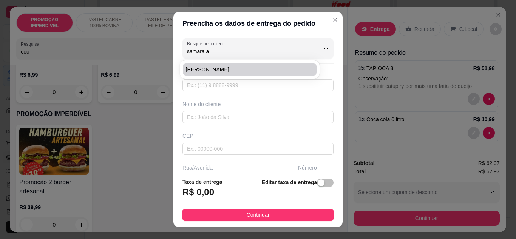
click at [227, 67] on span "[PERSON_NAME]" at bounding box center [246, 70] width 120 height 8
type input "[PERSON_NAME]"
type input "7381454439"
type input "[PERSON_NAME]"
type input "Av dom [PERSON_NAME]"
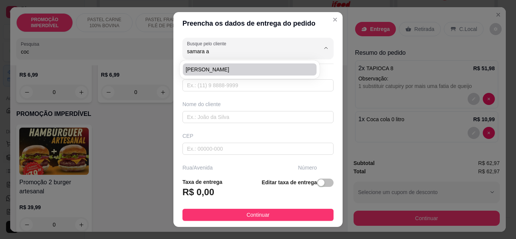
type input "1392"
type input "Eunápolis"
type input "Lateral do frango com fritas, próxima a norte sul, prédio cinza"
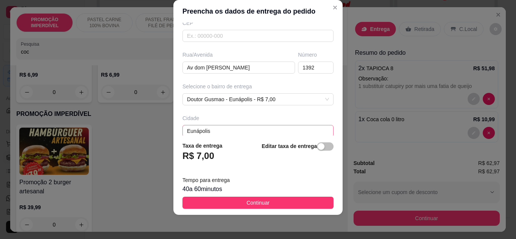
scroll to position [28, 0]
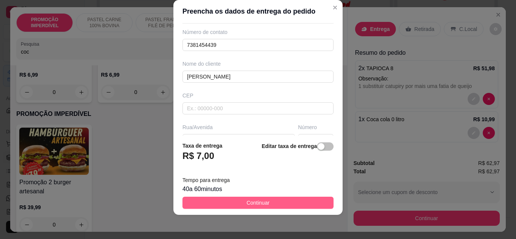
type input "[PERSON_NAME]"
click at [247, 206] on span "Continuar" at bounding box center [258, 203] width 23 height 8
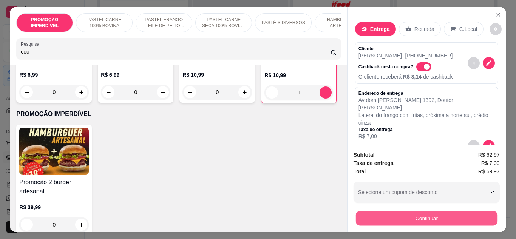
click at [419, 215] on button "Continuar" at bounding box center [427, 218] width 142 height 15
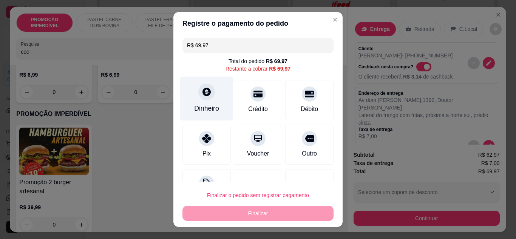
click at [197, 110] on div "Dinheiro" at bounding box center [206, 109] width 25 height 10
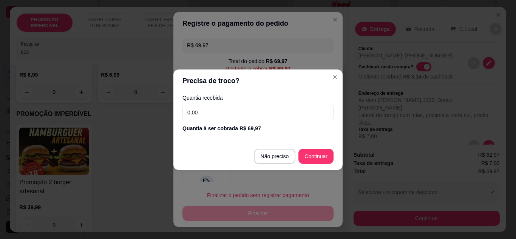
click at [319, 164] on footer "Não preciso Continuar" at bounding box center [257, 156] width 169 height 27
type input "R$ 0,00"
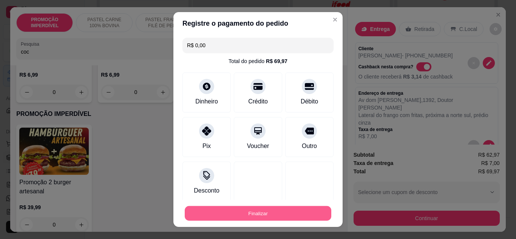
click at [293, 207] on button "Finalizar" at bounding box center [258, 213] width 147 height 15
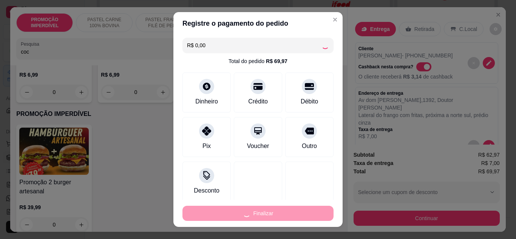
type input "0"
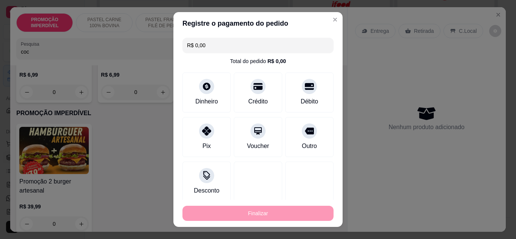
type input "-R$ 69,97"
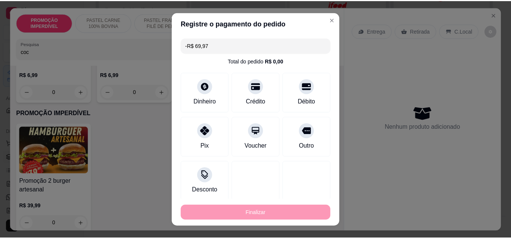
scroll to position [0, 0]
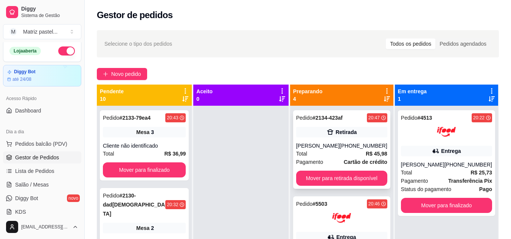
click at [312, 135] on div "Retirada" at bounding box center [341, 132] width 91 height 11
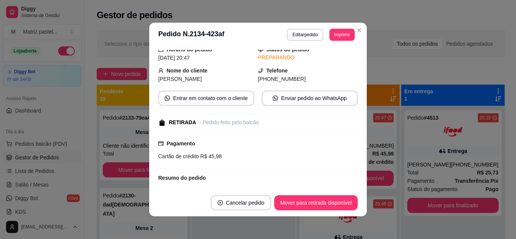
scroll to position [38, 0]
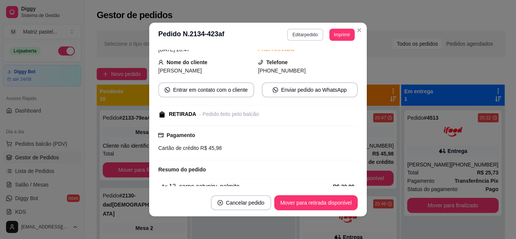
click at [301, 32] on button "Editar pedido" at bounding box center [305, 35] width 36 height 12
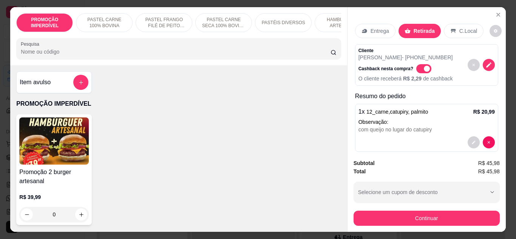
scroll to position [43, 0]
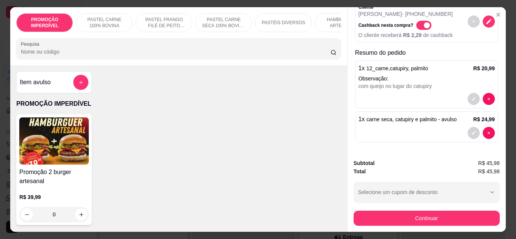
click at [472, 98] on icon "decrease-product-quantity" at bounding box center [474, 99] width 5 height 5
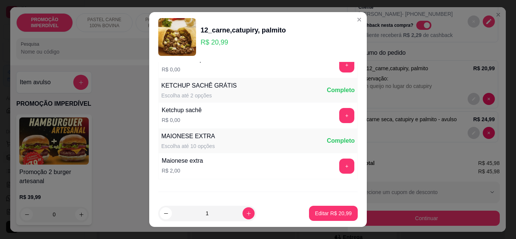
scroll to position [340, 0]
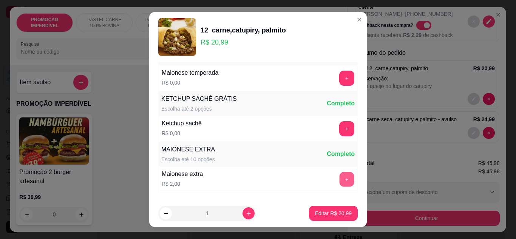
click at [340, 182] on button "+" at bounding box center [347, 179] width 15 height 15
click at [340, 181] on button "+" at bounding box center [347, 179] width 15 height 15
click at [330, 213] on p "Editar R$ 24,99" at bounding box center [333, 214] width 37 height 8
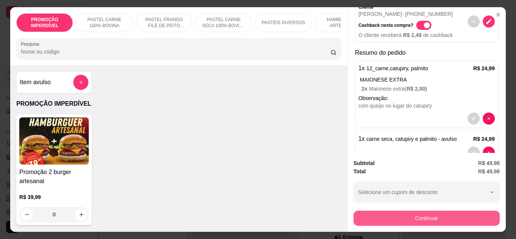
click at [375, 220] on button "Continuar" at bounding box center [427, 218] width 146 height 15
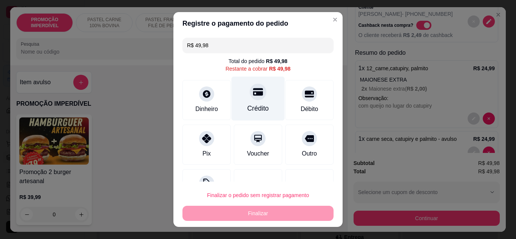
click at [254, 94] on icon at bounding box center [258, 92] width 10 height 8
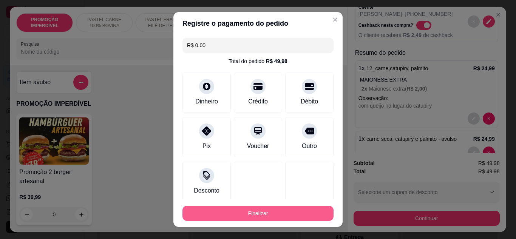
click at [253, 217] on button "Finalizar" at bounding box center [258, 213] width 151 height 15
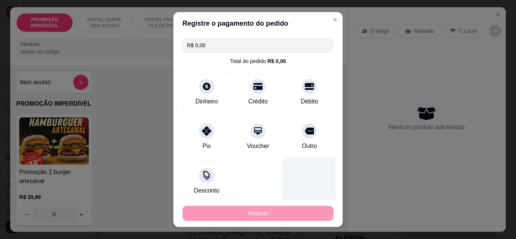
type input "-R$ 49,98"
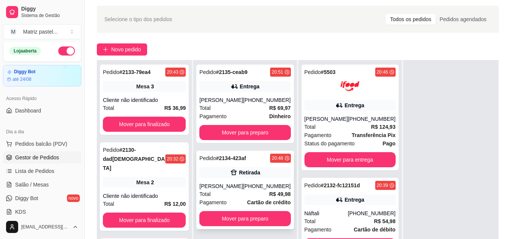
scroll to position [38, 0]
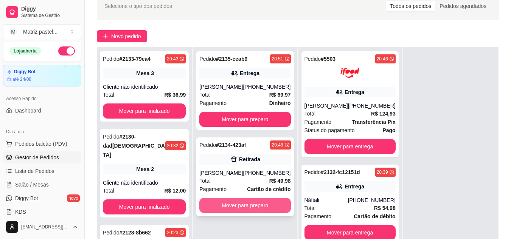
click at [237, 205] on button "Mover para preparo" at bounding box center [244, 205] width 91 height 15
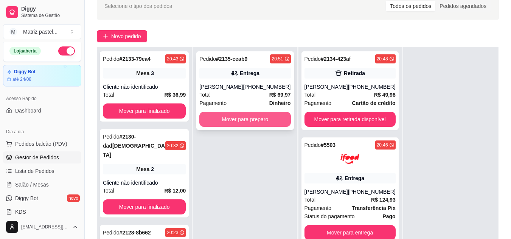
click at [253, 119] on button "Mover para preparo" at bounding box center [244, 119] width 91 height 15
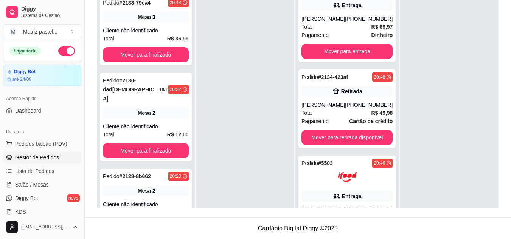
scroll to position [0, 0]
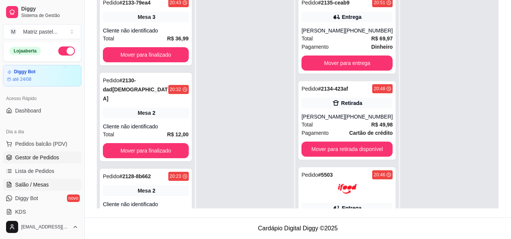
click at [48, 184] on link "Salão / Mesas" at bounding box center [42, 185] width 78 height 12
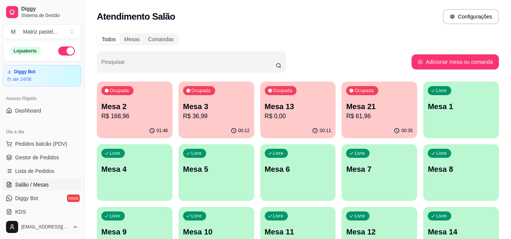
click at [390, 103] on p "Mesa 21" at bounding box center [379, 106] width 67 height 11
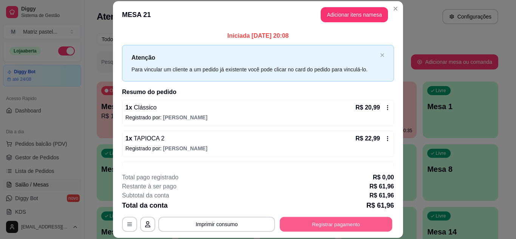
click at [316, 225] on button "Registrar pagamento" at bounding box center [336, 224] width 113 height 15
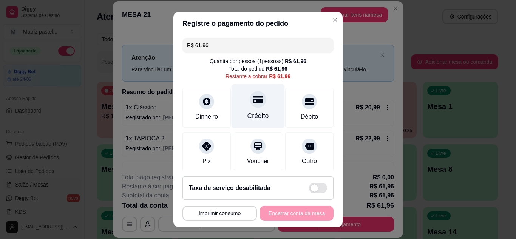
click at [264, 117] on div "Crédito" at bounding box center [258, 106] width 53 height 44
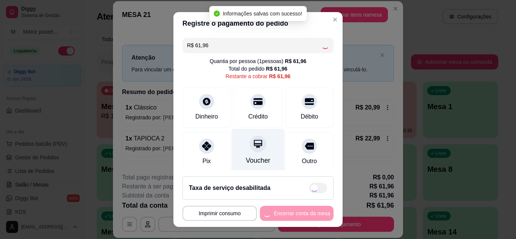
type input "R$ 0,00"
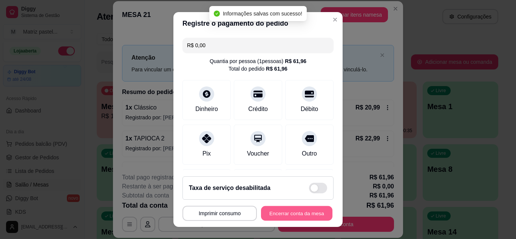
click at [280, 211] on button "Encerrar conta da mesa" at bounding box center [296, 213] width 71 height 15
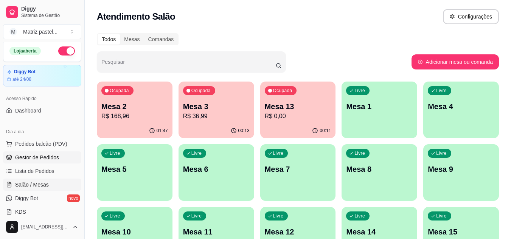
click at [36, 153] on link "Gestor de Pedidos" at bounding box center [42, 158] width 78 height 12
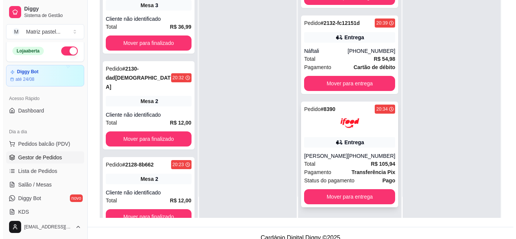
scroll to position [113, 0]
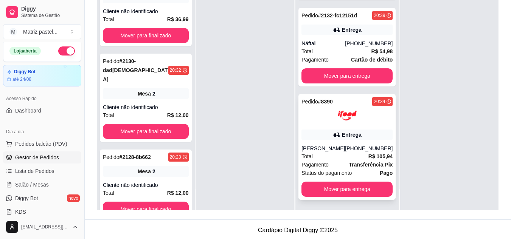
click at [319, 167] on span "Pagamento" at bounding box center [314, 165] width 27 height 8
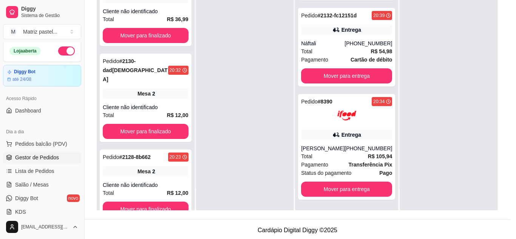
scroll to position [38, 0]
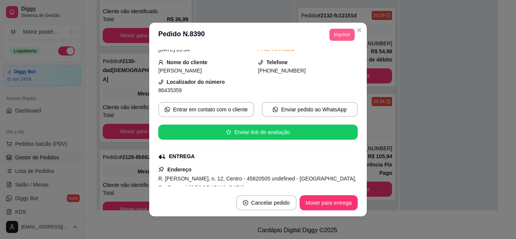
click at [336, 37] on button "Imprimir" at bounding box center [342, 35] width 25 height 12
click at [335, 56] on button "IMPRESSORA" at bounding box center [332, 58] width 44 height 10
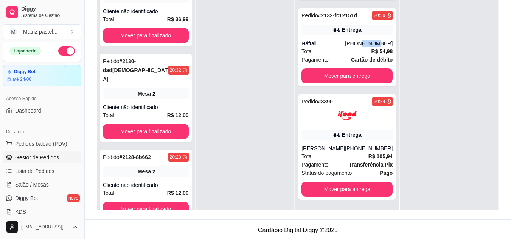
click at [356, 31] on div "Pedido # 2132-fc12151d 20:39 Entrega Náftali [PHONE_NUMBER] Total R$ 54,98 Paga…" at bounding box center [346, 47] width 97 height 79
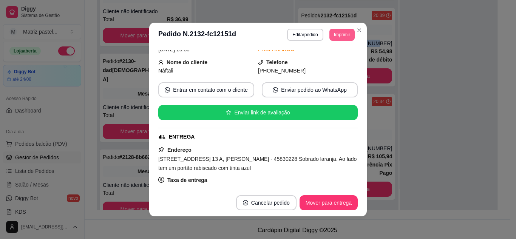
click at [338, 37] on button "Imprimir" at bounding box center [342, 35] width 25 height 12
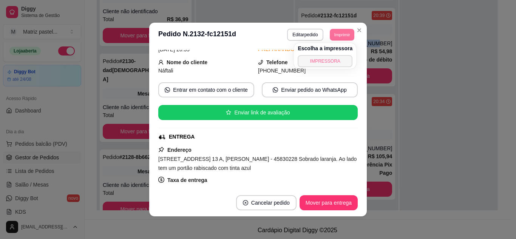
click at [334, 63] on button "IMPRESSORA" at bounding box center [325, 61] width 55 height 12
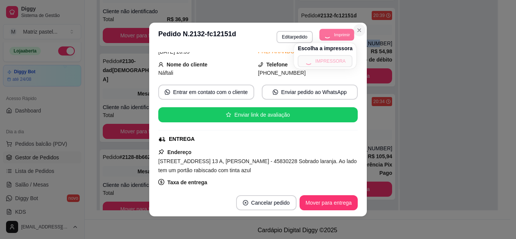
click at [356, 30] on icon "Close" at bounding box center [359, 30] width 6 height 6
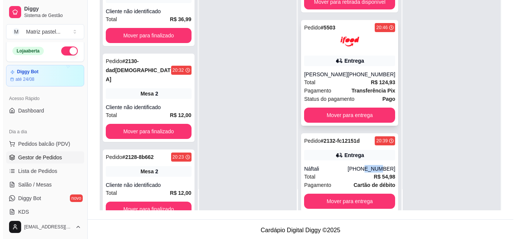
scroll to position [110, 0]
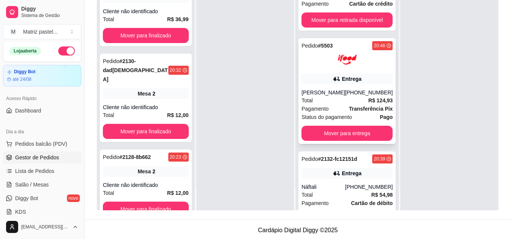
click at [353, 86] on div "Pedido # 5503 20:46 Entrega jalmir simoes [PHONE_NUMBER] Total R$ 124,93 Pagame…" at bounding box center [346, 91] width 97 height 106
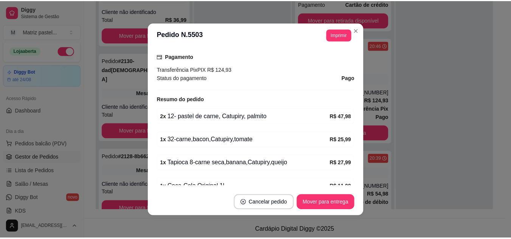
scroll to position [255, 0]
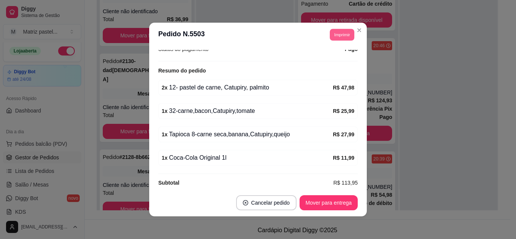
click at [343, 37] on button "Imprimir" at bounding box center [342, 35] width 25 height 12
click at [340, 62] on button "IMPRESSORA" at bounding box center [325, 61] width 55 height 12
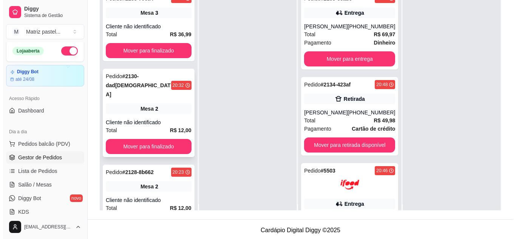
scroll to position [0, 0]
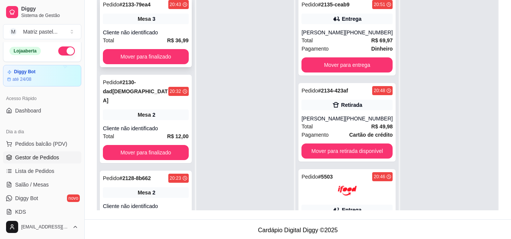
click at [145, 30] on div "Cliente não identificado" at bounding box center [146, 33] width 86 height 8
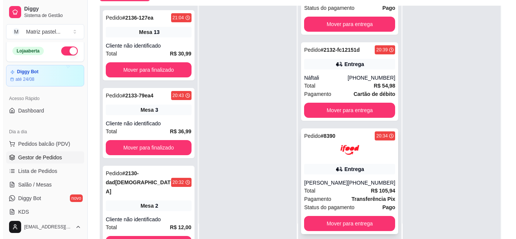
scroll to position [115, 0]
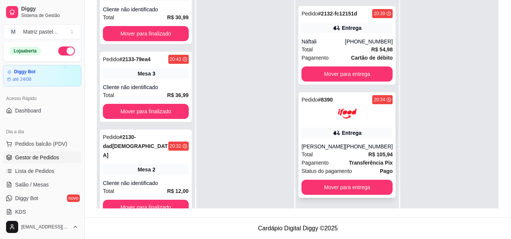
click at [332, 132] on div "Pedido # 8390 20:34 Entrega [PERSON_NAME] [PHONE_NUMBER] Total R$ 105,94 Pagame…" at bounding box center [346, 145] width 97 height 106
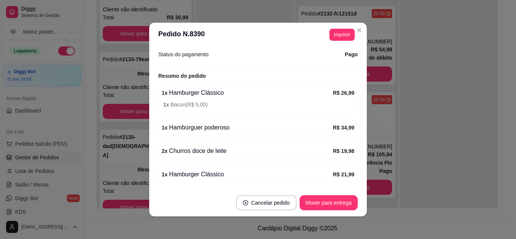
scroll to position [276, 0]
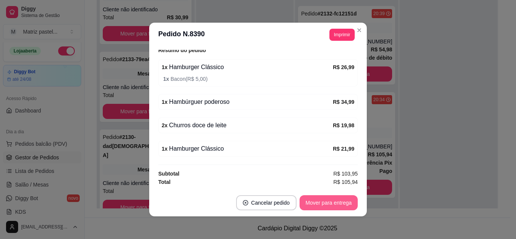
click at [322, 209] on button "Mover para entrega" at bounding box center [329, 202] width 58 height 15
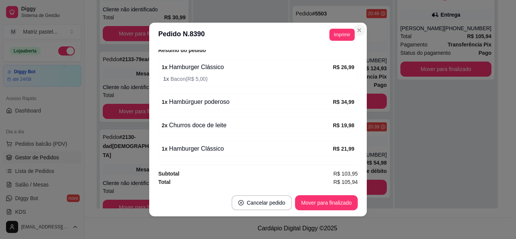
scroll to position [140, 0]
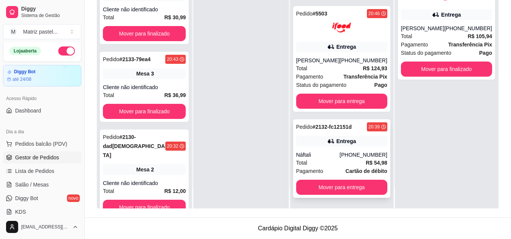
click at [335, 154] on div "Náftali" at bounding box center [317, 155] width 43 height 8
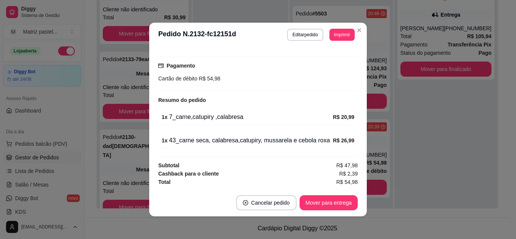
scroll to position [2, 0]
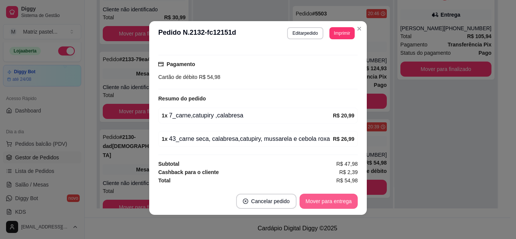
click at [327, 202] on button "Mover para entrega" at bounding box center [329, 201] width 58 height 15
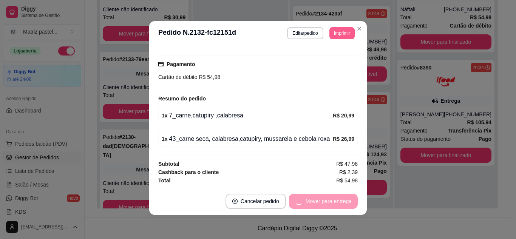
scroll to position [54, 0]
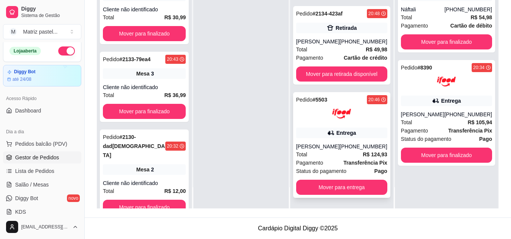
click at [354, 130] on div "Entrega" at bounding box center [341, 133] width 91 height 11
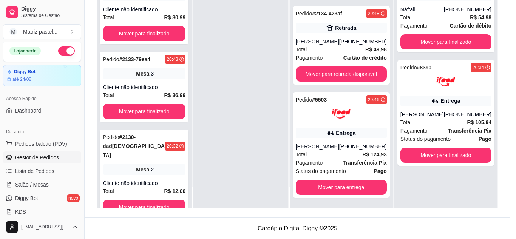
scroll to position [38, 0]
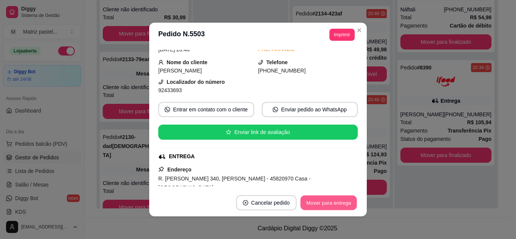
click at [339, 203] on button "Mover para entrega" at bounding box center [328, 203] width 57 height 15
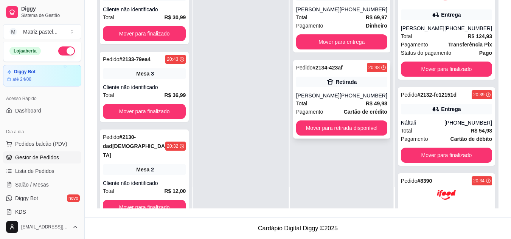
click at [357, 89] on div "Pedido # 2134-423af 20:48 Retirada [PERSON_NAME] [PHONE_NUMBER] Total R$ 49,98 …" at bounding box center [341, 99] width 97 height 79
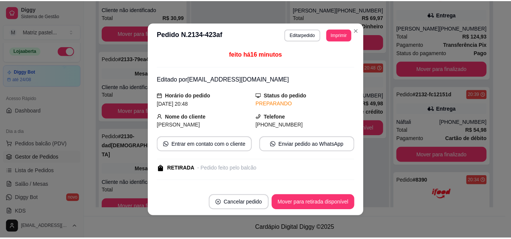
scroll to position [76, 0]
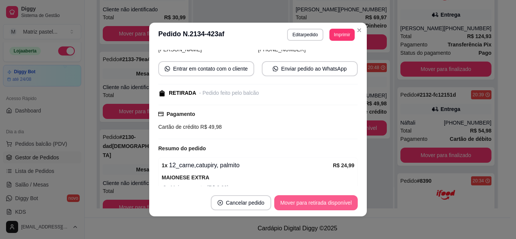
click at [315, 199] on button "Mover para retirada disponível" at bounding box center [316, 202] width 84 height 15
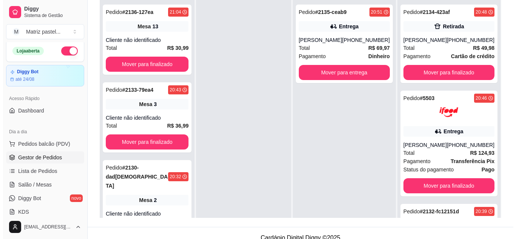
scroll to position [40, 0]
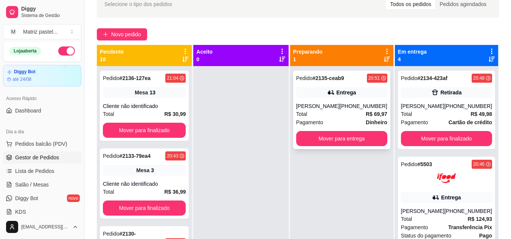
click at [325, 98] on div "Pedido # 2135-ceab9 20:51 [PERSON_NAME] [PHONE_NUMBER] Total R$ 69,97 Pagamento…" at bounding box center [341, 110] width 97 height 79
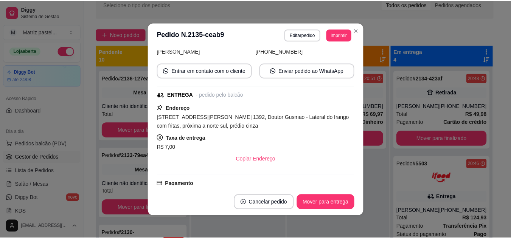
scroll to position [76, 0]
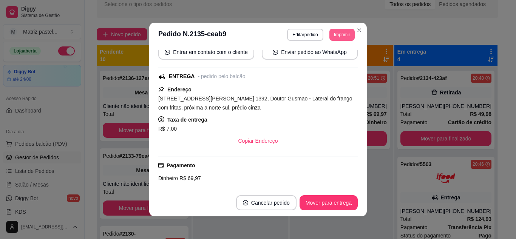
click at [342, 37] on button "Imprimir" at bounding box center [342, 35] width 25 height 12
click at [314, 60] on button "IMPRESSORA" at bounding box center [325, 61] width 53 height 12
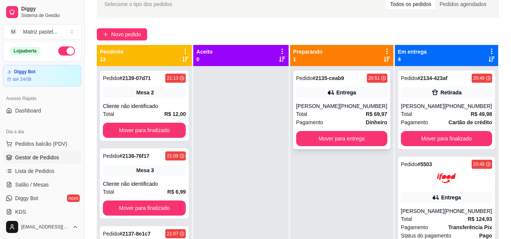
click at [328, 82] on div "Pedido # 2135-ceab9" at bounding box center [320, 78] width 48 height 9
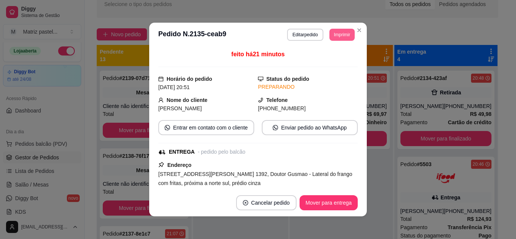
click at [331, 38] on button "Imprimir" at bounding box center [342, 35] width 25 height 12
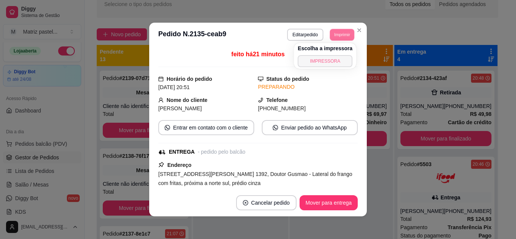
click at [325, 63] on button "IMPRESSORA" at bounding box center [325, 61] width 55 height 12
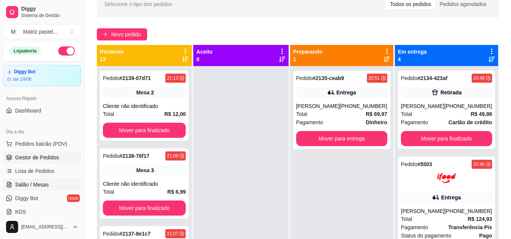
click at [28, 185] on span "Salão / Mesas" at bounding box center [32, 185] width 34 height 8
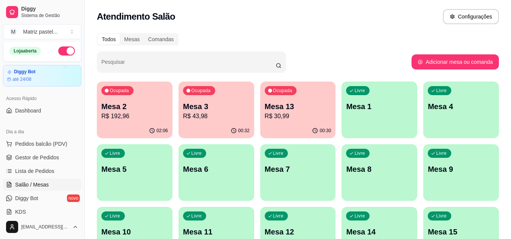
click at [286, 116] on p "R$ 30,99" at bounding box center [298, 116] width 67 height 9
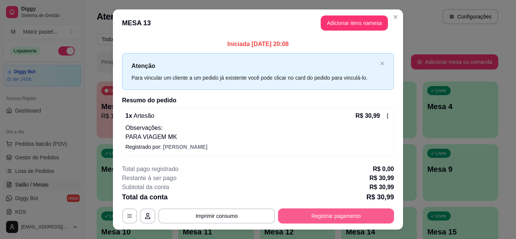
click at [344, 216] on button "Registrar pagamento" at bounding box center [336, 216] width 116 height 15
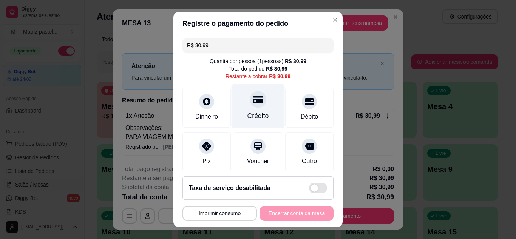
click at [232, 101] on div "Crédito" at bounding box center [258, 106] width 53 height 44
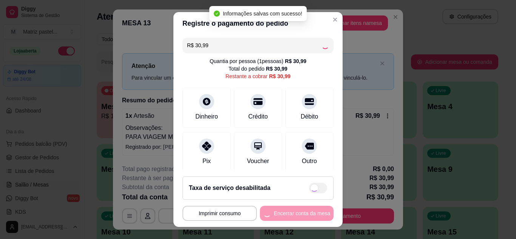
type input "R$ 0,00"
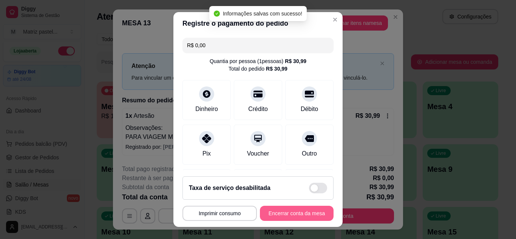
click at [275, 209] on button "Encerrar conta da mesa" at bounding box center [297, 213] width 74 height 15
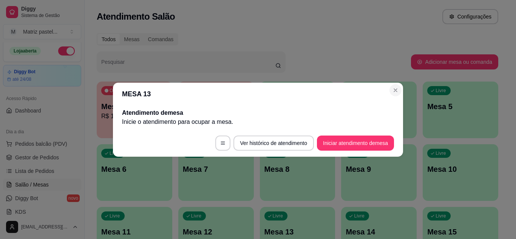
drag, startPoint x: 391, startPoint y: 84, endPoint x: 394, endPoint y: 89, distance: 5.3
click at [392, 85] on section "MESA 13 Atendimento de mesa Inicie o atendimento para ocupar a mesa . Ver histó…" at bounding box center [258, 120] width 290 height 74
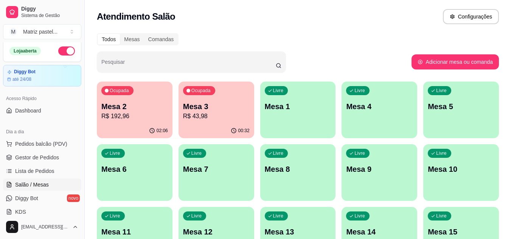
click at [47, 164] on ul "Pedidos balcão (PDV) Gestor de Pedidos Lista de Pedidos Salão / Mesas Diggy Bot…" at bounding box center [42, 178] width 78 height 80
click at [45, 159] on span "Gestor de Pedidos" at bounding box center [37, 158] width 44 height 8
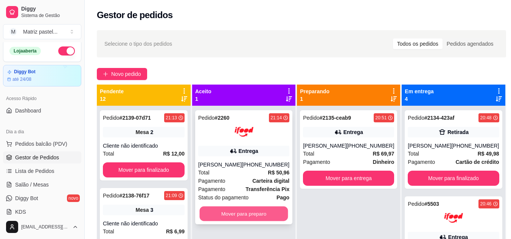
click at [246, 210] on button "Mover para preparo" at bounding box center [244, 214] width 88 height 15
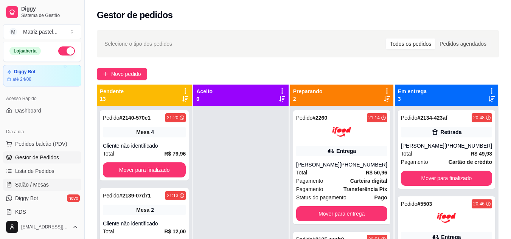
click at [35, 183] on span "Salão / Mesas" at bounding box center [32, 185] width 34 height 8
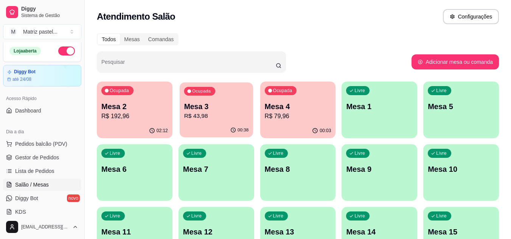
click at [206, 116] on p "R$ 43,98" at bounding box center [216, 116] width 65 height 9
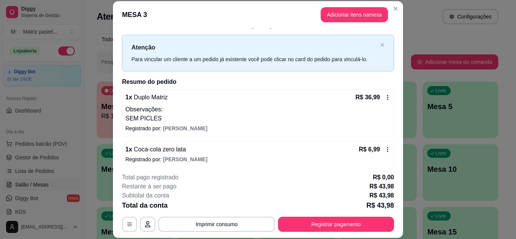
scroll to position [14, 0]
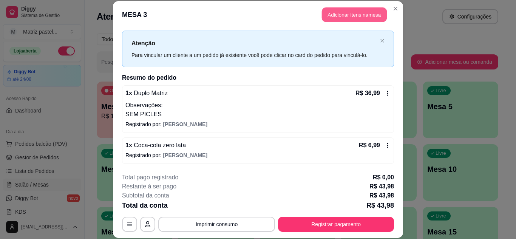
click at [329, 14] on button "Adicionar itens na mesa" at bounding box center [354, 15] width 65 height 15
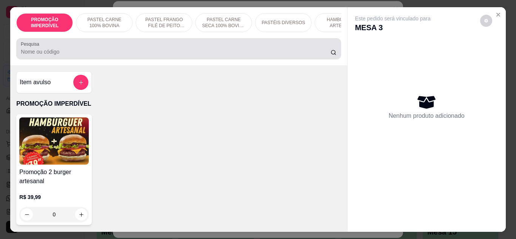
click at [94, 50] on div at bounding box center [179, 48] width 316 height 15
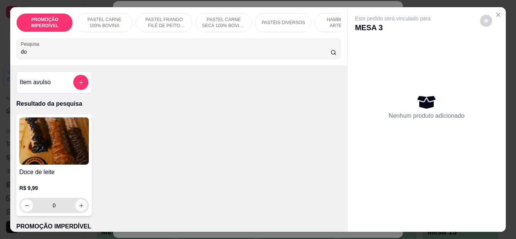
type input "do"
click at [79, 209] on icon "increase-product-quantity" at bounding box center [82, 206] width 6 height 6
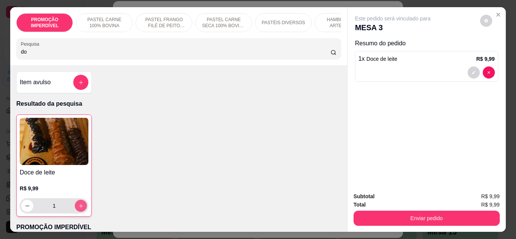
type input "1"
click at [79, 209] on icon "increase-product-quantity" at bounding box center [81, 206] width 6 height 6
type input "2"
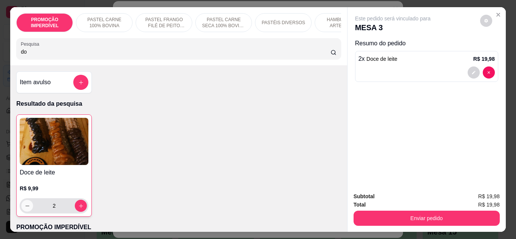
click at [23, 212] on button "decrease-product-quantity" at bounding box center [28, 206] width 12 height 12
type input "1"
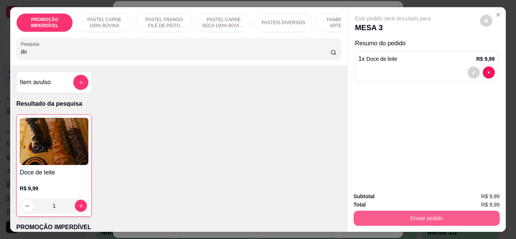
click at [382, 216] on button "Enviar pedido" at bounding box center [427, 218] width 146 height 15
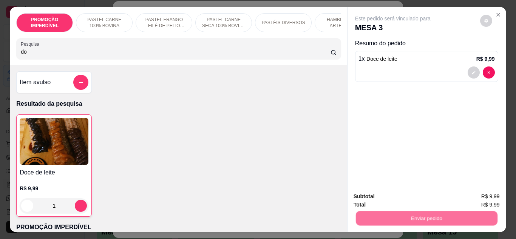
click at [390, 198] on button "Não registrar e enviar pedido" at bounding box center [402, 197] width 76 height 14
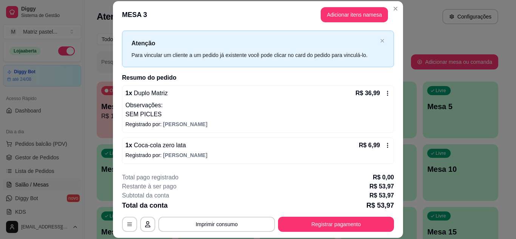
scroll to position [45, 0]
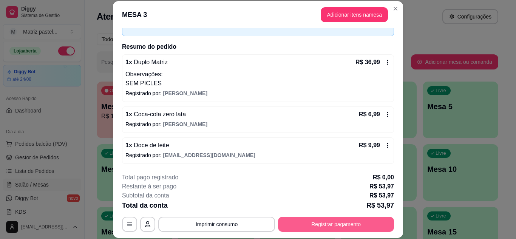
click at [333, 226] on button "Registrar pagamento" at bounding box center [336, 224] width 116 height 15
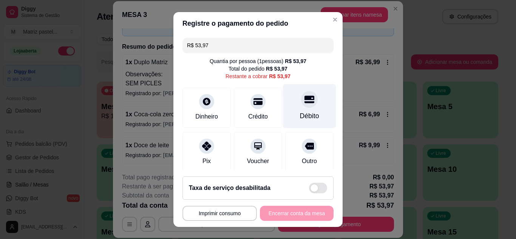
click at [301, 118] on div "Débito" at bounding box center [309, 116] width 19 height 10
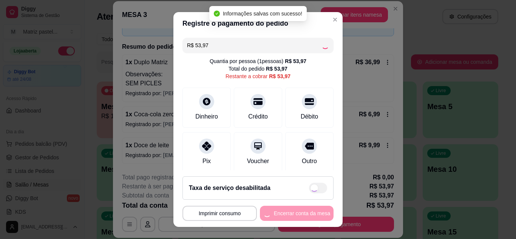
type input "R$ 0,00"
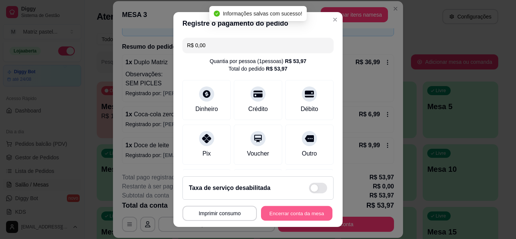
click at [287, 212] on button "Encerrar conta da mesa" at bounding box center [296, 213] width 71 height 15
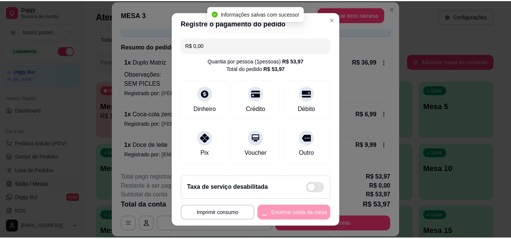
scroll to position [0, 0]
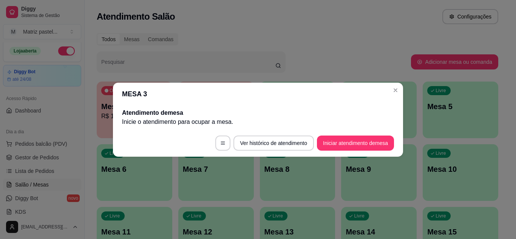
click at [399, 84] on header "MESA 3" at bounding box center [258, 94] width 290 height 23
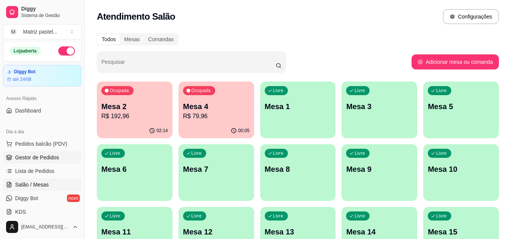
click at [26, 155] on span "Gestor de Pedidos" at bounding box center [37, 158] width 44 height 8
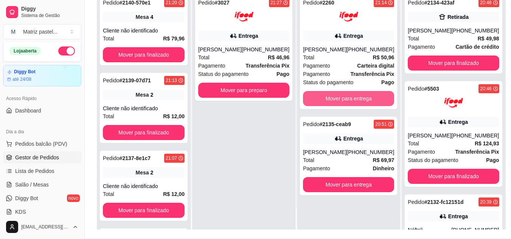
scroll to position [113, 0]
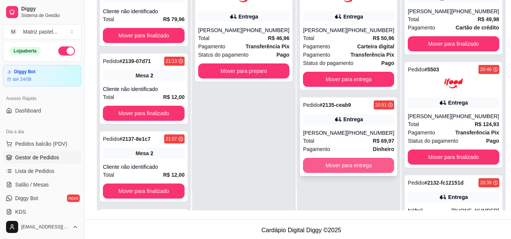
click at [334, 172] on button "Mover para entrega" at bounding box center [348, 165] width 91 height 15
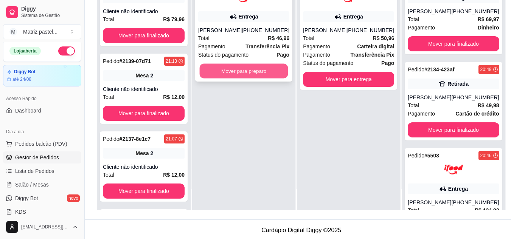
click at [228, 73] on button "Mover para preparo" at bounding box center [244, 71] width 88 height 15
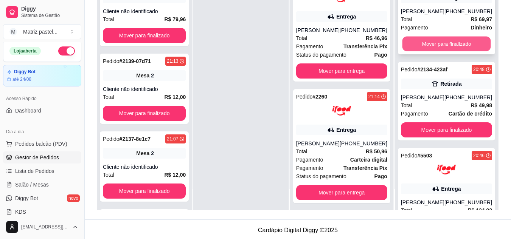
click at [448, 45] on button "Mover para finalizado" at bounding box center [446, 44] width 88 height 15
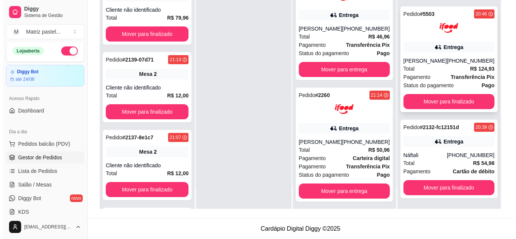
scroll to position [115, 0]
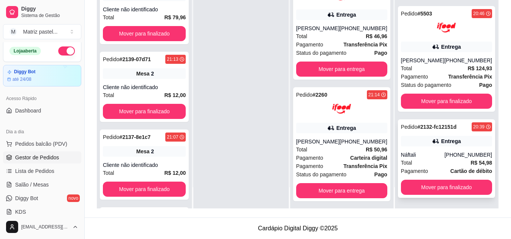
click at [435, 144] on div "Entrega" at bounding box center [446, 141] width 91 height 11
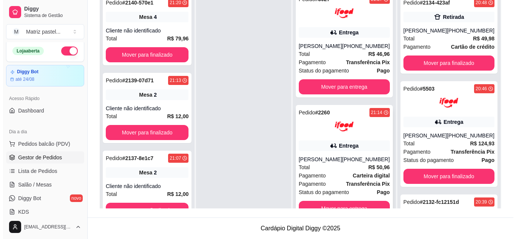
scroll to position [11, 0]
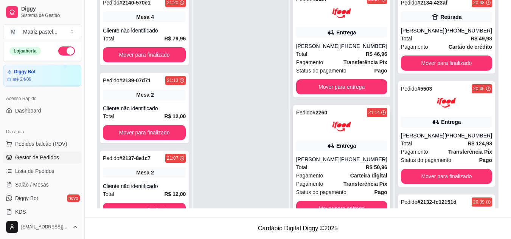
click at [330, 141] on div "Entrega" at bounding box center [341, 146] width 91 height 11
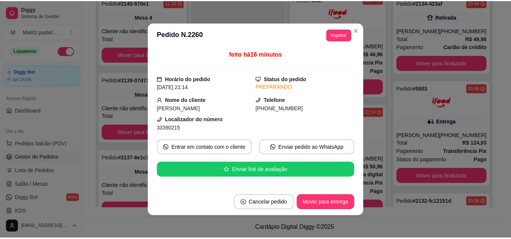
scroll to position [38, 0]
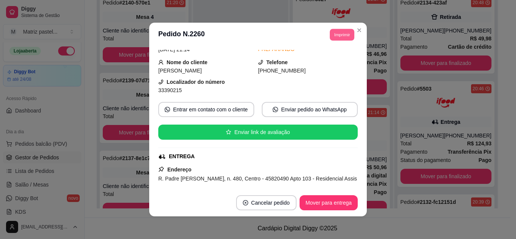
click at [333, 39] on button "Imprimir" at bounding box center [342, 35] width 25 height 12
click at [328, 60] on button "IMPRESSORA" at bounding box center [325, 61] width 53 height 12
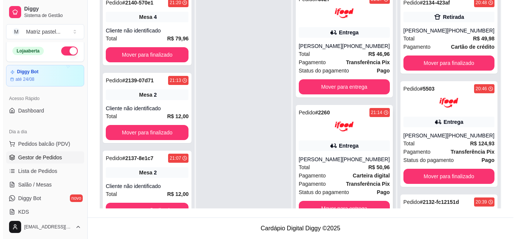
scroll to position [21, 0]
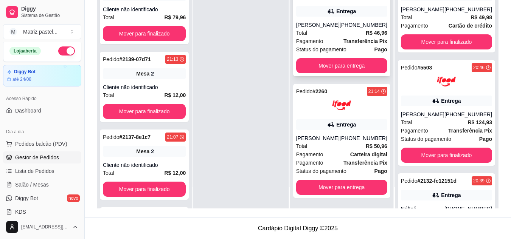
click at [324, 21] on div "[PERSON_NAME]" at bounding box center [317, 25] width 43 height 8
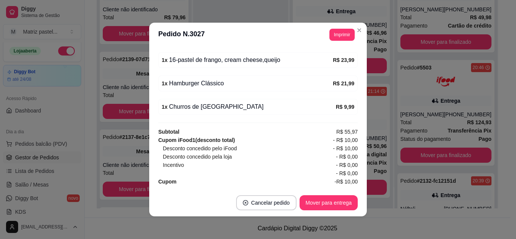
scroll to position [291, 0]
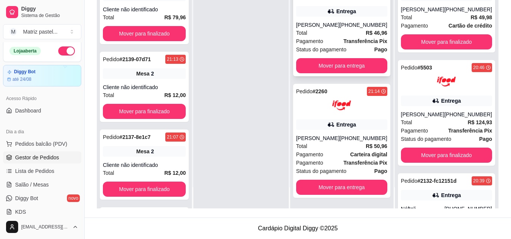
click at [355, 21] on div "[PHONE_NUMBER]" at bounding box center [363, 25] width 48 height 8
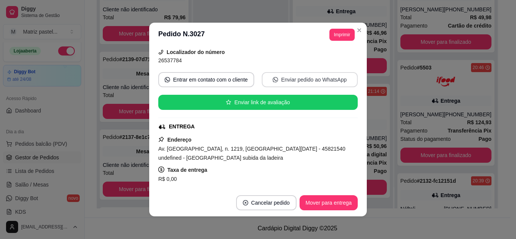
scroll to position [76, 0]
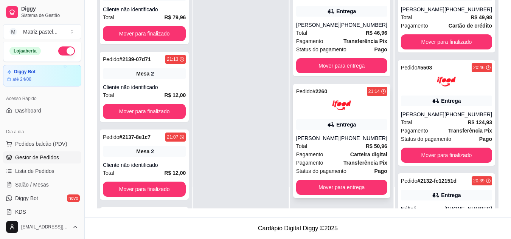
click at [327, 147] on div "Total R$ 50,96" at bounding box center [341, 146] width 91 height 8
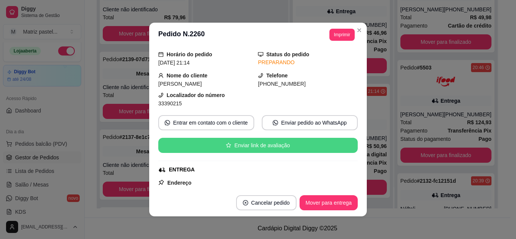
scroll to position [38, 0]
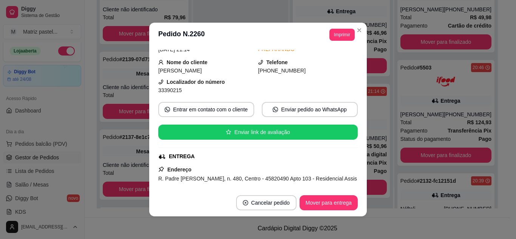
click at [315, 168] on section "**********" at bounding box center [258, 120] width 218 height 194
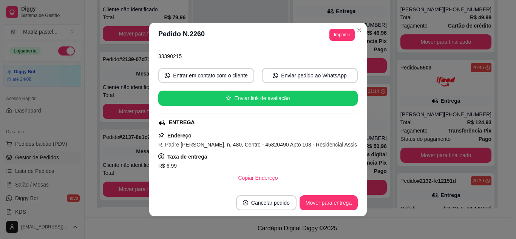
scroll to position [113, 0]
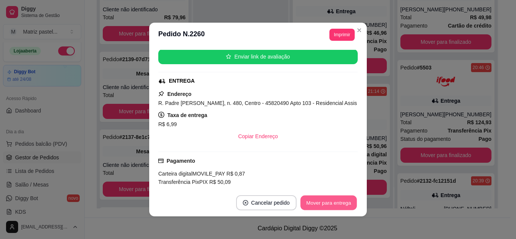
click at [349, 200] on button "Mover para entrega" at bounding box center [328, 203] width 57 height 15
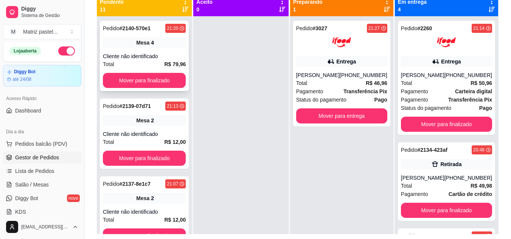
scroll to position [77, 0]
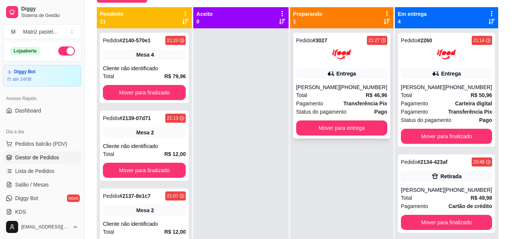
click at [341, 68] on div "Pedido # 3027 21:27 Entrega [PERSON_NAME] [PHONE_NUMBER] Total R$ 46,96 Pagamen…" at bounding box center [341, 86] width 97 height 106
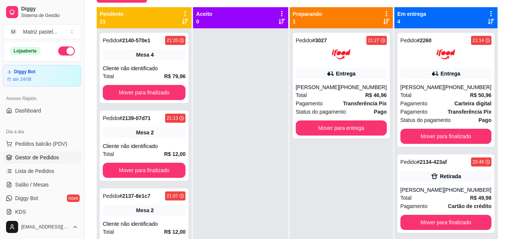
click at [330, 36] on button "Imprimir" at bounding box center [342, 35] width 25 height 12
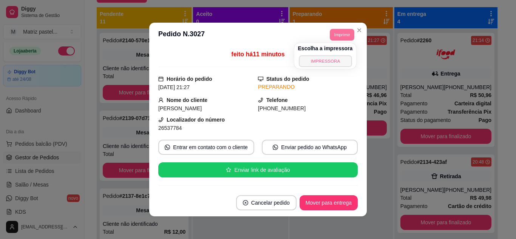
click at [326, 57] on button "IMPRESSORA" at bounding box center [325, 61] width 53 height 12
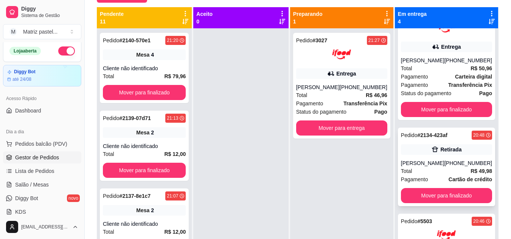
scroll to position [38, 0]
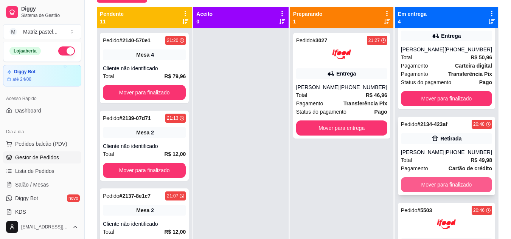
click at [449, 188] on button "Mover para finalizado" at bounding box center [446, 184] width 91 height 15
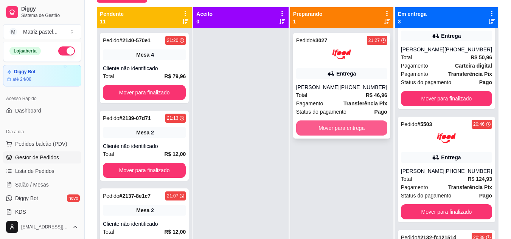
click at [381, 124] on button "Mover para entrega" at bounding box center [341, 128] width 91 height 15
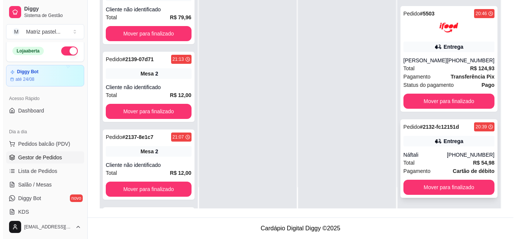
scroll to position [210, 0]
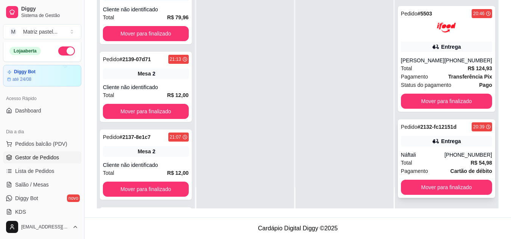
click at [447, 156] on div "[PHONE_NUMBER]" at bounding box center [468, 155] width 48 height 8
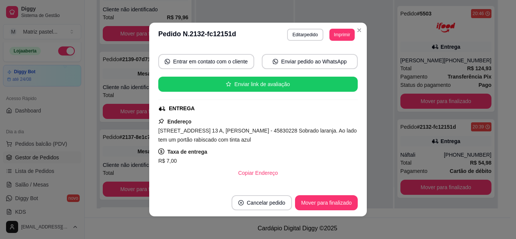
scroll to position [76, 0]
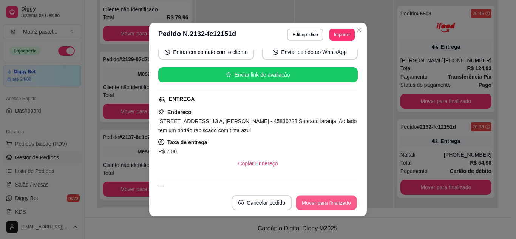
click at [313, 205] on button "Mover para finalizado" at bounding box center [326, 203] width 61 height 15
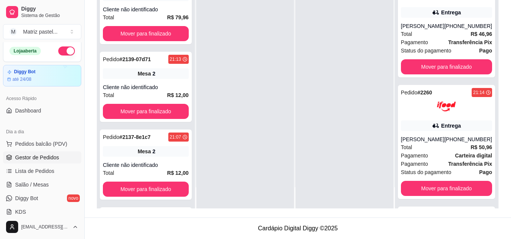
scroll to position [0, 0]
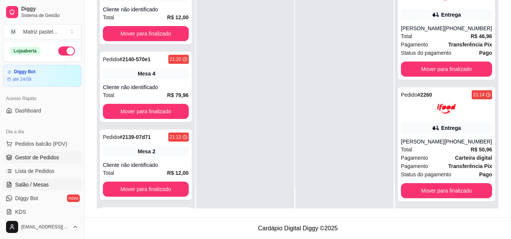
click at [25, 186] on span "Salão / Mesas" at bounding box center [32, 185] width 34 height 8
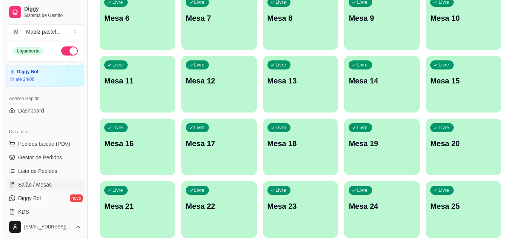
scroll to position [181, 0]
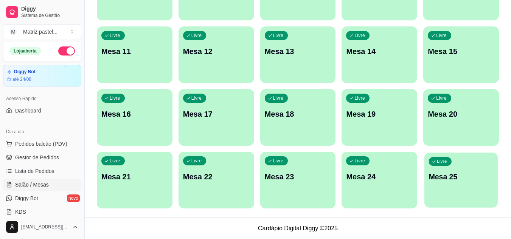
click at [444, 169] on div "Livre Mesa 25" at bounding box center [460, 176] width 73 height 46
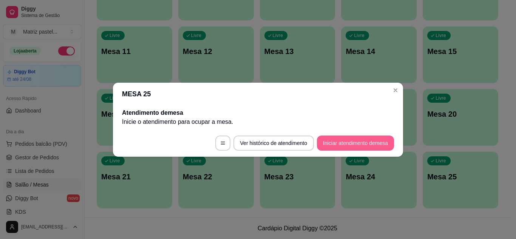
click at [367, 143] on button "Iniciar atendimento de mesa" at bounding box center [355, 143] width 77 height 15
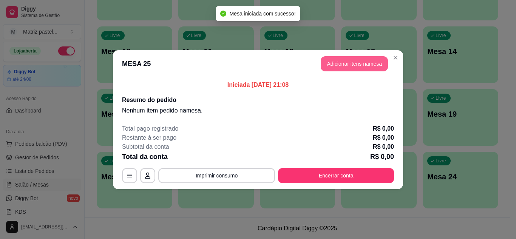
click at [354, 68] on button "Adicionar itens na mesa" at bounding box center [354, 63] width 67 height 15
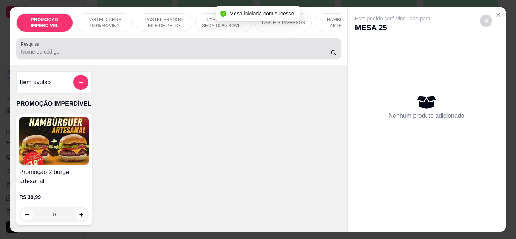
click at [164, 51] on input "Pesquisa" at bounding box center [176, 52] width 310 height 8
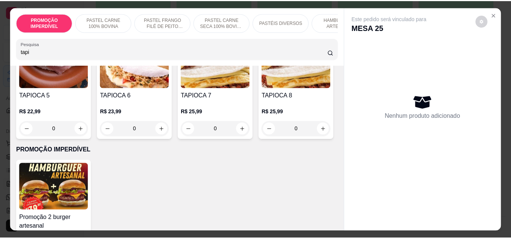
scroll to position [227, 0]
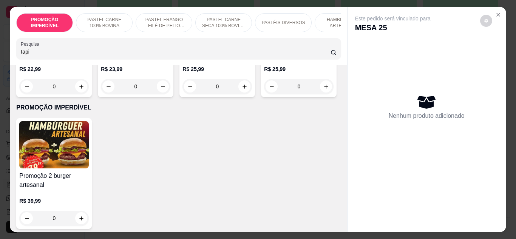
type input "tapi"
click at [183, 94] on div "0" at bounding box center [218, 86] width 70 height 15
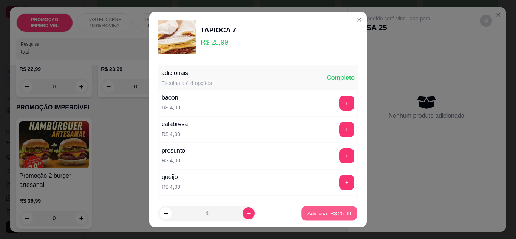
click at [325, 216] on p "Adicionar R$ 25,99" at bounding box center [330, 213] width 44 height 7
type input "1"
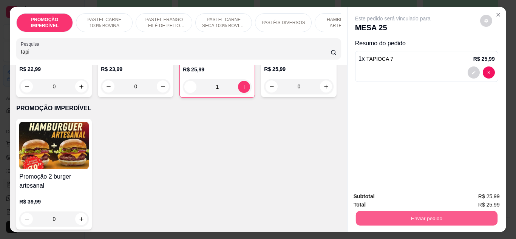
click at [395, 211] on button "Enviar pedido" at bounding box center [427, 218] width 142 height 15
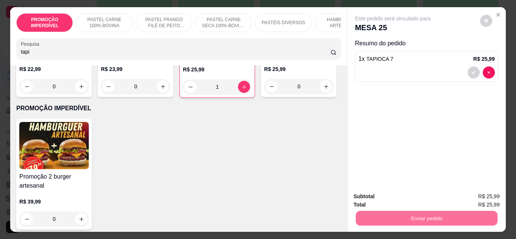
click at [447, 100] on div "Este pedido será vinculado para MESA 25 Resumo do pedido 1 x TAPIOCA 7 R$ 25,99" at bounding box center [427, 96] width 158 height 179
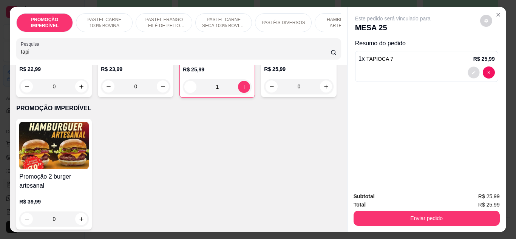
click at [472, 71] on icon "decrease-product-quantity" at bounding box center [473, 72] width 3 height 3
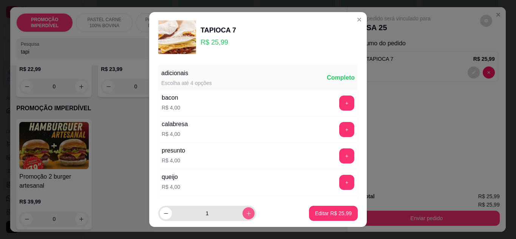
click at [243, 216] on button "increase-product-quantity" at bounding box center [249, 213] width 12 height 12
type input "2"
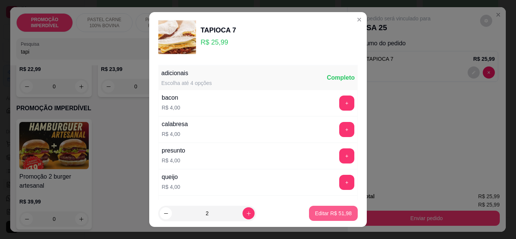
click at [317, 217] on button "Editar R$ 51,98" at bounding box center [333, 213] width 49 height 15
type input "2"
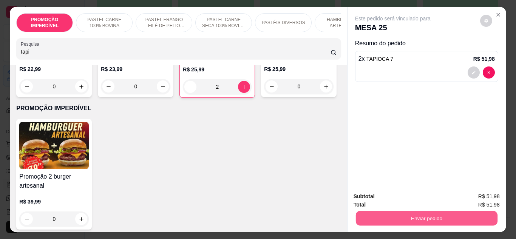
click at [365, 217] on button "Enviar pedido" at bounding box center [427, 218] width 142 height 15
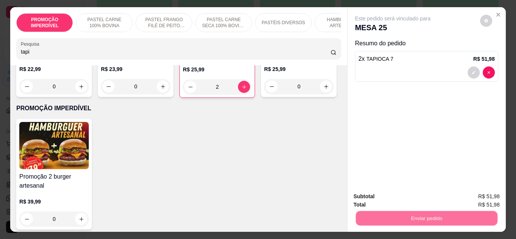
click at [374, 199] on button "Não registrar e enviar pedido" at bounding box center [401, 197] width 79 height 14
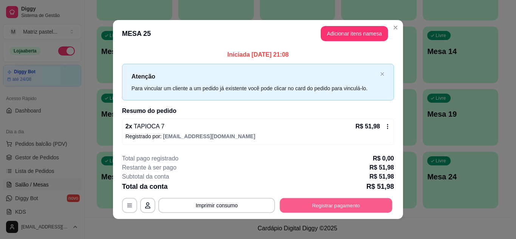
click at [368, 211] on button "Registrar pagamento" at bounding box center [336, 205] width 113 height 15
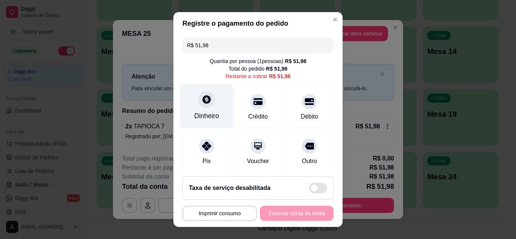
click at [207, 100] on icon at bounding box center [207, 99] width 10 height 10
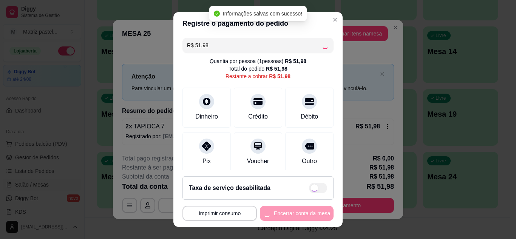
type input "R$ 0,00"
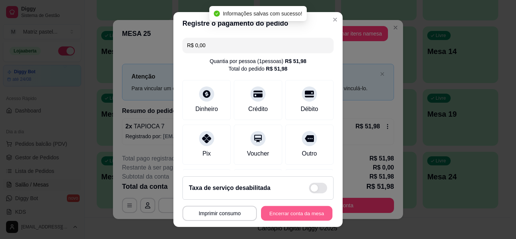
click at [311, 218] on button "Encerrar conta da mesa" at bounding box center [296, 213] width 71 height 15
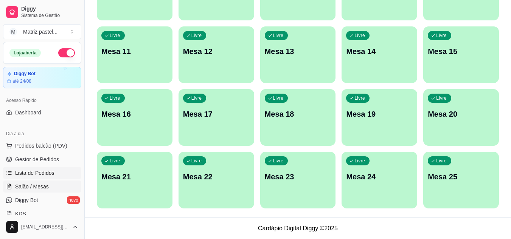
scroll to position [0, 0]
click at [56, 163] on span "Gestor de Pedidos" at bounding box center [37, 160] width 44 height 8
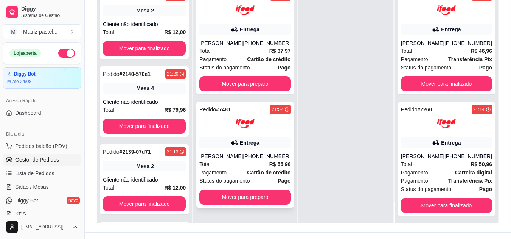
scroll to position [115, 0]
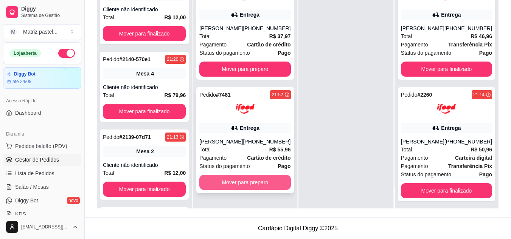
click at [272, 187] on button "Mover para preparo" at bounding box center [244, 182] width 91 height 15
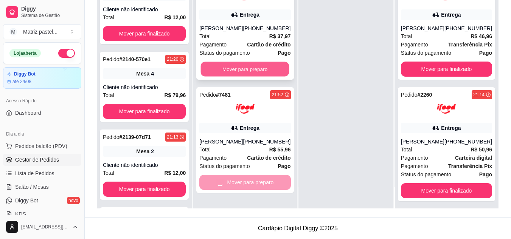
click at [266, 71] on button "Mover para preparo" at bounding box center [245, 69] width 88 height 15
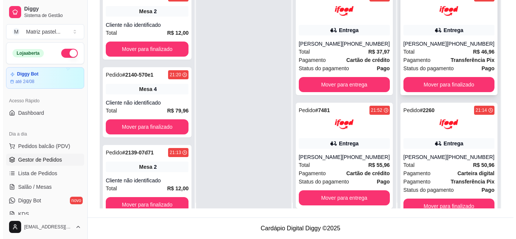
scroll to position [0, 0]
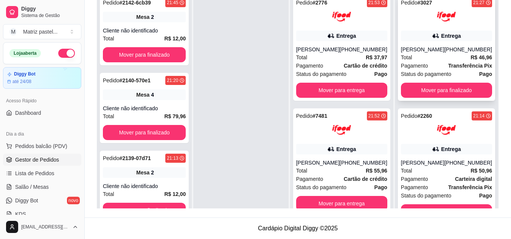
click at [425, 56] on div "Total R$ 46,96" at bounding box center [446, 57] width 91 height 8
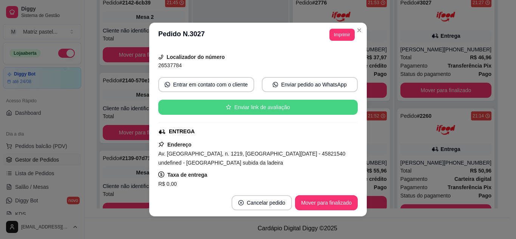
scroll to position [76, 0]
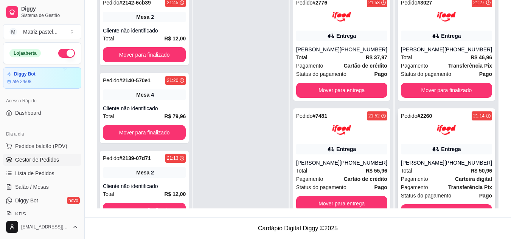
click at [430, 141] on div "Pedido # 2260 21:14 Entrega [PERSON_NAME] [PHONE_NUMBER] Total R$ 50,96 Pagamen…" at bounding box center [446, 165] width 97 height 114
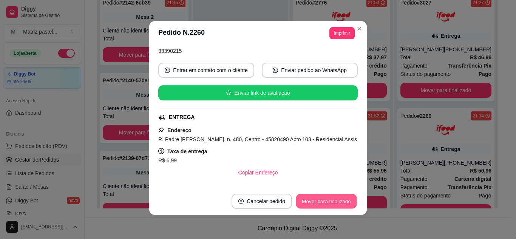
click at [315, 201] on button "Mover para finalizado" at bounding box center [326, 201] width 61 height 15
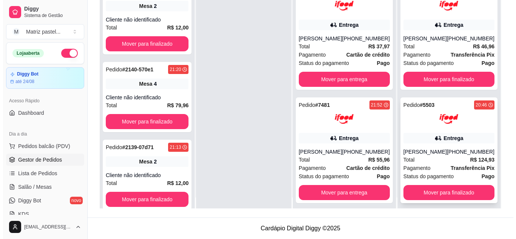
scroll to position [21, 0]
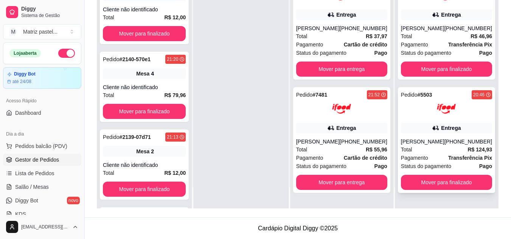
click at [423, 139] on div "[PERSON_NAME]" at bounding box center [422, 142] width 43 height 8
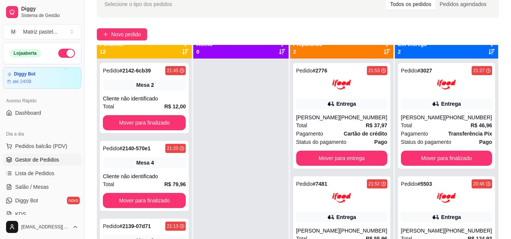
scroll to position [0, 0]
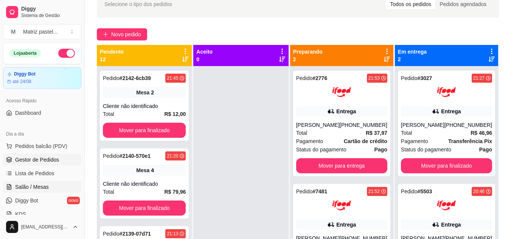
click at [23, 187] on span "Salão / Mesas" at bounding box center [32, 187] width 34 height 8
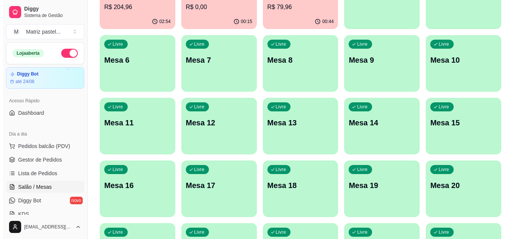
scroll to position [151, 0]
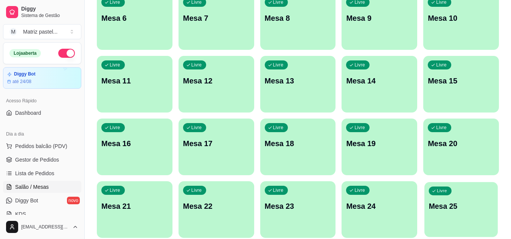
click at [452, 213] on div "Livre Mesa 25" at bounding box center [460, 205] width 73 height 46
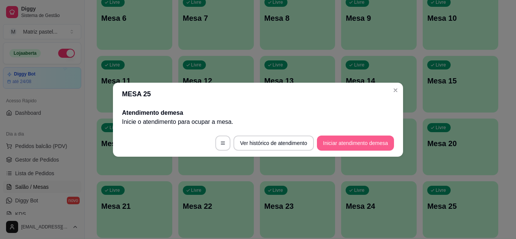
click at [348, 141] on button "Iniciar atendimento de mesa" at bounding box center [355, 143] width 77 height 15
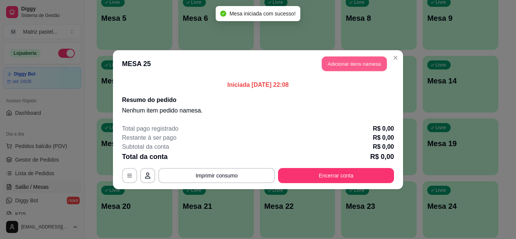
click at [327, 67] on button "Adicionar itens na mesa" at bounding box center [354, 63] width 65 height 15
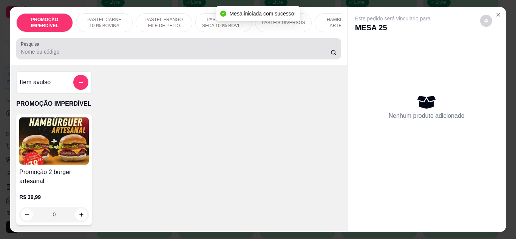
click at [70, 51] on input "Pesquisa" at bounding box center [176, 52] width 310 height 8
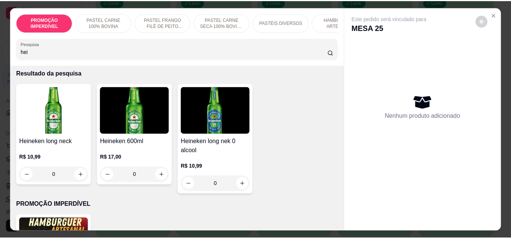
scroll to position [38, 0]
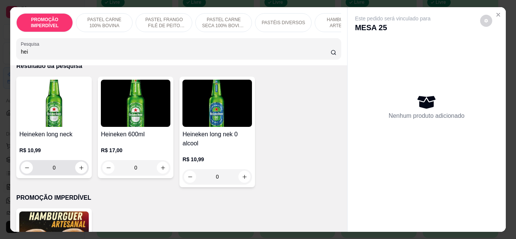
type input "hei"
click at [74, 175] on div "0" at bounding box center [54, 167] width 67 height 15
click at [79, 171] on icon "increase-product-quantity" at bounding box center [82, 168] width 6 height 6
type input "1"
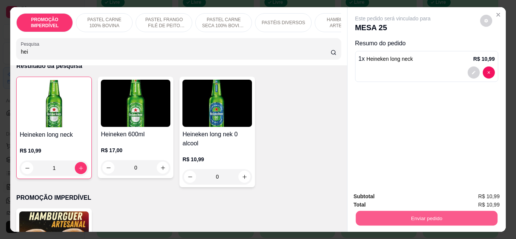
click at [386, 212] on button "Enviar pedido" at bounding box center [427, 218] width 142 height 15
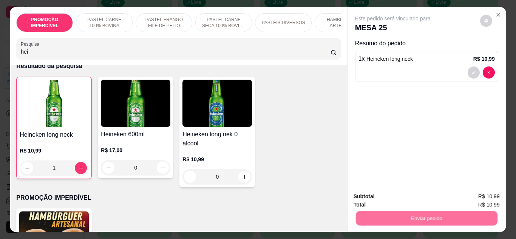
click at [408, 203] on button "Não registrar e enviar pedido" at bounding box center [402, 197] width 76 height 14
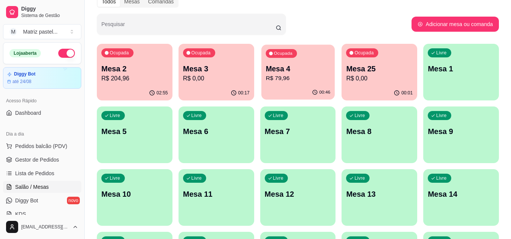
click at [294, 85] on div "Ocupada Mesa 4 R$ 79,96" at bounding box center [297, 65] width 73 height 41
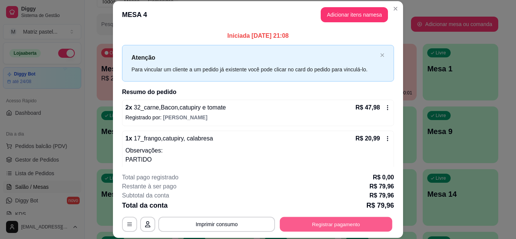
click at [343, 227] on button "Registrar pagamento" at bounding box center [336, 224] width 113 height 15
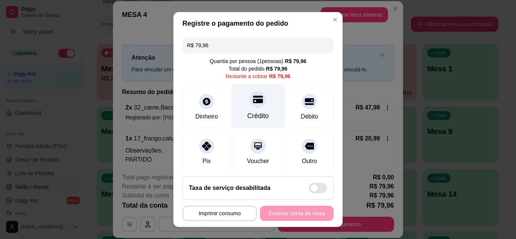
click at [253, 105] on div at bounding box center [258, 99] width 17 height 17
type input "R$ 0,00"
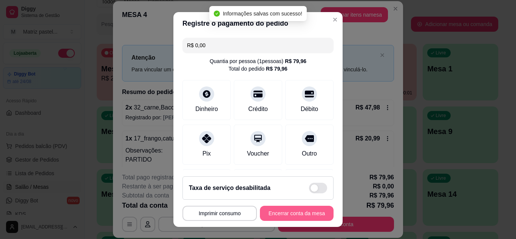
click at [293, 215] on button "Encerrar conta da mesa" at bounding box center [297, 213] width 74 height 15
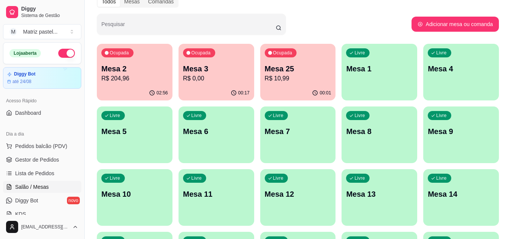
click at [282, 79] on p "R$ 10,99" at bounding box center [298, 78] width 67 height 9
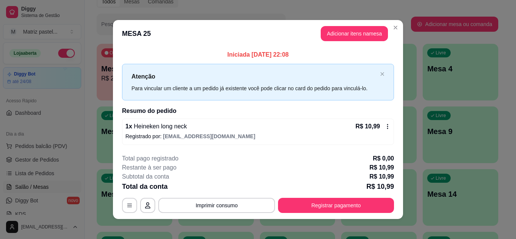
click at [325, 210] on button "Registrar pagamento" at bounding box center [336, 205] width 116 height 15
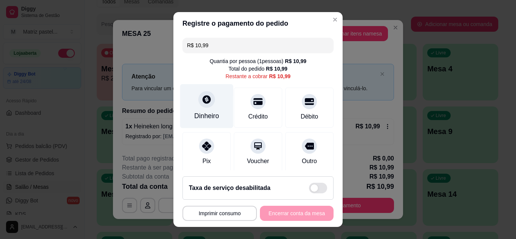
click at [213, 113] on div "Dinheiro" at bounding box center [206, 116] width 25 height 10
click at [300, 148] on footer "Não preciso Continuar" at bounding box center [257, 156] width 169 height 27
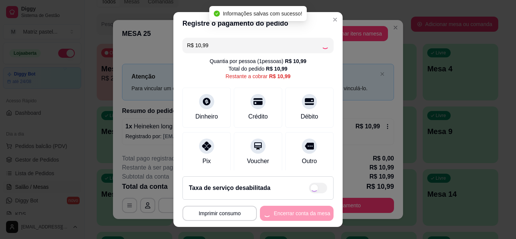
type input "R$ 0,00"
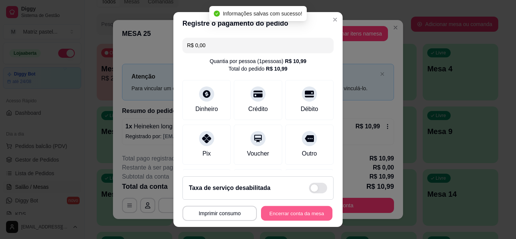
click at [295, 218] on button "Encerrar conta da mesa" at bounding box center [296, 213] width 71 height 15
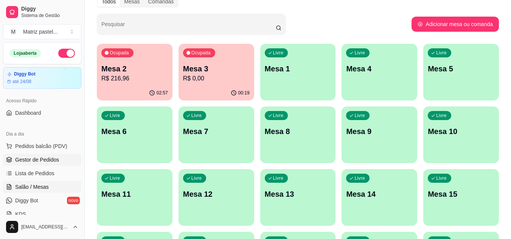
click at [33, 158] on span "Gestor de Pedidos" at bounding box center [37, 160] width 44 height 8
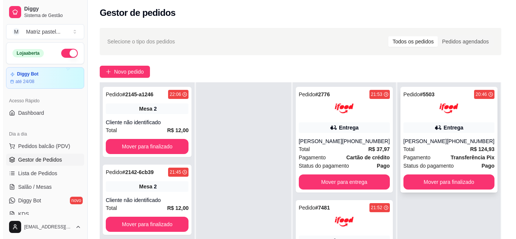
scroll to position [38, 0]
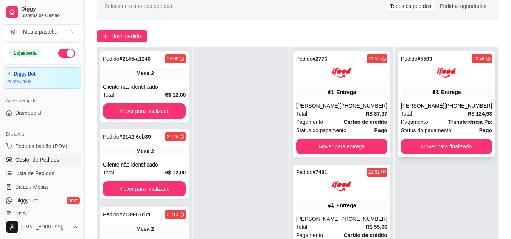
click at [440, 112] on div "Total R$ 124,93" at bounding box center [446, 114] width 91 height 8
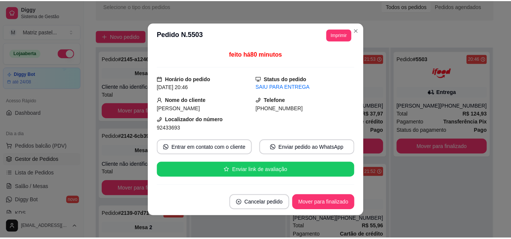
scroll to position [2, 0]
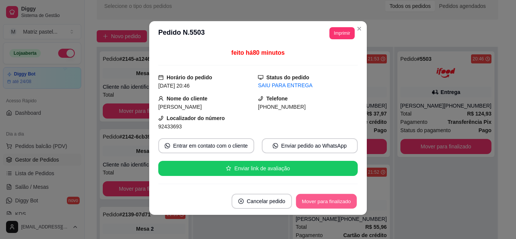
click at [307, 201] on button "Mover para finalizado" at bounding box center [326, 201] width 61 height 15
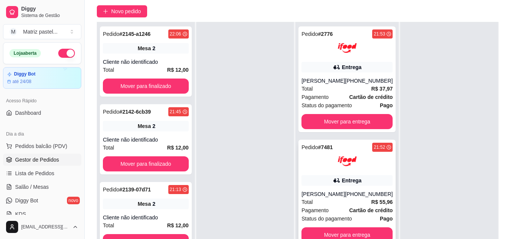
scroll to position [76, 0]
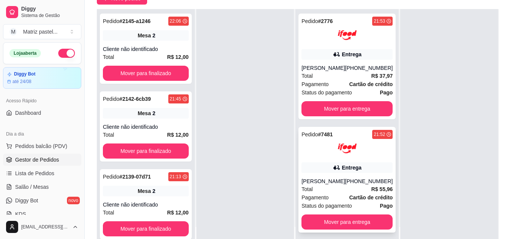
click at [326, 172] on div "Entrega" at bounding box center [346, 168] width 91 height 11
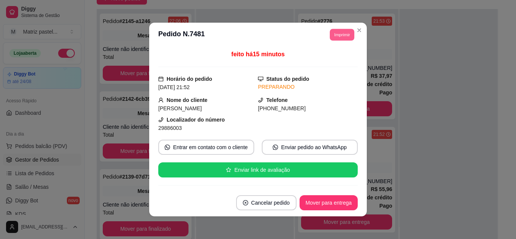
click at [350, 39] on button "Imprimir" at bounding box center [342, 35] width 25 height 12
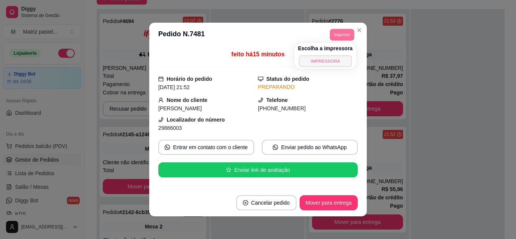
click at [339, 59] on button "IMPRESSORA" at bounding box center [325, 61] width 53 height 12
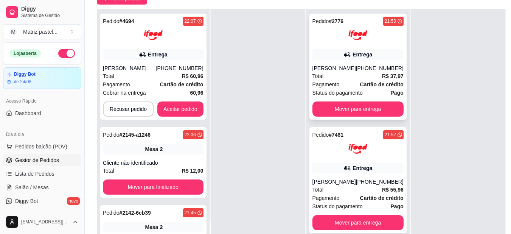
click at [363, 55] on div "Entrega" at bounding box center [362, 55] width 20 height 8
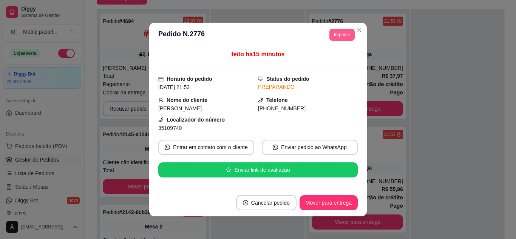
click at [339, 34] on button "Imprimir" at bounding box center [342, 35] width 25 height 12
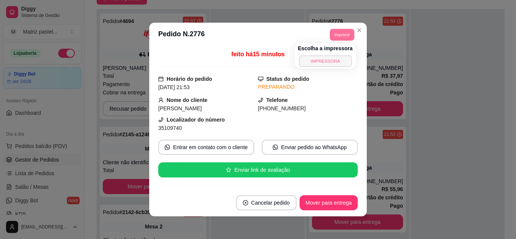
click at [333, 56] on button "IMPRESSORA" at bounding box center [325, 61] width 53 height 12
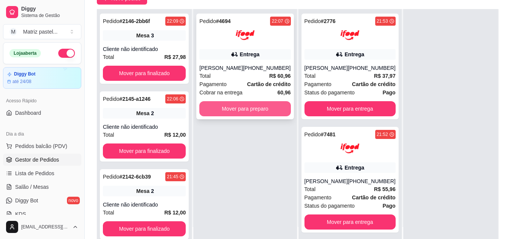
click at [268, 114] on button "Mover para preparo" at bounding box center [244, 108] width 91 height 15
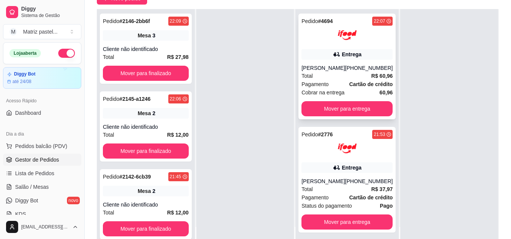
click at [373, 46] on div "Pedido # 4694 22:07 Entrega [PERSON_NAME] [PHONE_NUMBER] Total R$ 60,96 Pagamen…" at bounding box center [346, 67] width 97 height 106
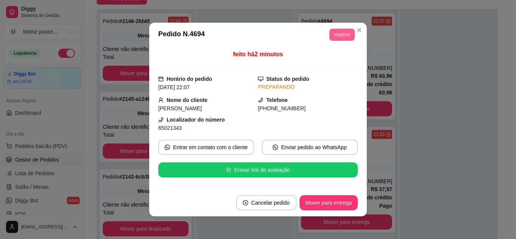
click at [348, 35] on button "Imprimir" at bounding box center [342, 35] width 25 height 12
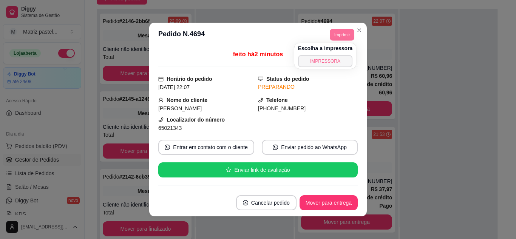
click at [340, 59] on button "IMPRESSORA" at bounding box center [325, 61] width 55 height 12
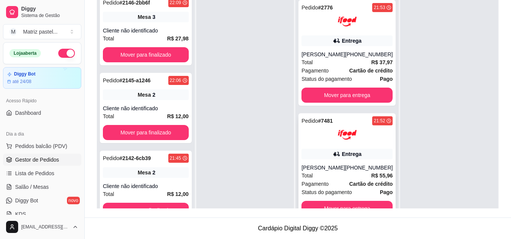
scroll to position [21, 0]
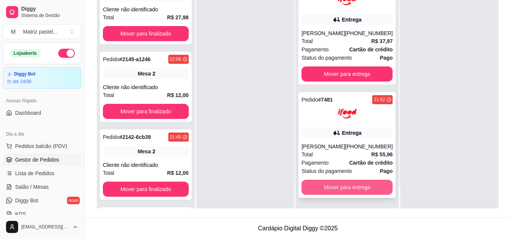
click at [334, 192] on button "Mover para entrega" at bounding box center [346, 187] width 91 height 15
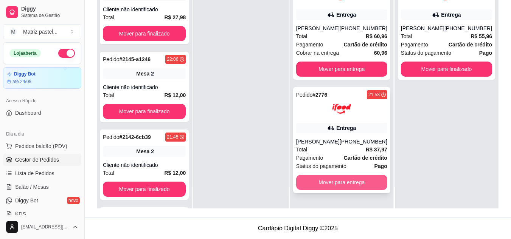
scroll to position [0, 0]
click at [336, 186] on button "Mover para entrega" at bounding box center [341, 182] width 88 height 15
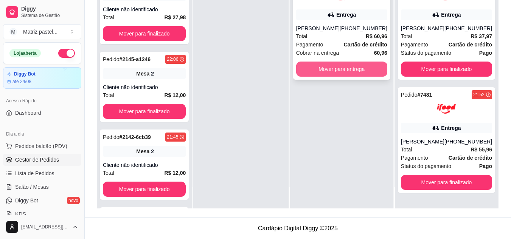
click at [353, 74] on button "Mover para entrega" at bounding box center [341, 69] width 91 height 15
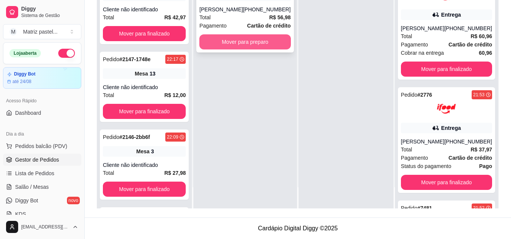
click at [227, 47] on button "Mover para preparo" at bounding box center [244, 41] width 91 height 15
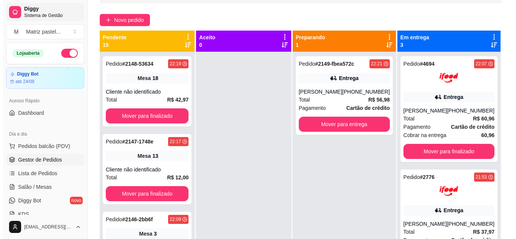
scroll to position [40, 0]
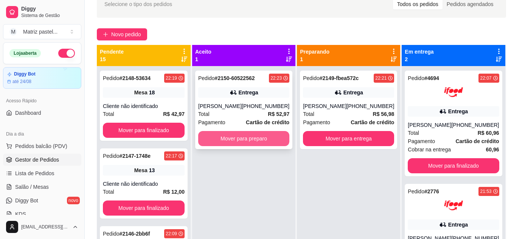
click at [231, 140] on button "Mover para preparo" at bounding box center [243, 138] width 91 height 15
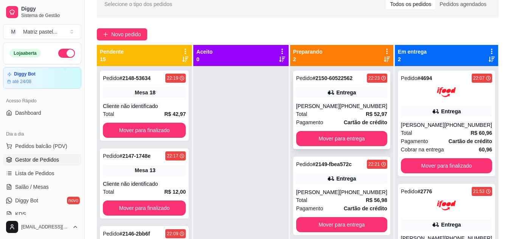
click at [322, 107] on div "[PERSON_NAME]" at bounding box center [317, 106] width 43 height 8
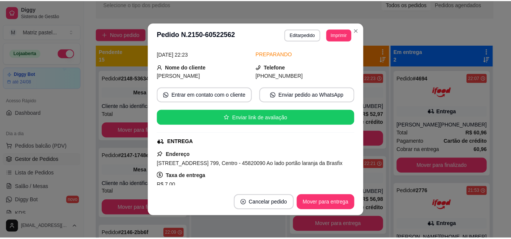
scroll to position [38, 0]
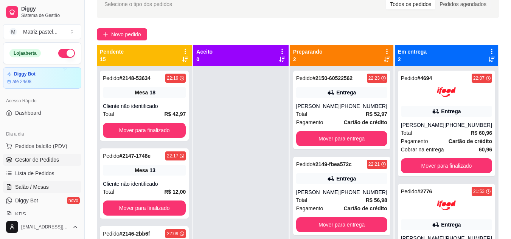
click at [26, 183] on link "Salão / Mesas" at bounding box center [42, 187] width 78 height 12
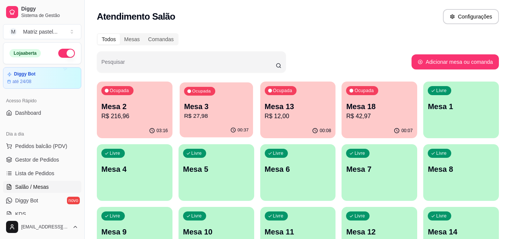
click at [231, 120] on p "R$ 27,98" at bounding box center [216, 116] width 65 height 9
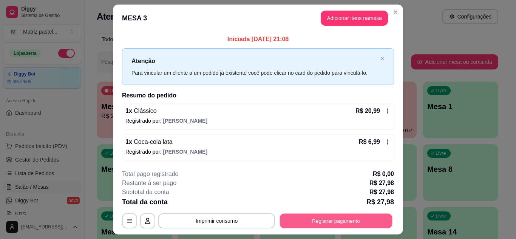
click at [314, 221] on button "Registrar pagamento" at bounding box center [336, 221] width 113 height 15
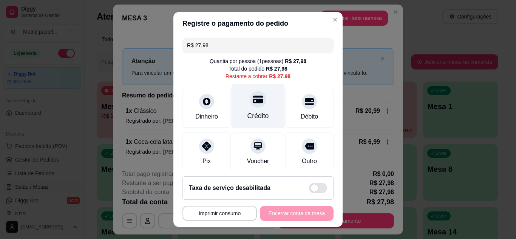
click at [264, 108] on div "Crédito" at bounding box center [258, 106] width 53 height 44
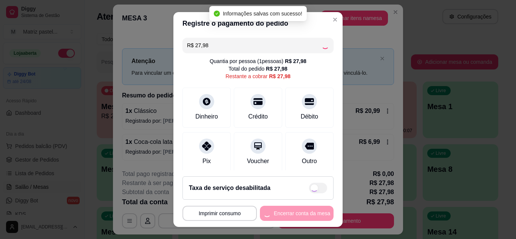
type input "R$ 0,00"
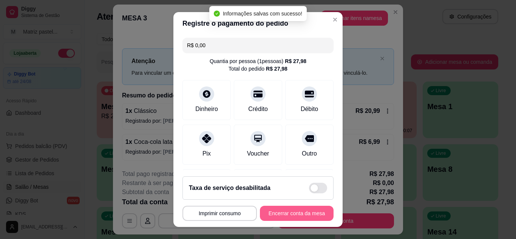
click at [280, 215] on button "Encerrar conta da mesa" at bounding box center [297, 213] width 74 height 15
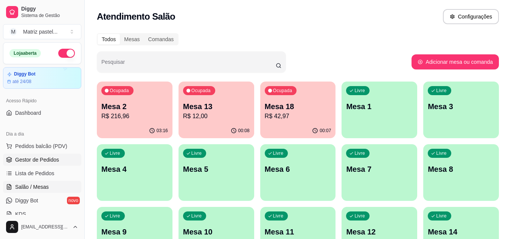
click at [47, 162] on span "Gestor de Pedidos" at bounding box center [37, 160] width 44 height 8
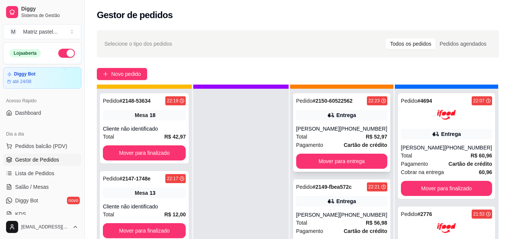
scroll to position [21, 0]
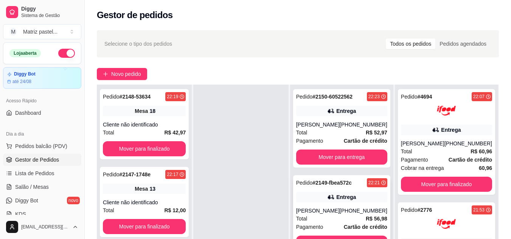
click at [348, 190] on div "Pedido # 2149-fbea572c 22:21 Entrega [PERSON_NAME] [PHONE_NUMBER] Total R$ 56,9…" at bounding box center [341, 214] width 97 height 79
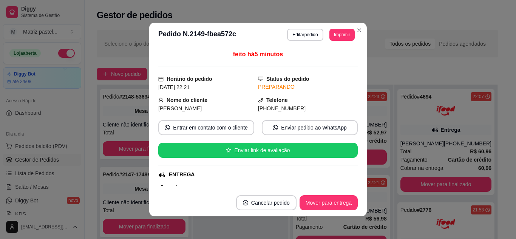
click at [338, 41] on header "**********" at bounding box center [258, 35] width 218 height 24
click at [340, 38] on button "Imprimir" at bounding box center [342, 35] width 25 height 12
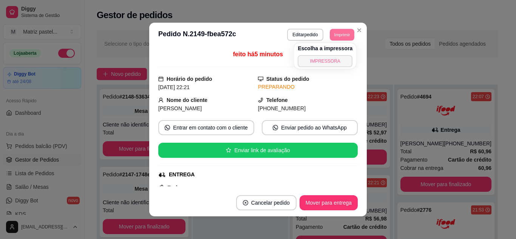
click at [337, 56] on div "Escolha a impressora IMPRESSORA" at bounding box center [325, 56] width 62 height 26
click at [323, 64] on button "IMPRESSORA" at bounding box center [325, 61] width 53 height 12
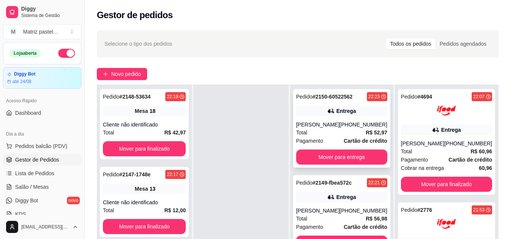
click at [355, 128] on div "Total R$ 52,97" at bounding box center [341, 132] width 91 height 8
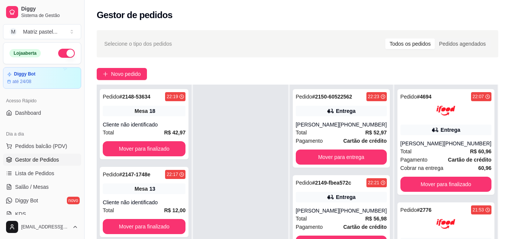
click at [340, 31] on button "Imprimir" at bounding box center [342, 35] width 25 height 12
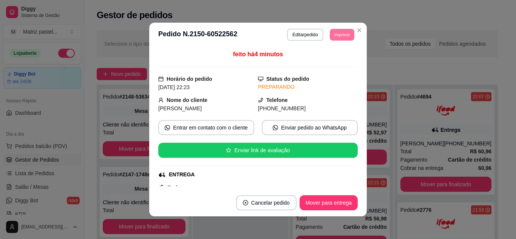
click at [339, 61] on button "IMPRESSORA" at bounding box center [332, 58] width 44 height 10
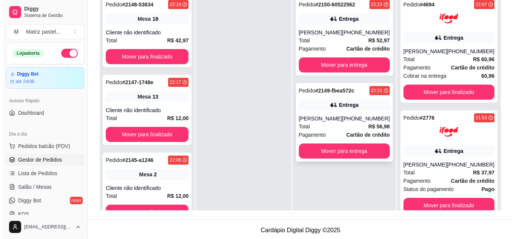
scroll to position [76, 0]
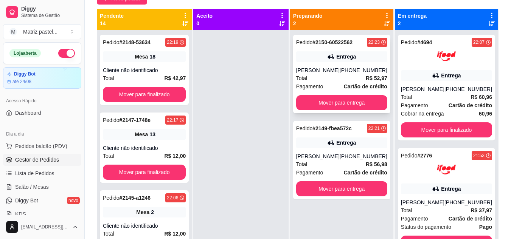
click at [328, 74] on div "Total R$ 52,97" at bounding box center [341, 78] width 91 height 8
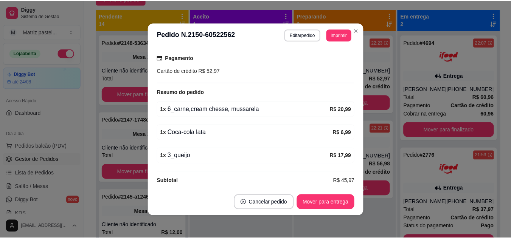
scroll to position [184, 0]
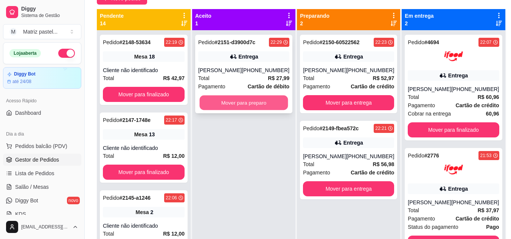
click at [243, 110] on button "Mover para preparo" at bounding box center [244, 103] width 88 height 15
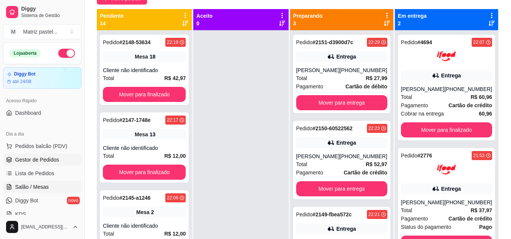
click at [42, 186] on span "Salão / Mesas" at bounding box center [32, 187] width 34 height 8
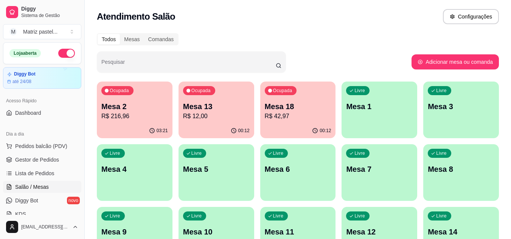
click at [231, 114] on p "R$ 12,00" at bounding box center [216, 116] width 67 height 9
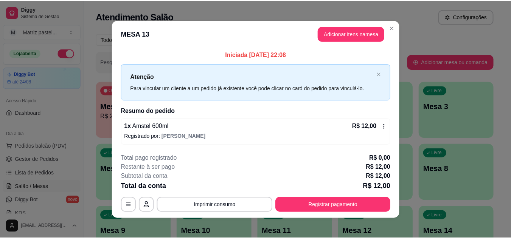
scroll to position [4, 0]
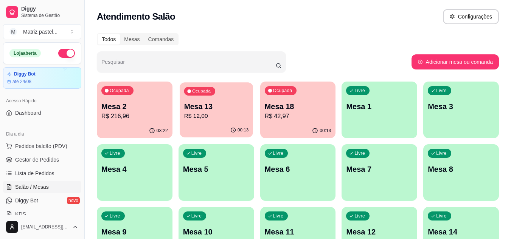
click at [235, 117] on p "R$ 12,00" at bounding box center [216, 116] width 65 height 9
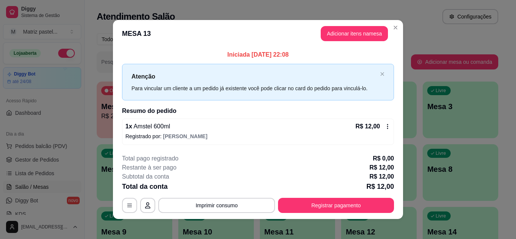
click at [326, 215] on footer "**********" at bounding box center [258, 183] width 290 height 71
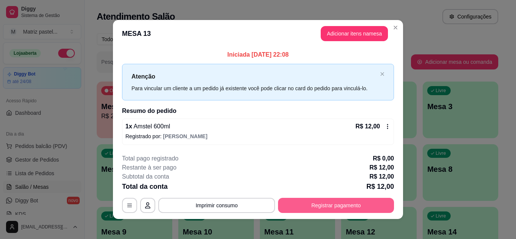
click at [331, 203] on button "Registrar pagamento" at bounding box center [336, 205] width 116 height 15
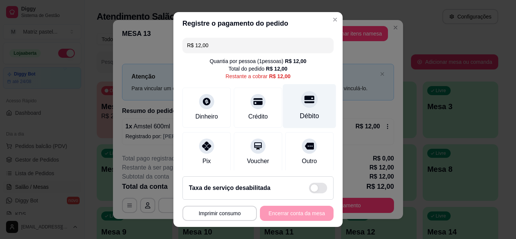
drag, startPoint x: 301, startPoint y: 104, endPoint x: 301, endPoint y: 115, distance: 11.0
click at [301, 105] on div at bounding box center [309, 99] width 17 height 17
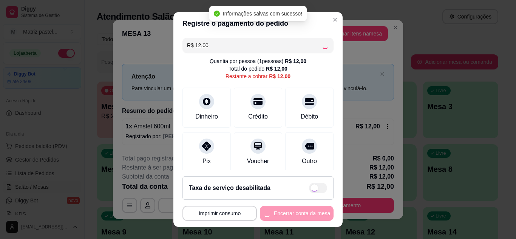
type input "R$ 0,00"
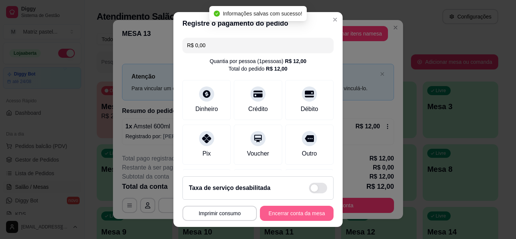
click at [294, 214] on button "Encerrar conta da mesa" at bounding box center [297, 213] width 74 height 15
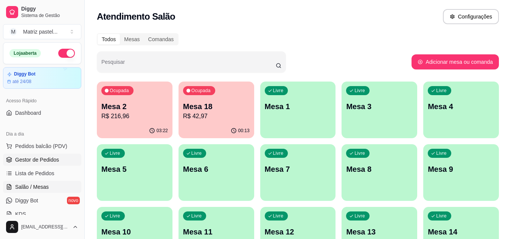
click at [31, 159] on span "Gestor de Pedidos" at bounding box center [37, 160] width 44 height 8
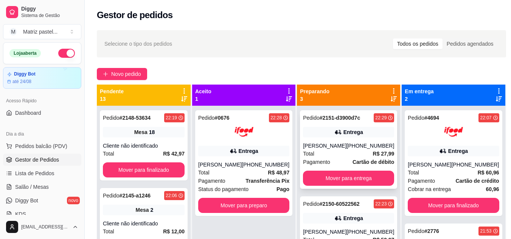
click at [334, 133] on icon at bounding box center [336, 132] width 5 height 5
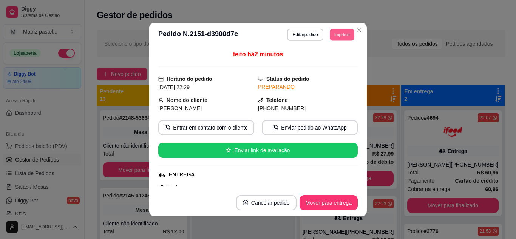
click at [334, 37] on button "Imprimir" at bounding box center [342, 35] width 25 height 12
click at [331, 65] on button "IMPRESSORA" at bounding box center [325, 61] width 53 height 12
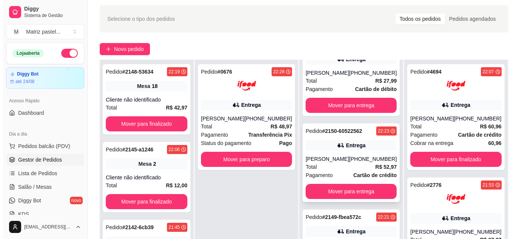
scroll to position [38, 0]
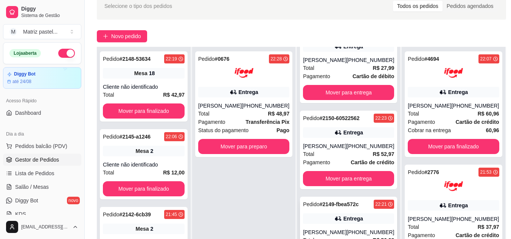
click at [340, 216] on div "Entrega" at bounding box center [348, 219] width 91 height 11
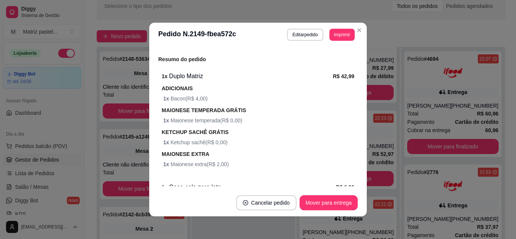
scroll to position [265, 0]
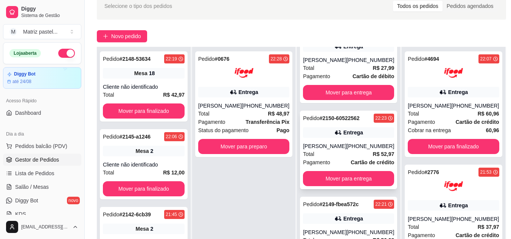
click at [340, 130] on div "Entrega" at bounding box center [348, 132] width 91 height 11
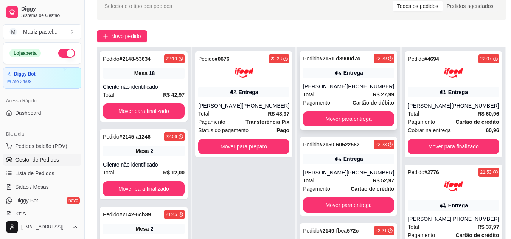
scroll to position [0, 0]
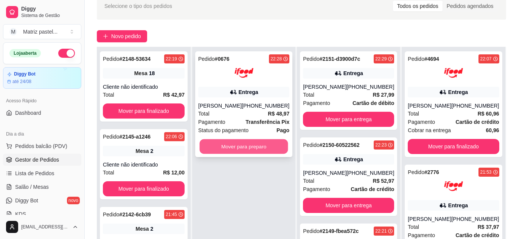
click at [265, 144] on button "Mover para preparo" at bounding box center [244, 146] width 88 height 15
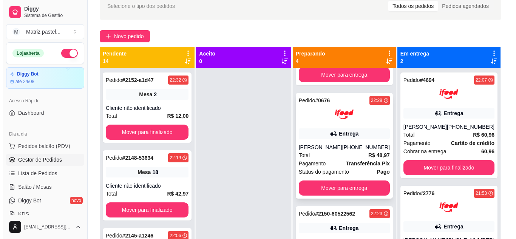
scroll to position [76, 0]
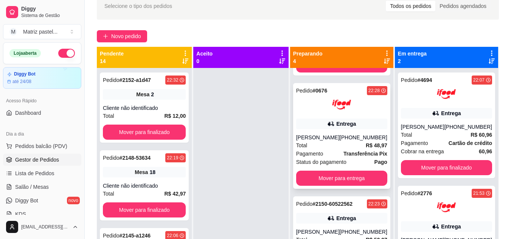
click at [335, 149] on div "Pedido # 0676 22:28 Entrega [PERSON_NAME] [PHONE_NUMBER] Total R$ 48,97 Pagamen…" at bounding box center [341, 136] width 97 height 106
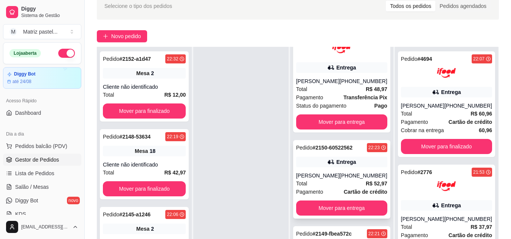
scroll to position [42, 0]
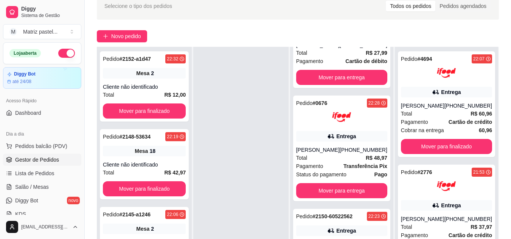
click at [248, 164] on div at bounding box center [240, 166] width 95 height 239
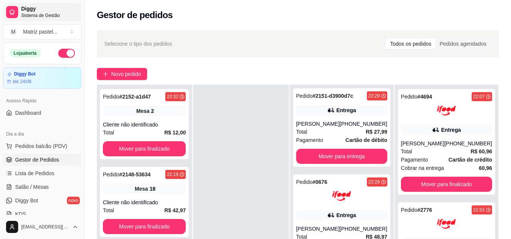
scroll to position [0, 0]
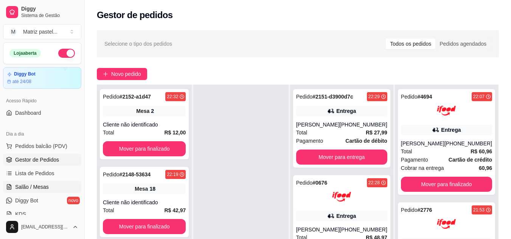
click at [48, 183] on link "Salão / Mesas" at bounding box center [42, 187] width 78 height 12
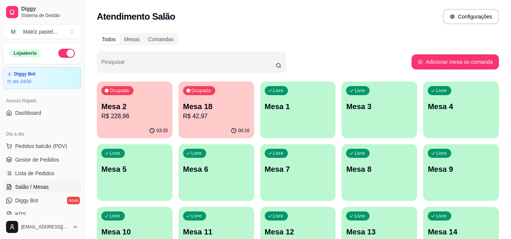
click at [234, 118] on p "R$ 42,97" at bounding box center [216, 116] width 67 height 9
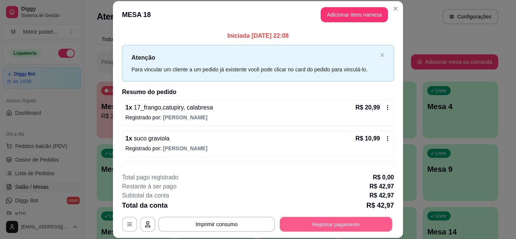
click at [351, 227] on button "Registrar pagamento" at bounding box center [336, 224] width 113 height 15
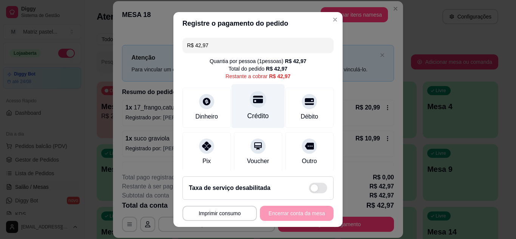
click at [253, 101] on icon at bounding box center [258, 100] width 10 height 8
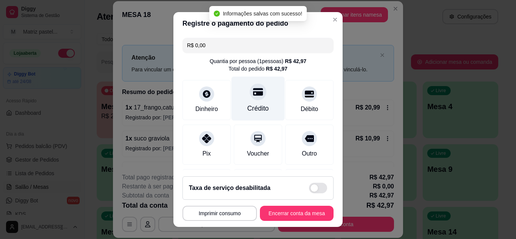
type input "R$ 0,00"
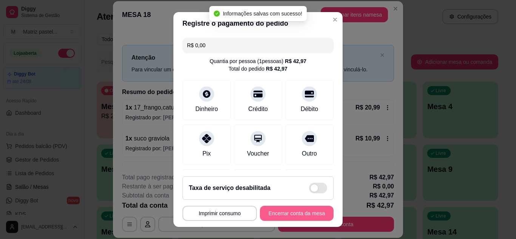
click at [292, 214] on button "Encerrar conta da mesa" at bounding box center [297, 213] width 74 height 15
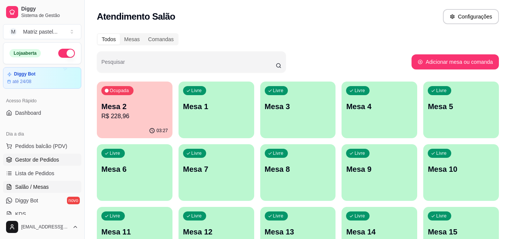
click at [55, 160] on span "Gestor de Pedidos" at bounding box center [37, 160] width 44 height 8
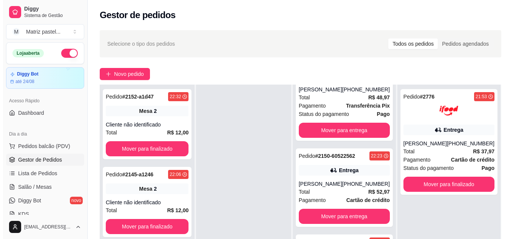
scroll to position [113, 0]
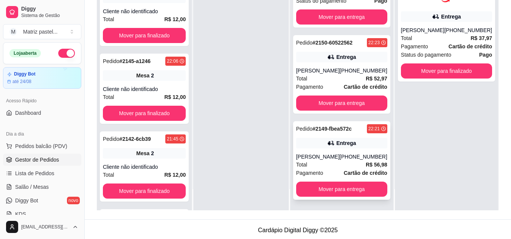
click at [344, 181] on div "Pedido # 2149-fbea572c 22:21 Entrega [PERSON_NAME] [PHONE_NUMBER] Total R$ 56,9…" at bounding box center [341, 160] width 97 height 79
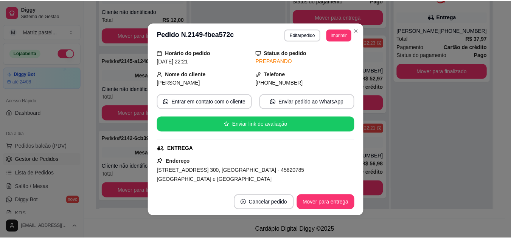
scroll to position [38, 0]
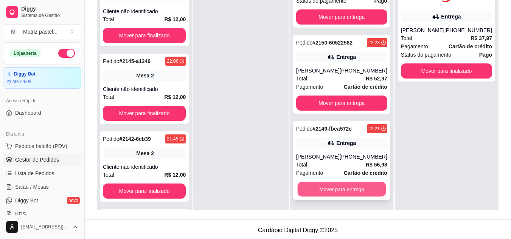
click at [344, 186] on button "Mover para entrega" at bounding box center [341, 189] width 88 height 15
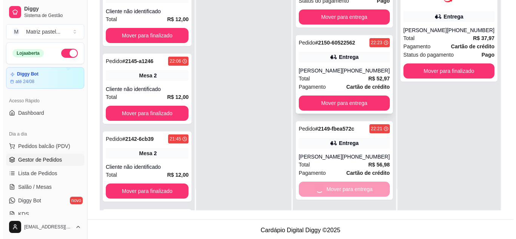
scroll to position [62, 0]
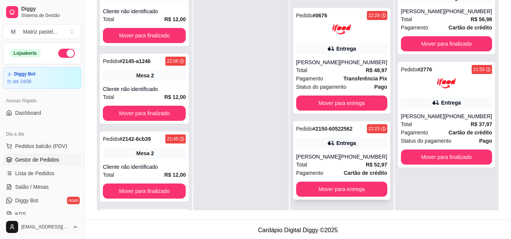
click at [336, 144] on div "Entrega" at bounding box center [346, 143] width 20 height 8
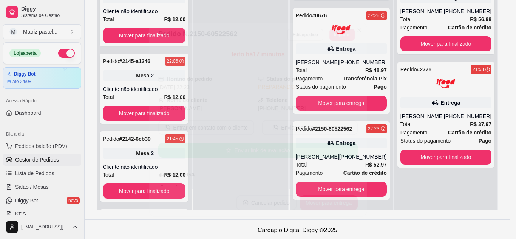
scroll to position [38, 0]
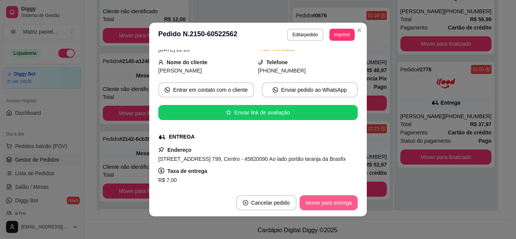
click at [327, 207] on button "Mover para entrega" at bounding box center [329, 202] width 58 height 15
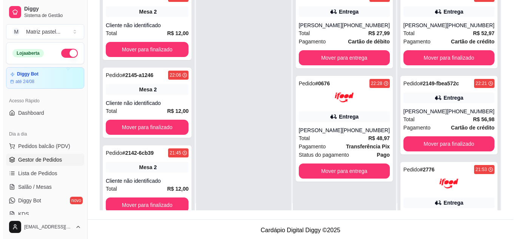
scroll to position [0, 0]
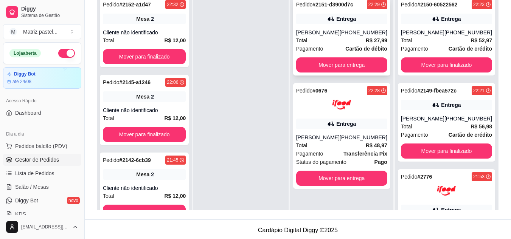
click at [322, 24] on div "Pedido # 2151-d3900d7c 22:29 Entrega [PERSON_NAME] [PHONE_NUMBER] Total R$ 27,9…" at bounding box center [341, 36] width 97 height 79
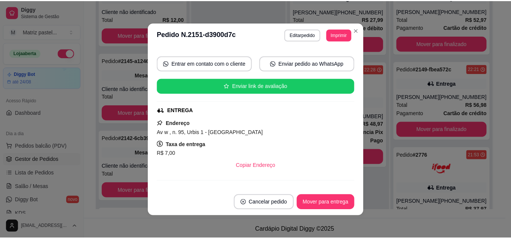
scroll to position [76, 0]
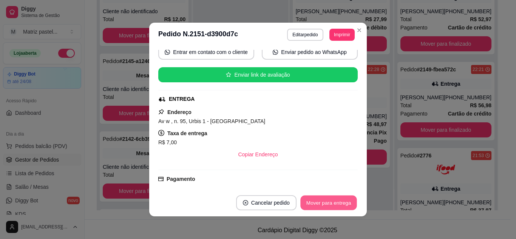
click at [329, 198] on button "Mover para entrega" at bounding box center [328, 203] width 57 height 15
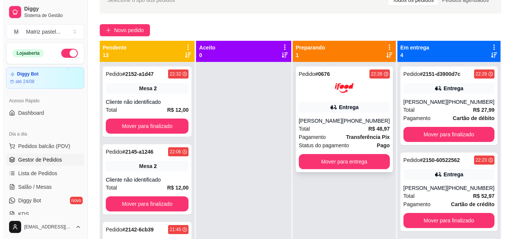
scroll to position [38, 0]
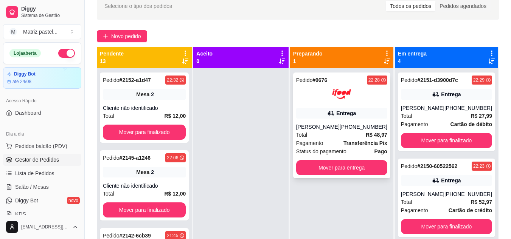
click at [323, 110] on div "Entrega" at bounding box center [341, 113] width 91 height 11
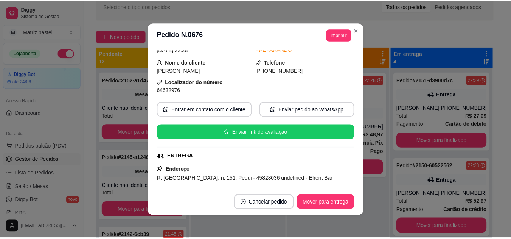
scroll to position [76, 0]
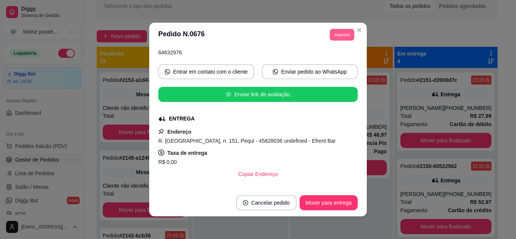
click at [346, 35] on button "Imprimir" at bounding box center [342, 35] width 25 height 12
click at [331, 58] on button "IMPRESSORA" at bounding box center [325, 61] width 53 height 12
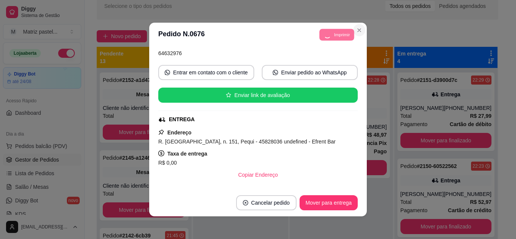
click at [356, 30] on icon "Close" at bounding box center [359, 30] width 6 height 6
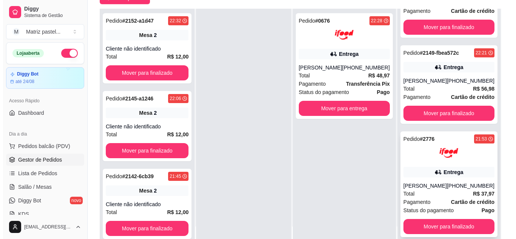
scroll to position [115, 0]
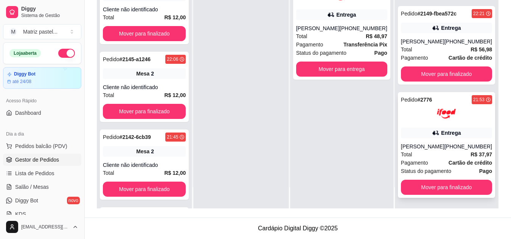
click at [428, 155] on div "Total R$ 37,97" at bounding box center [446, 154] width 91 height 8
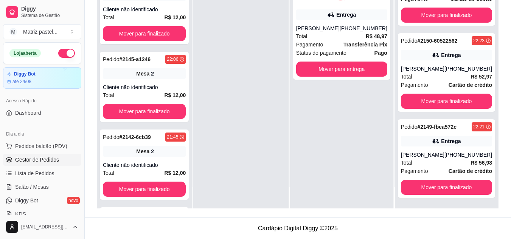
scroll to position [42, 0]
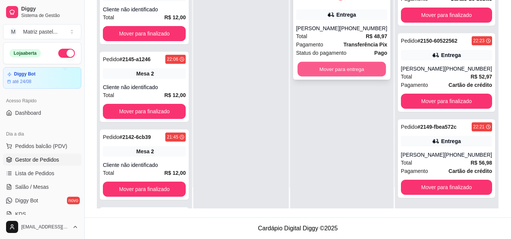
click at [328, 75] on button "Mover para entrega" at bounding box center [341, 69] width 88 height 15
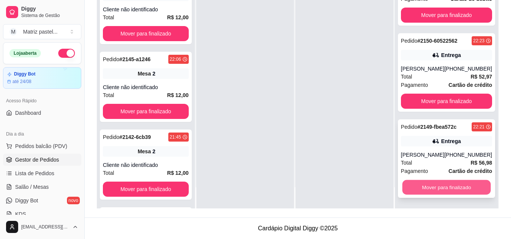
click at [430, 192] on button "Mover para finalizado" at bounding box center [446, 187] width 88 height 15
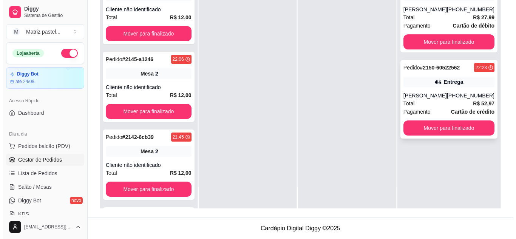
scroll to position [0, 0]
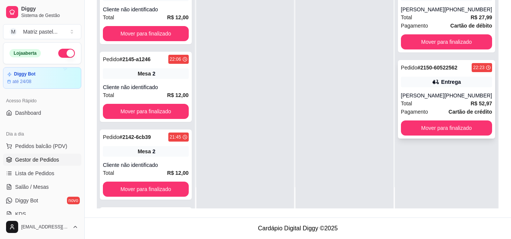
click at [440, 99] on div "[PERSON_NAME]" at bounding box center [422, 96] width 43 height 8
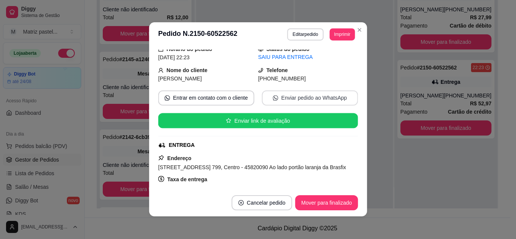
scroll to position [38, 0]
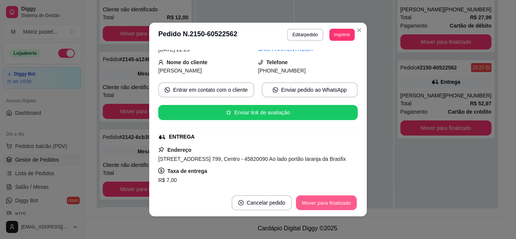
click at [317, 201] on button "Mover para finalizado" at bounding box center [326, 203] width 61 height 15
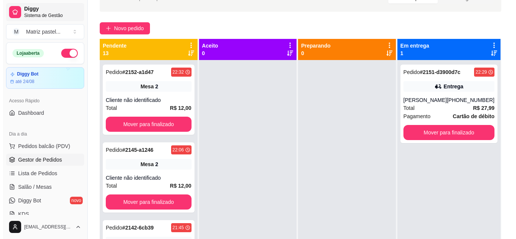
scroll to position [40, 0]
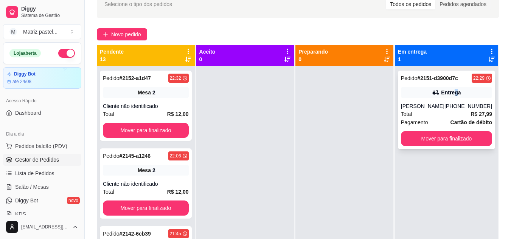
click at [453, 96] on div "Entrega" at bounding box center [451, 93] width 20 height 8
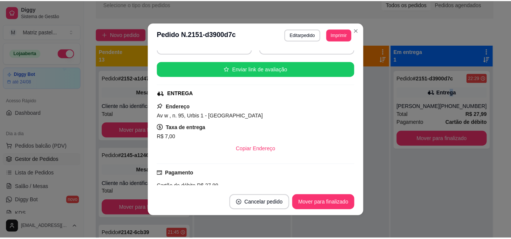
scroll to position [91, 0]
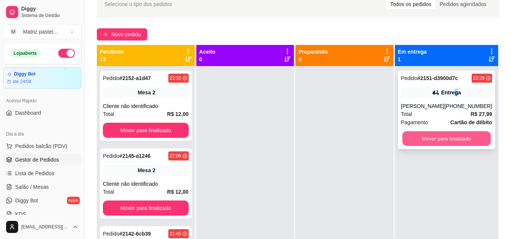
click at [447, 145] on button "Mover para finalizado" at bounding box center [446, 139] width 88 height 15
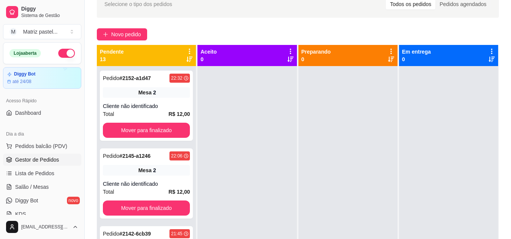
scroll to position [38, 0]
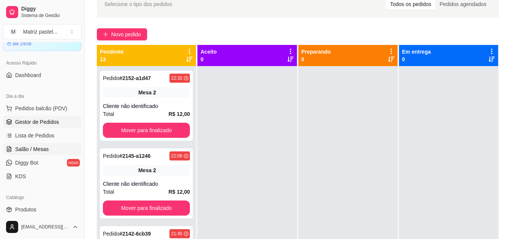
click at [42, 148] on span "Salão / Mesas" at bounding box center [32, 149] width 34 height 8
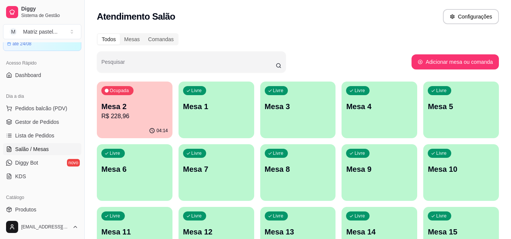
click at [153, 95] on div "Ocupada Mesa 2 R$ 228,96" at bounding box center [135, 103] width 76 height 42
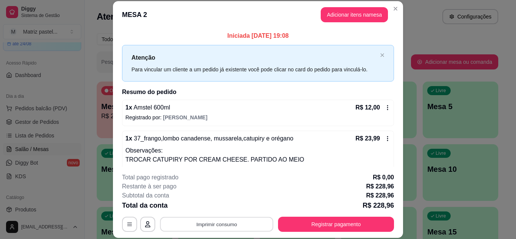
click at [227, 225] on button "Imprimir consumo" at bounding box center [216, 224] width 113 height 15
click at [223, 207] on button "IMPRESSORA" at bounding box center [216, 207] width 53 height 12
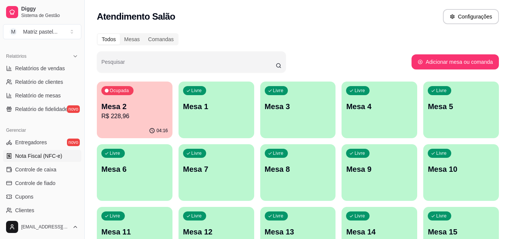
scroll to position [227, 0]
click at [38, 167] on span "Controle de caixa" at bounding box center [35, 169] width 41 height 8
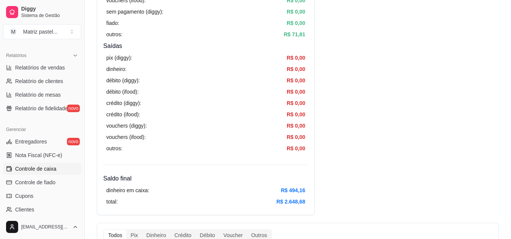
scroll to position [227, 0]
